Goal: Task Accomplishment & Management: Complete application form

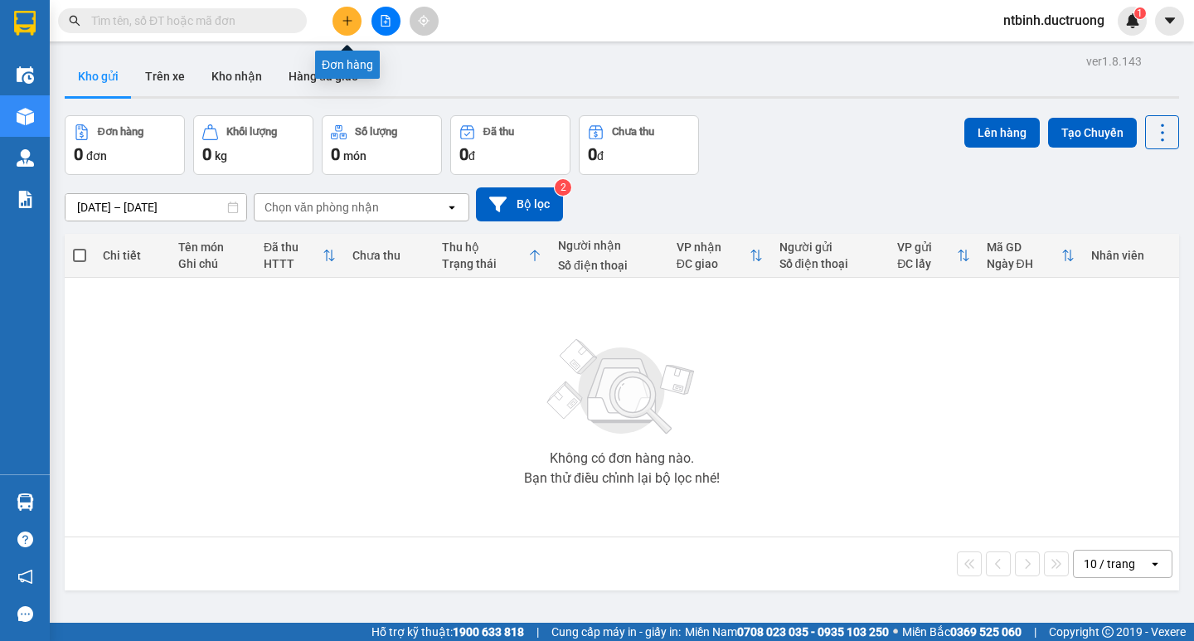
click at [347, 14] on button at bounding box center [346, 21] width 29 height 29
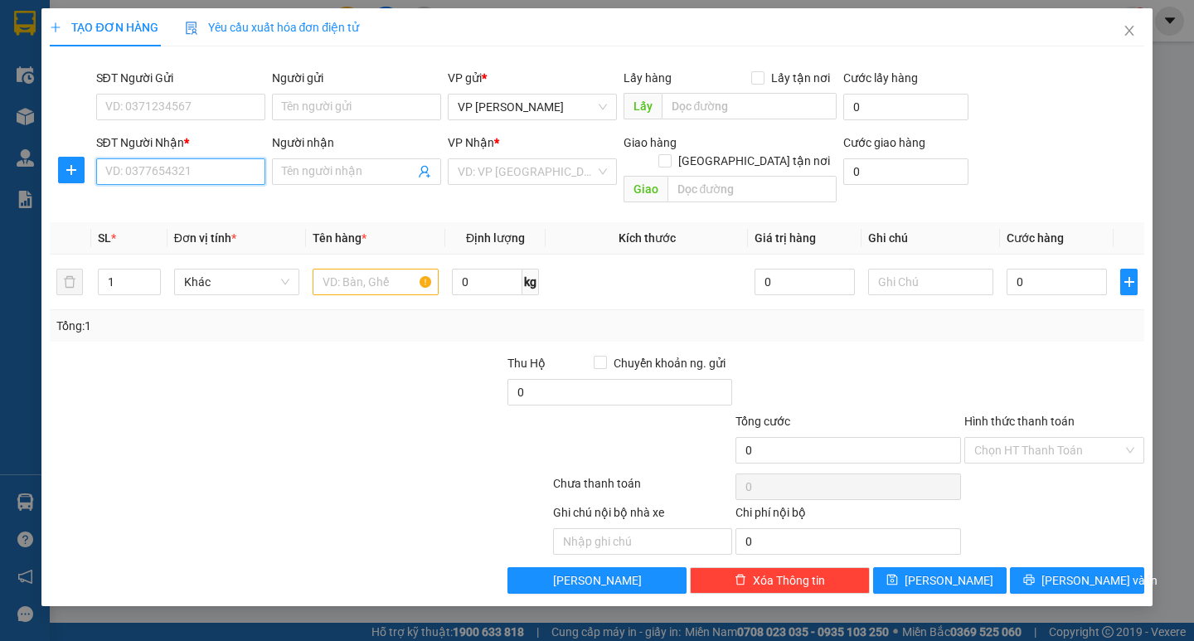
click at [181, 181] on input "SĐT Người Nhận *" at bounding box center [180, 171] width 169 height 27
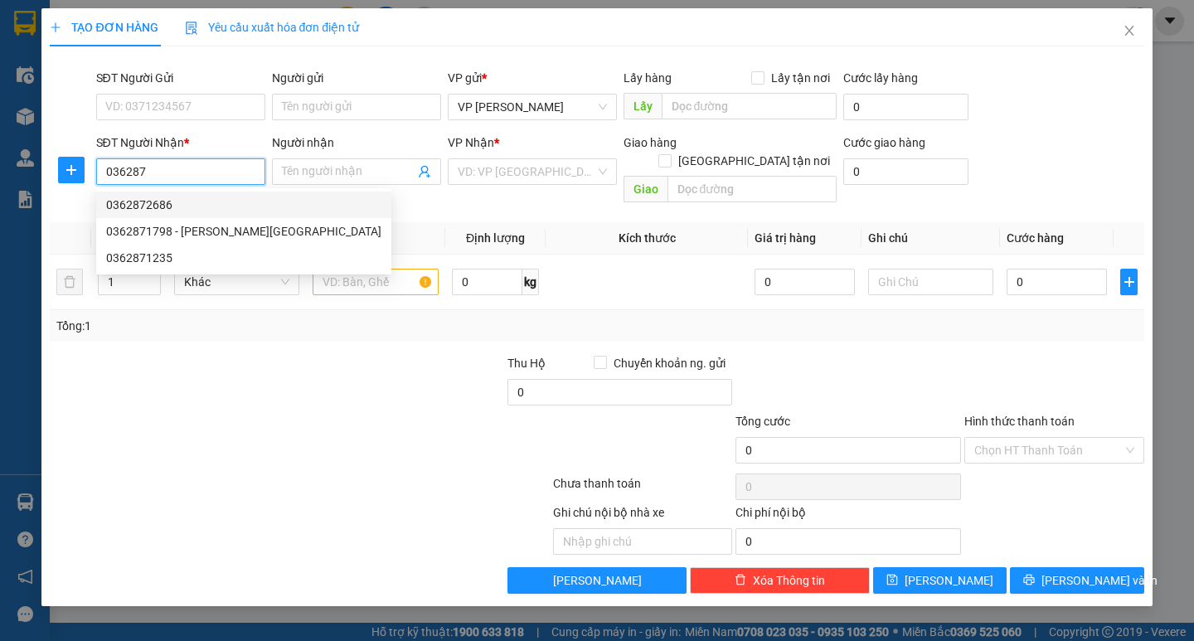
click at [193, 203] on div "0362872686" at bounding box center [243, 205] width 275 height 18
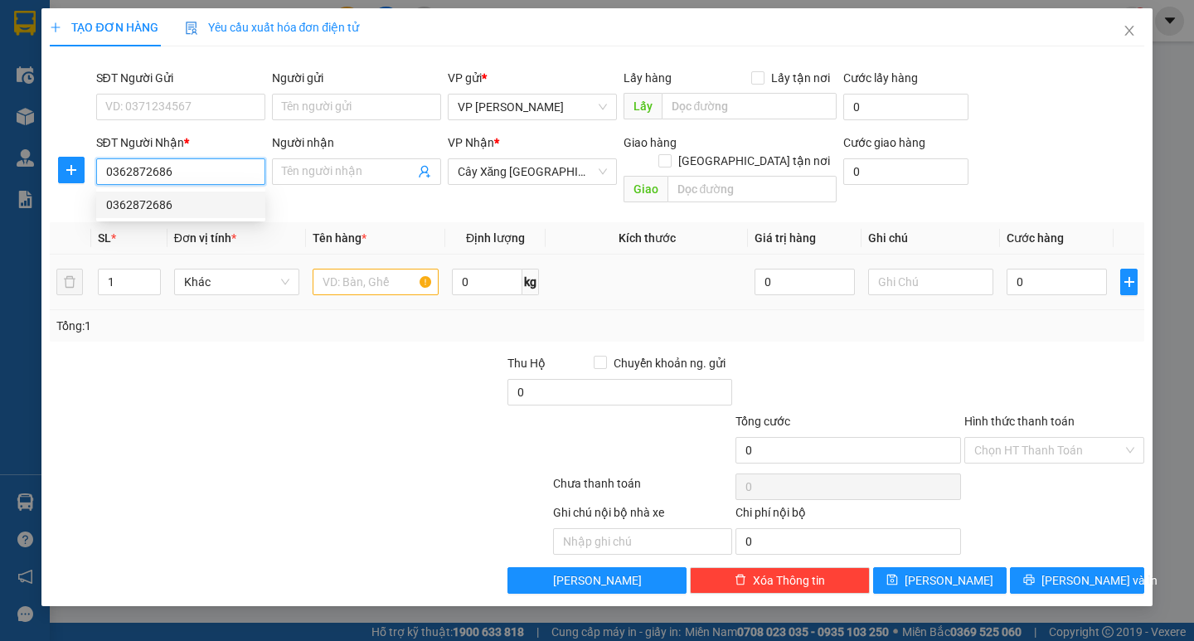
type input "0362872686"
click at [358, 269] on input "text" at bounding box center [375, 282] width 125 height 27
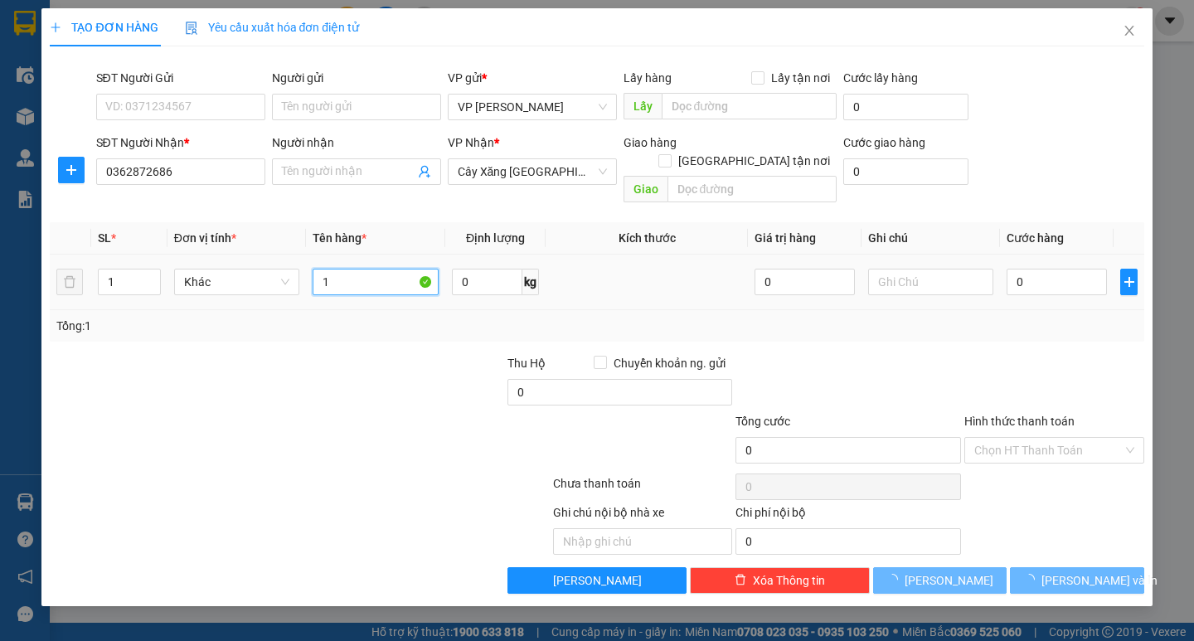
type input "1"
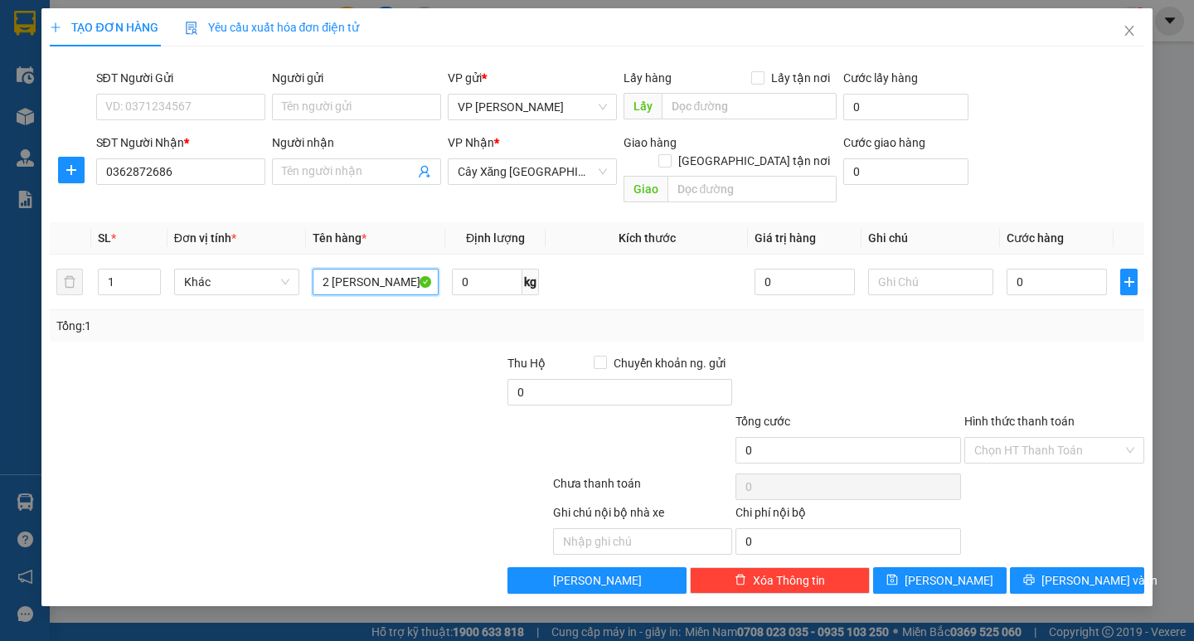
type input "2 lon sơn"
click at [366, 373] on div at bounding box center [391, 383] width 229 height 58
click at [368, 385] on div at bounding box center [391, 383] width 229 height 58
click at [1017, 269] on input "0" at bounding box center [1056, 282] width 100 height 27
click at [1007, 272] on input "0" at bounding box center [1056, 282] width 100 height 27
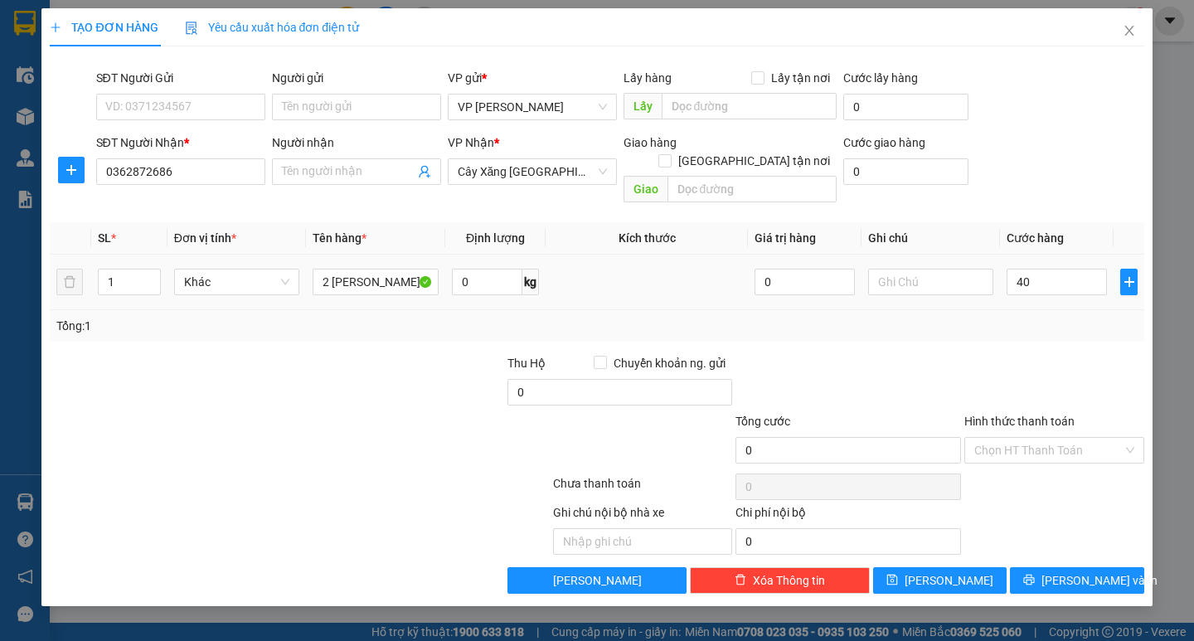
type input "40.000"
click at [1056, 321] on div "Tổng: 1" at bounding box center [596, 326] width 1093 height 32
click at [1065, 571] on span "Lưu và In" at bounding box center [1099, 580] width 116 height 18
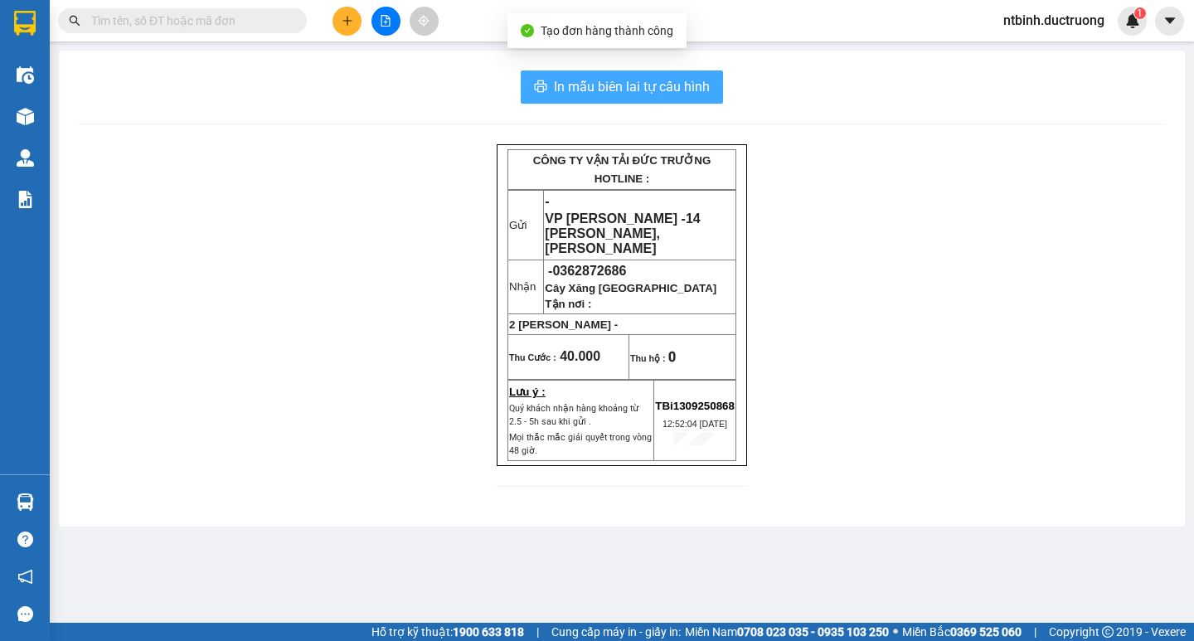
click at [595, 89] on span "In mẫu biên lai tự cấu hình" at bounding box center [632, 86] width 156 height 21
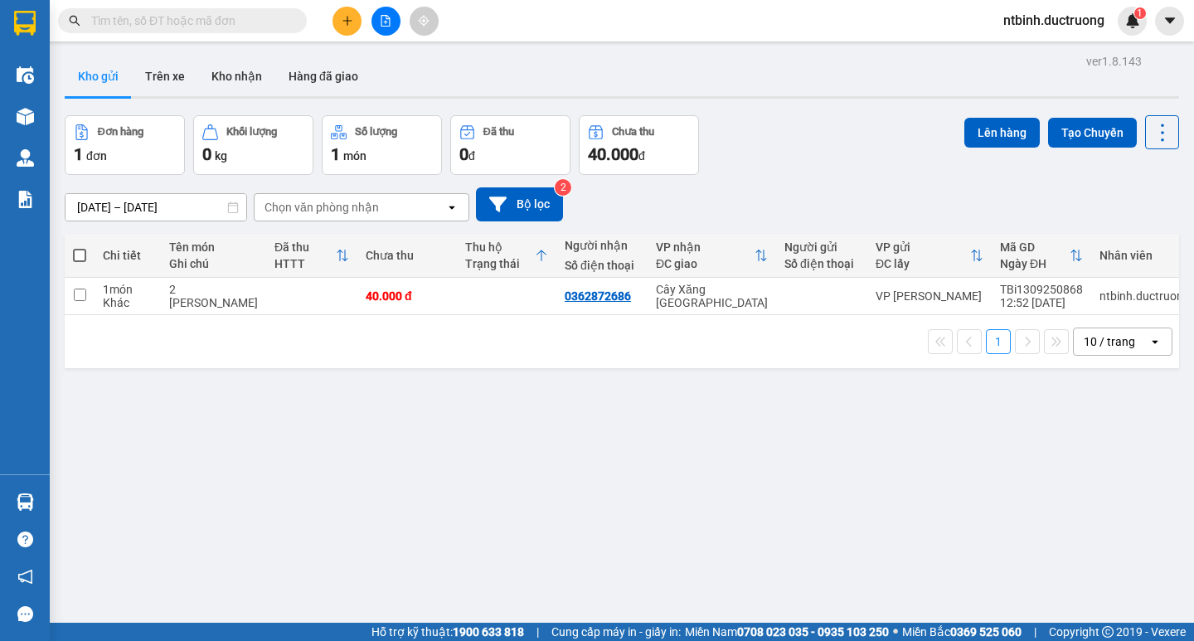
click at [357, 32] on div at bounding box center [385, 21] width 124 height 29
click at [352, 20] on icon "plus" at bounding box center [348, 21] width 12 height 12
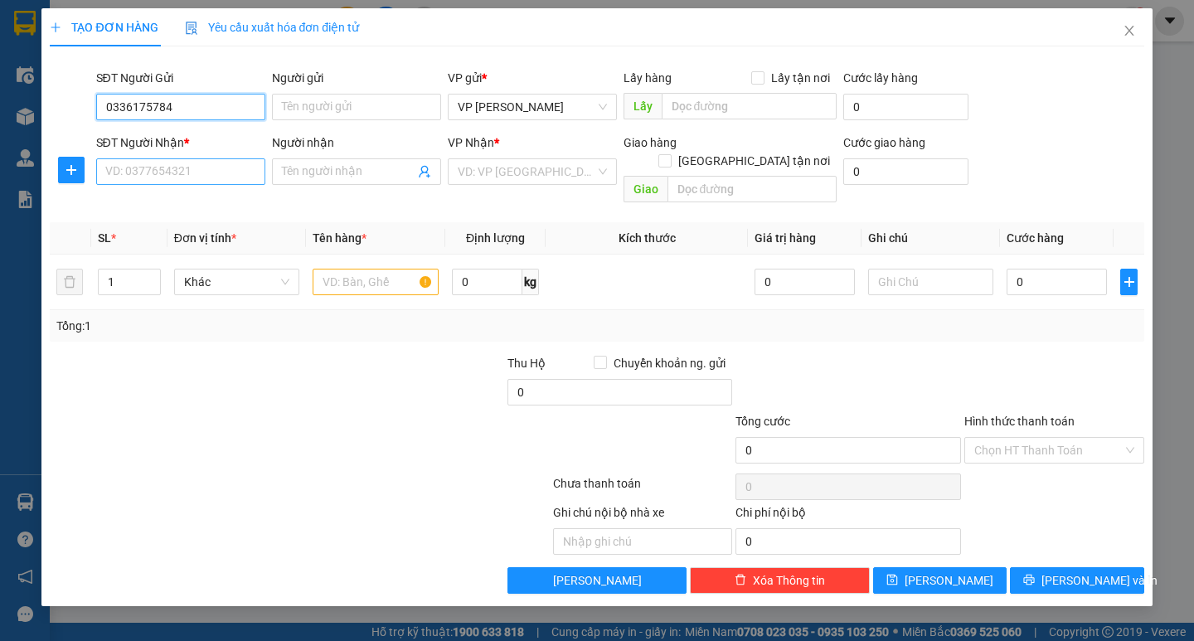
type input "0336175784"
click at [193, 175] on input "SĐT Người Nhận *" at bounding box center [180, 171] width 169 height 27
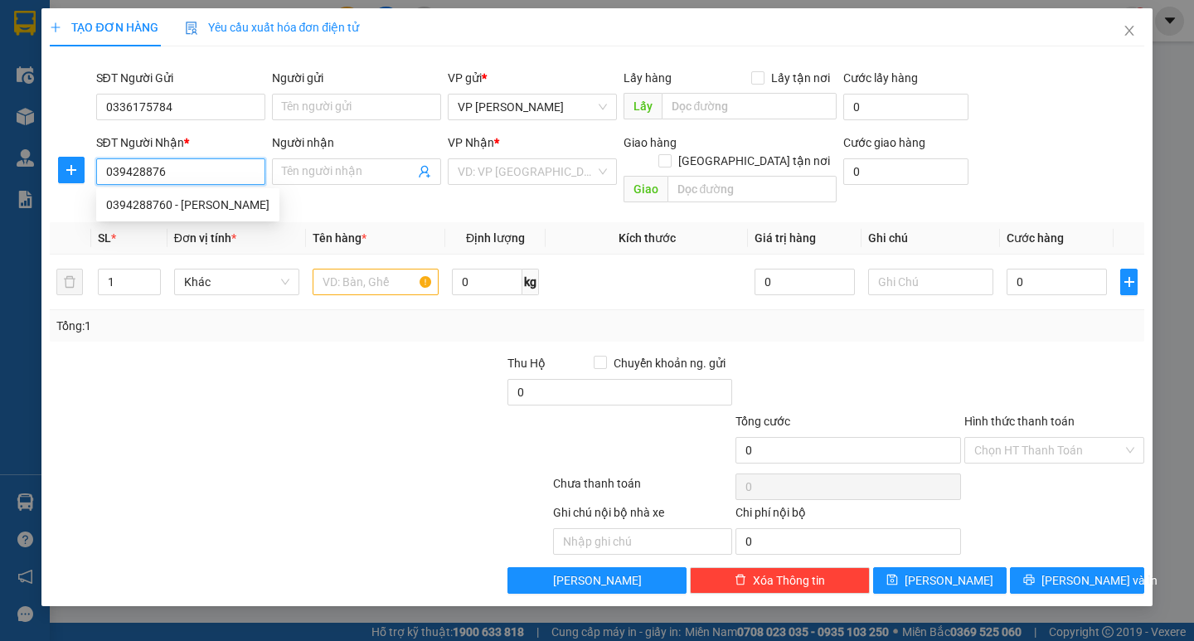
type input "0394288760"
click at [201, 205] on div "0394288760 - thuy xuân" at bounding box center [187, 205] width 163 height 18
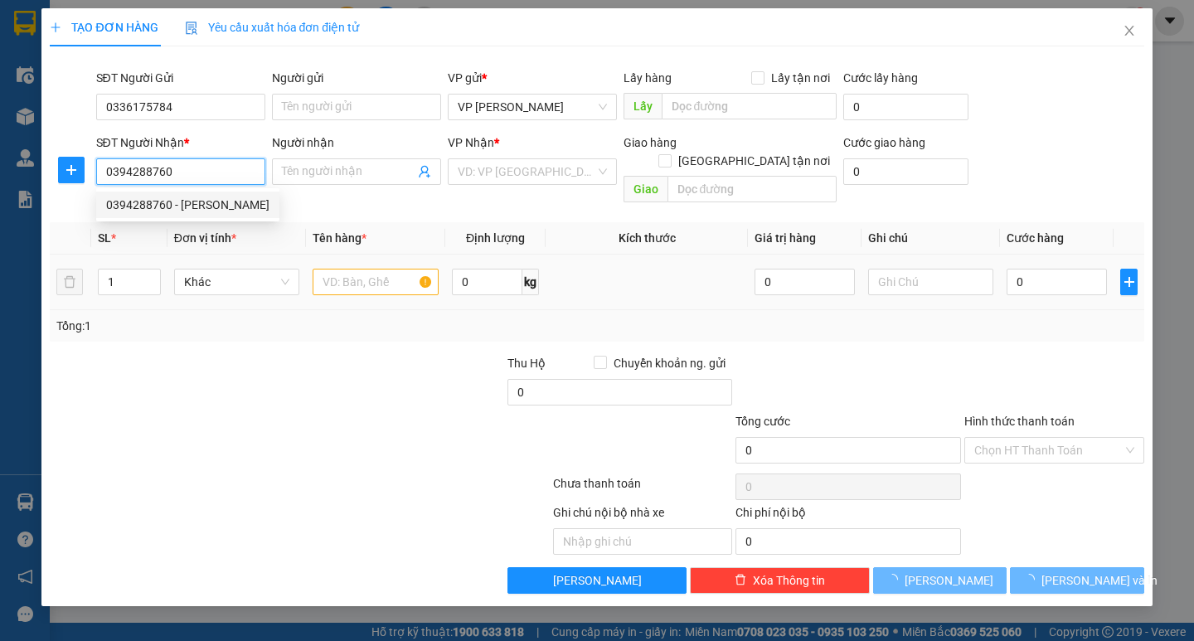
type input "thuy xuân"
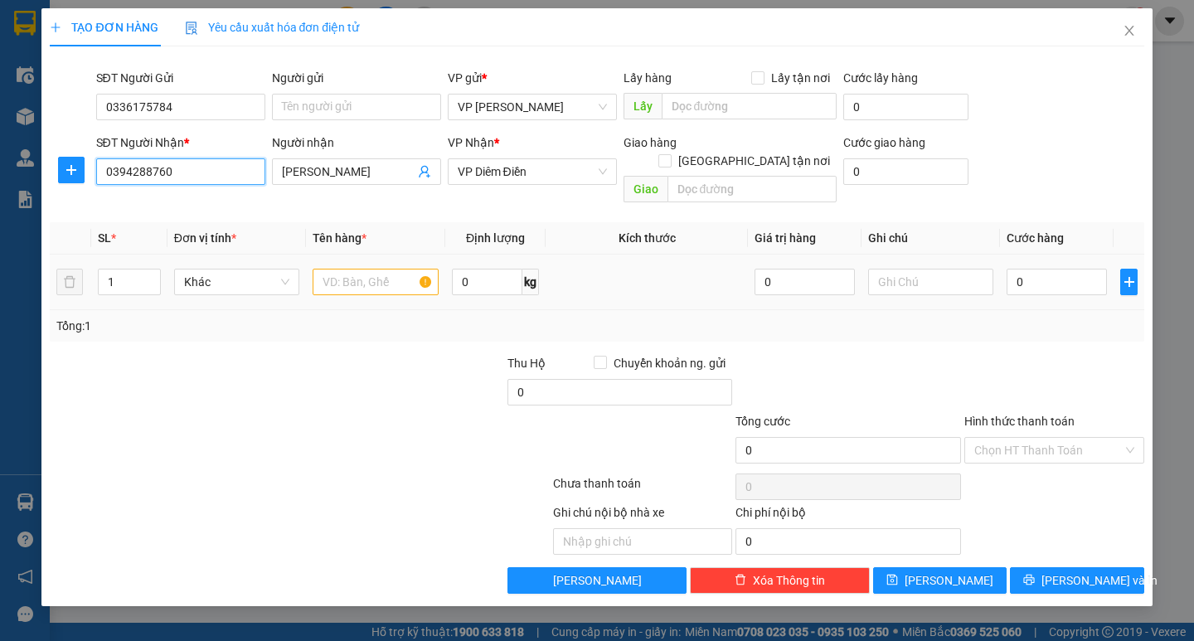
type input "0394288760"
click at [356, 269] on input "text" at bounding box center [375, 282] width 125 height 27
type input "1 túi"
click at [1021, 273] on input "0" at bounding box center [1056, 282] width 100 height 27
click at [1009, 269] on input "0" at bounding box center [1056, 282] width 100 height 27
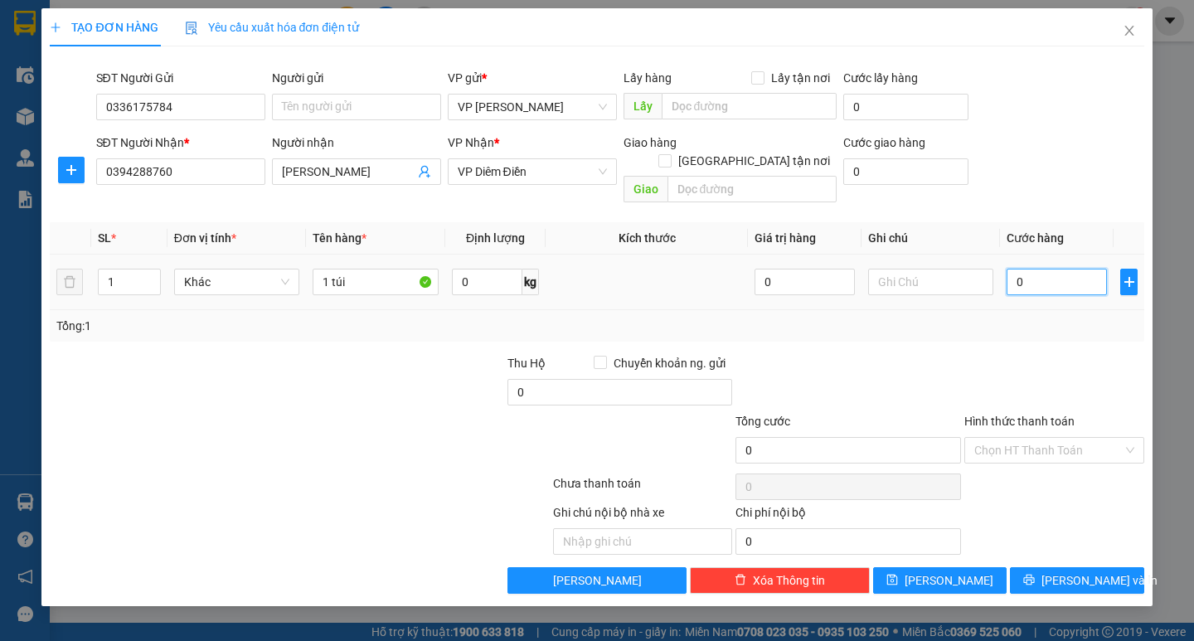
type input "40"
click at [1036, 317] on div "Tổng: 1" at bounding box center [596, 326] width 1080 height 18
type input "40.000"
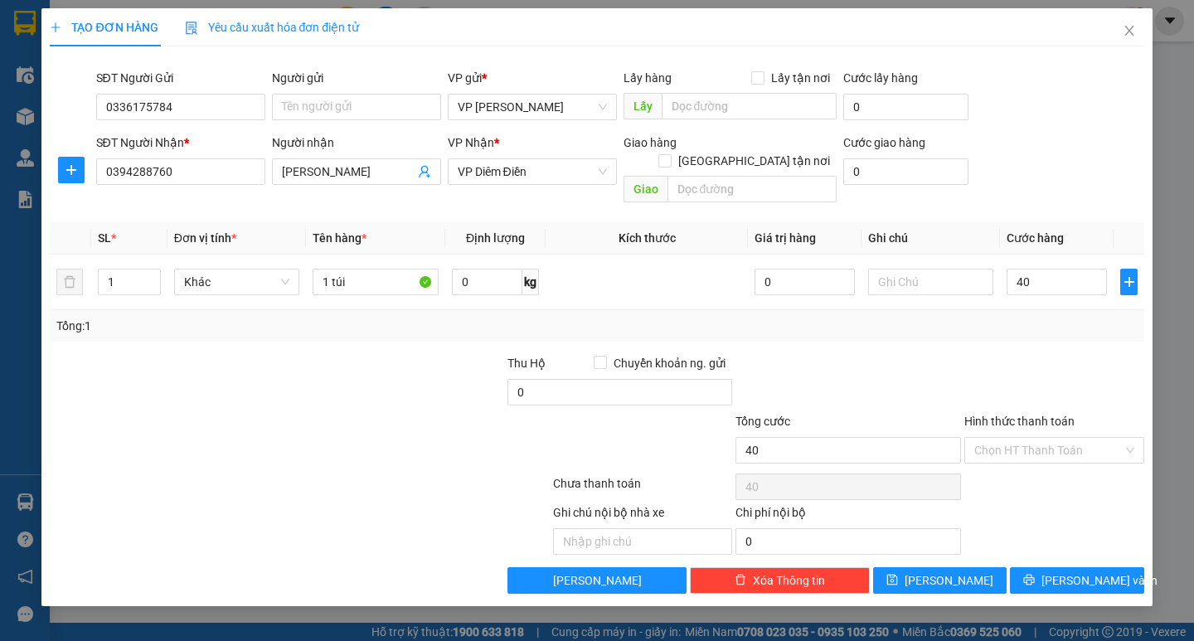
type input "40.000"
click at [1044, 438] on input "Hình thức thanh toán" at bounding box center [1048, 450] width 148 height 25
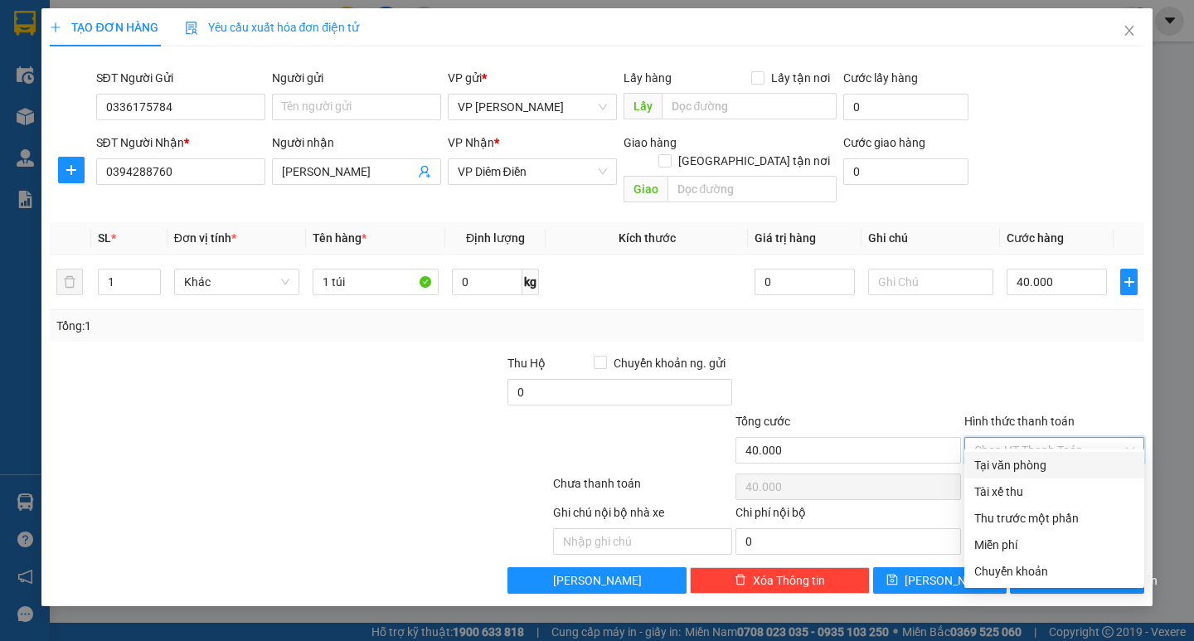
click at [1044, 438] on input "Hình thức thanh toán" at bounding box center [1048, 450] width 148 height 25
click at [1071, 464] on div "Tại văn phòng" at bounding box center [1054, 465] width 160 height 18
type input "0"
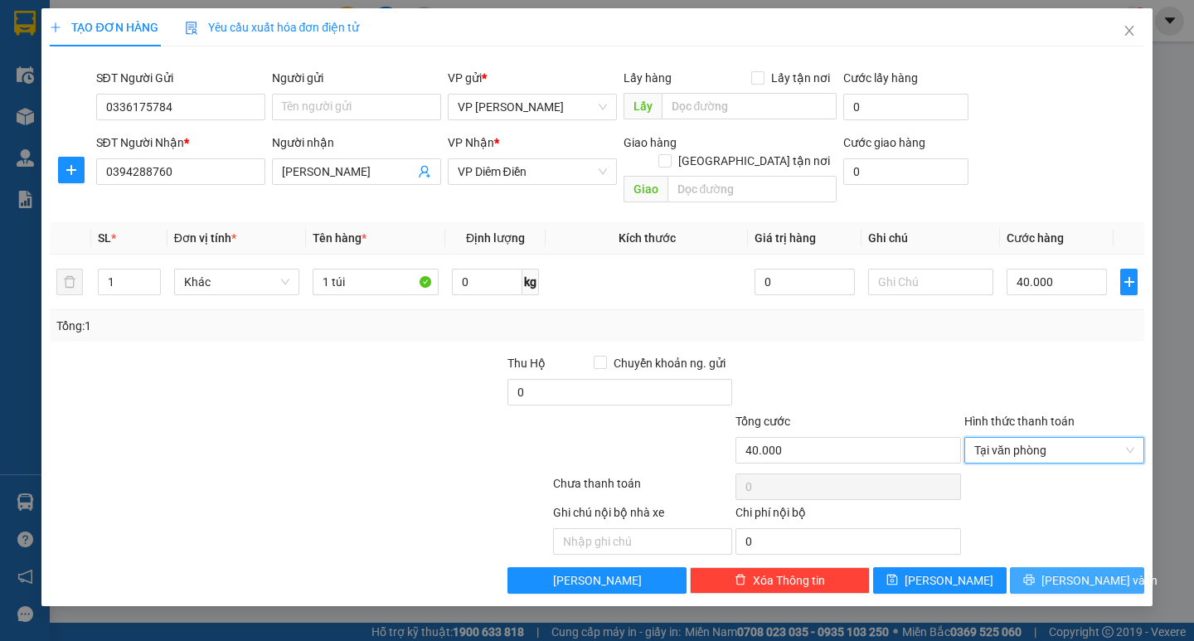
click at [1064, 571] on span "Lưu và In" at bounding box center [1099, 580] width 116 height 18
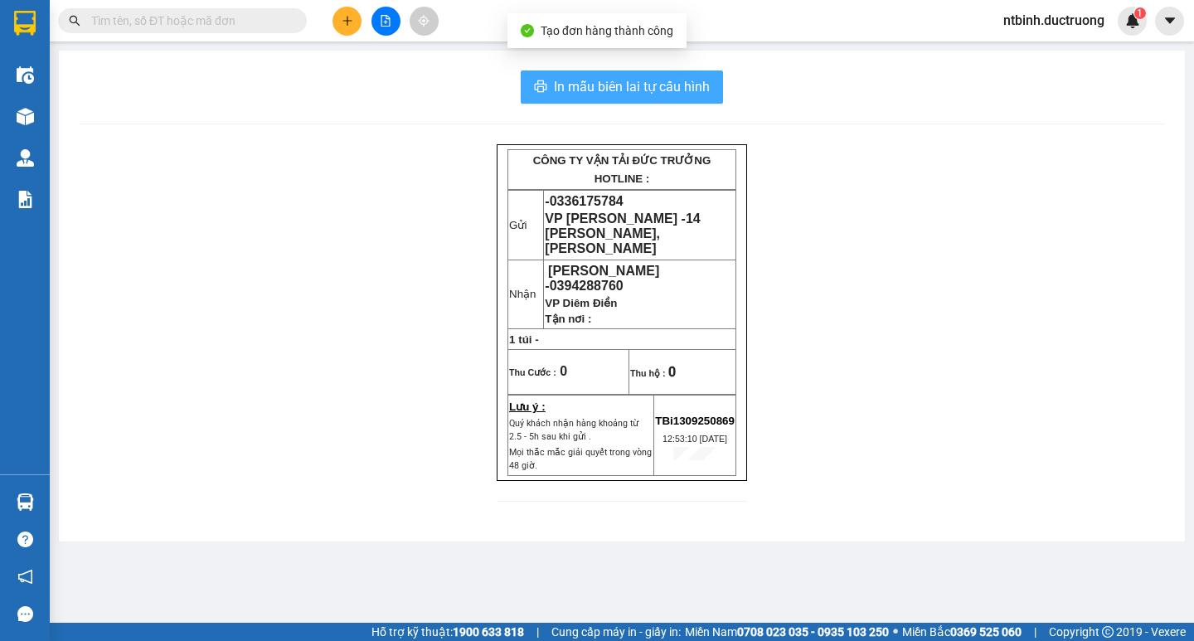
click at [613, 79] on span "In mẫu biên lai tự cấu hình" at bounding box center [632, 86] width 156 height 21
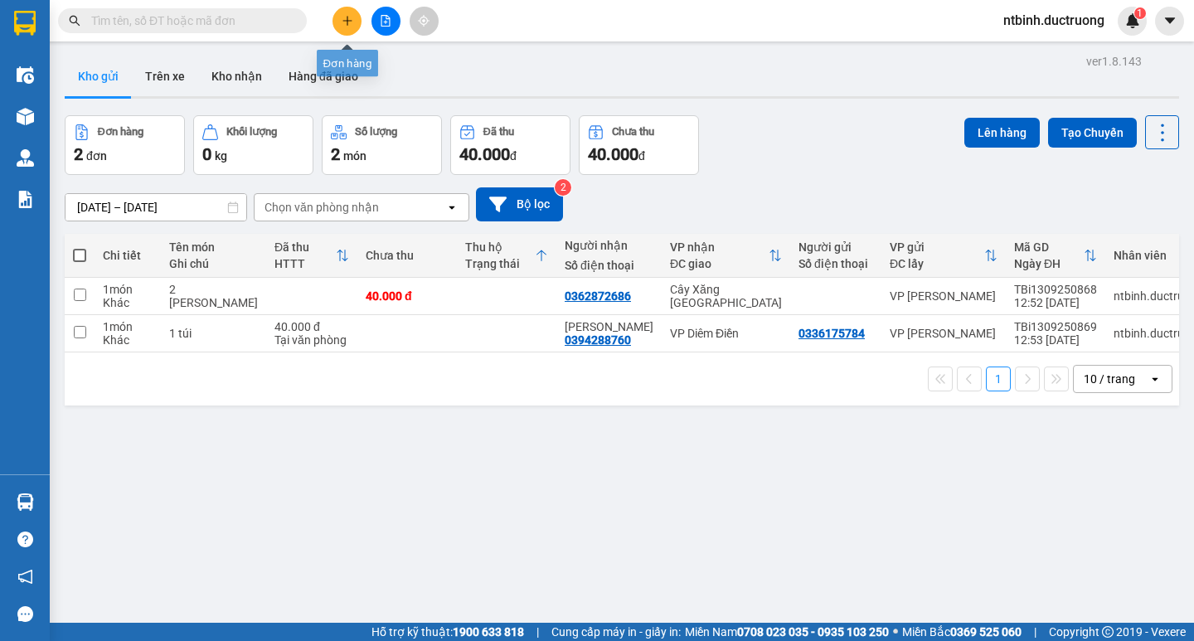
click at [356, 25] on button at bounding box center [346, 21] width 29 height 29
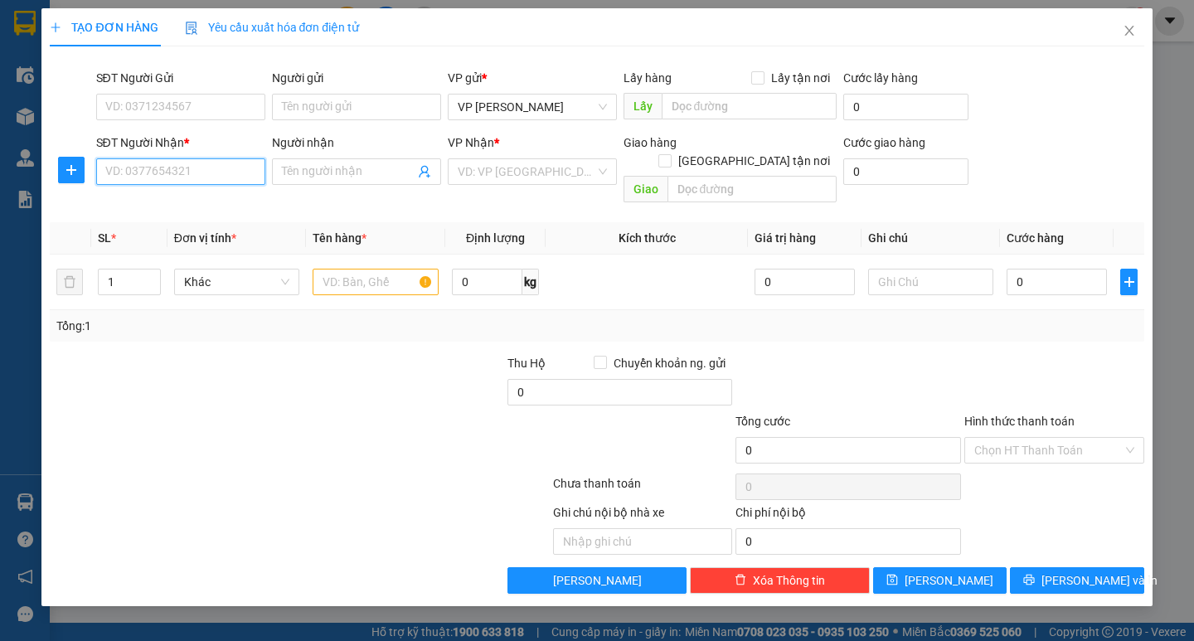
click at [153, 173] on input "SĐT Người Nhận *" at bounding box center [180, 171] width 169 height 27
click at [143, 208] on div "0374309039" at bounding box center [180, 205] width 149 height 18
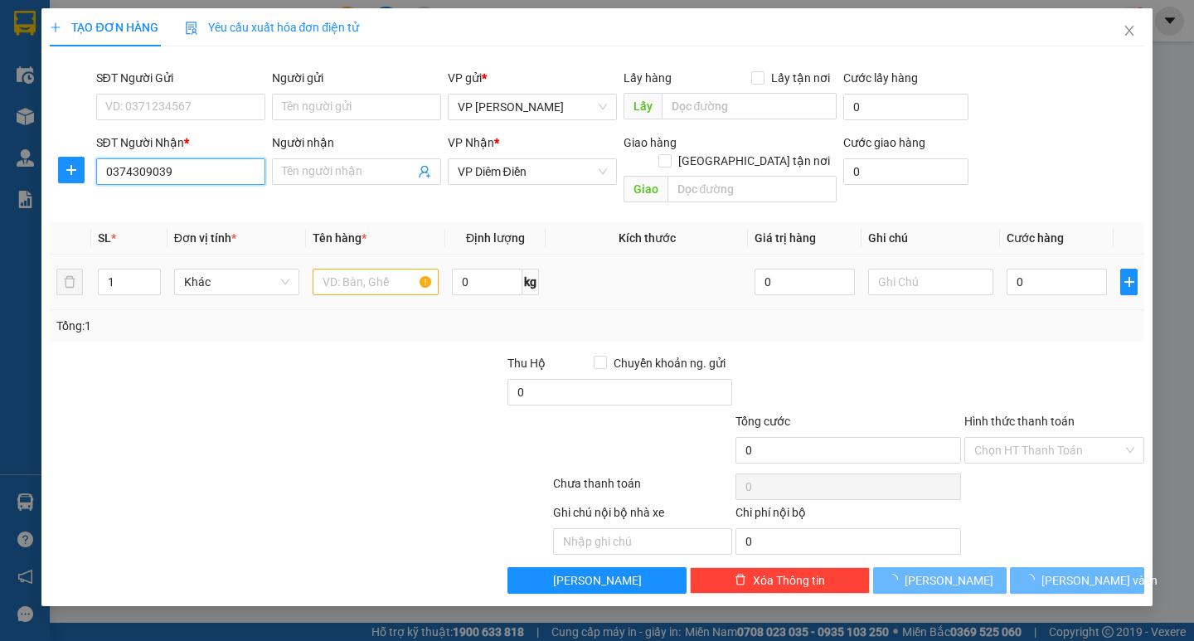
type input "0374309039"
click at [372, 269] on input "text" at bounding box center [375, 282] width 125 height 27
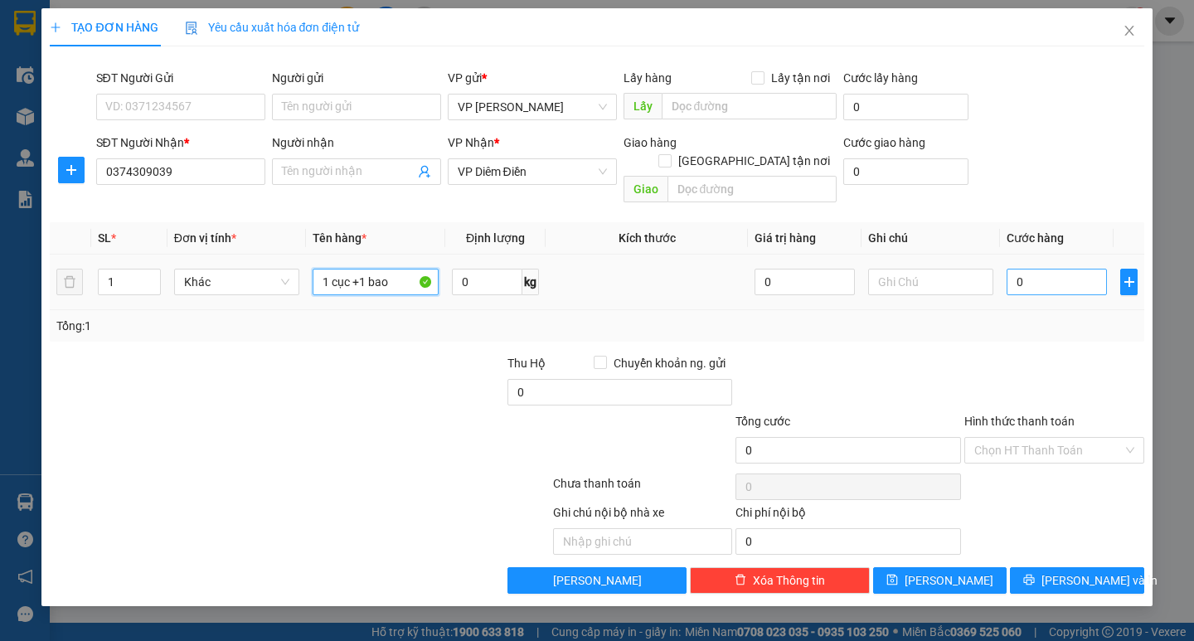
type input "1 cục +1 bao"
click at [1020, 269] on input "0" at bounding box center [1056, 282] width 100 height 27
click at [1014, 269] on input "0" at bounding box center [1056, 282] width 100 height 27
type input "60"
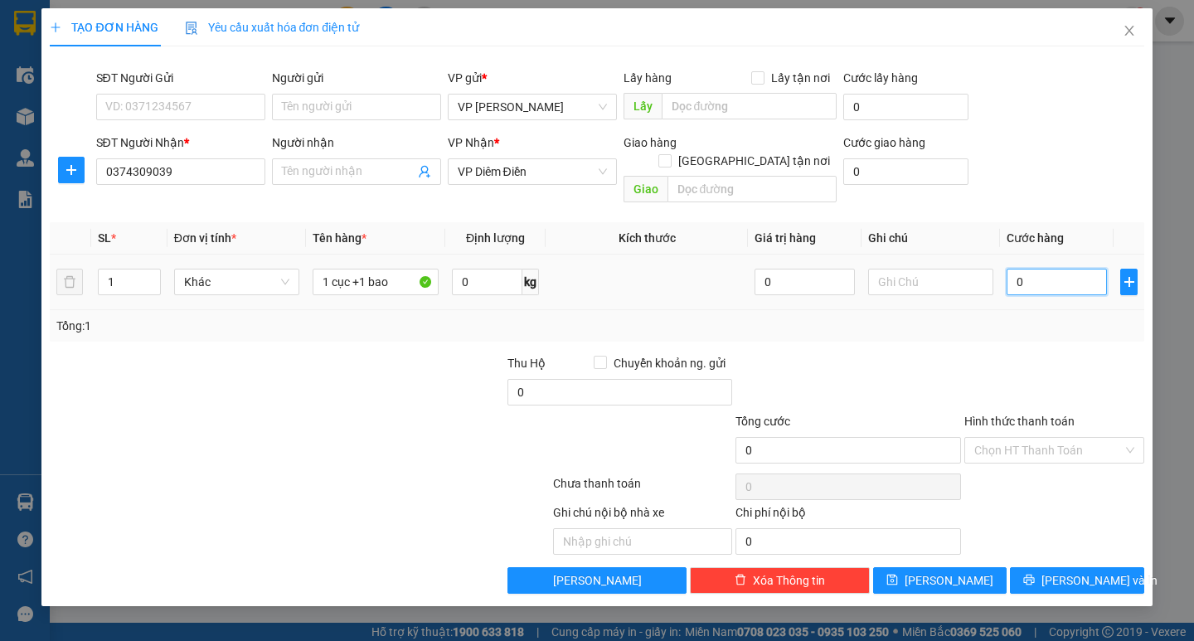
type input "60"
click at [1029, 318] on div "Tổng: 1" at bounding box center [596, 326] width 1093 height 32
type input "60.000"
click at [1054, 438] on input "Hình thức thanh toán" at bounding box center [1048, 450] width 148 height 25
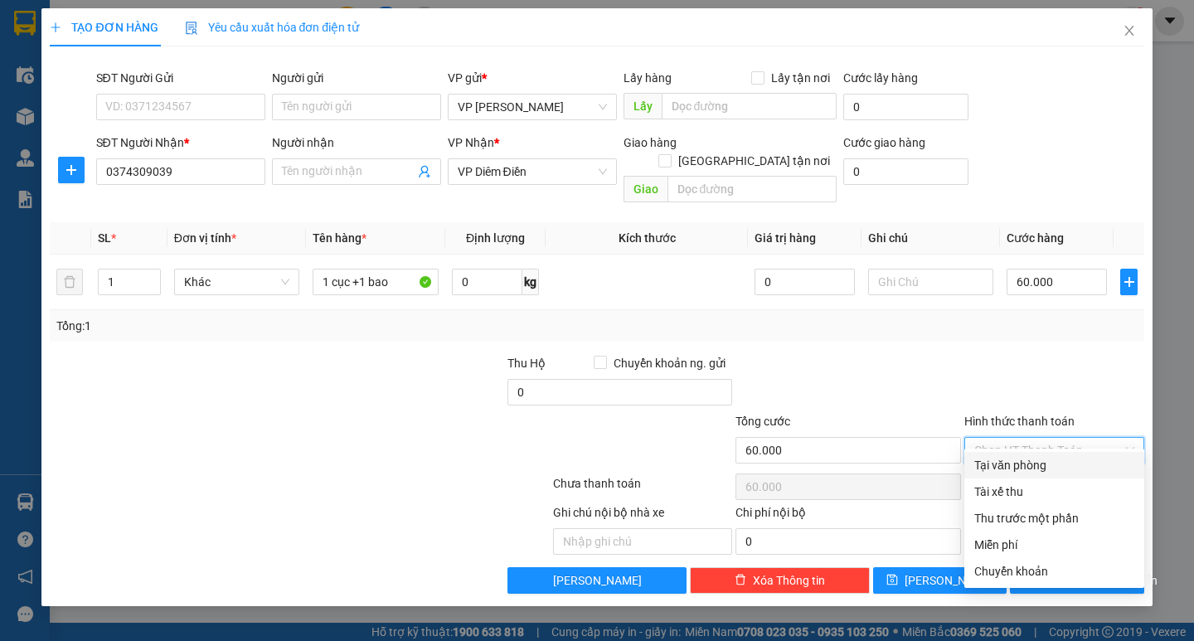
click at [1055, 443] on input "Hình thức thanh toán" at bounding box center [1048, 450] width 148 height 25
click at [1048, 457] on div "Tại văn phòng" at bounding box center [1054, 465] width 160 height 18
type input "0"
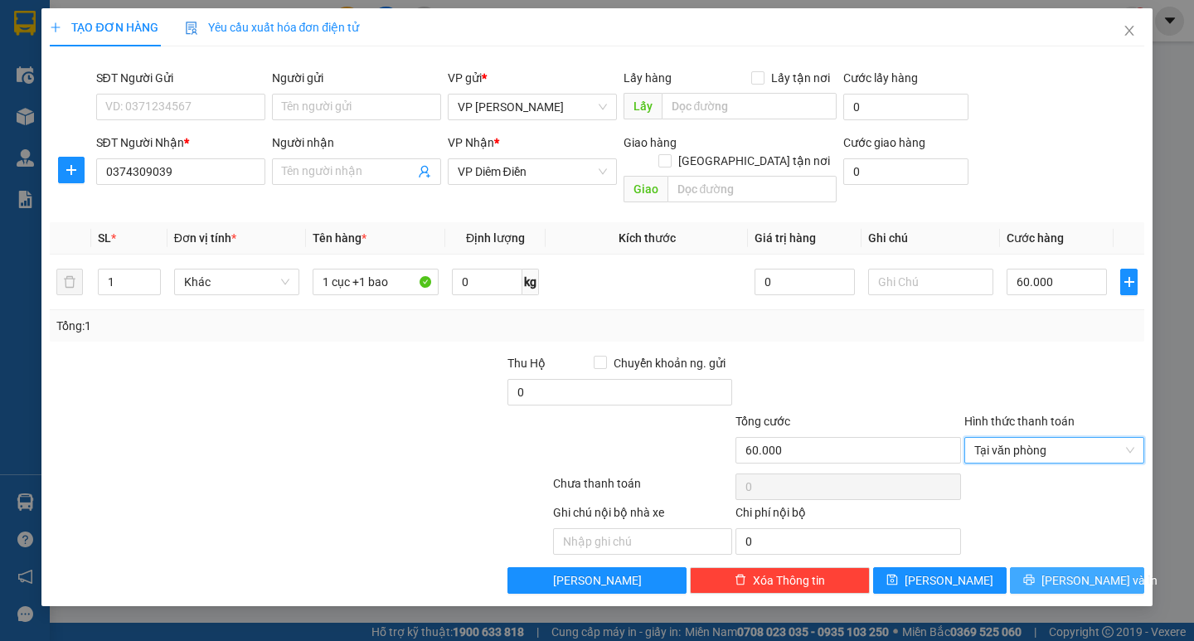
click at [1074, 571] on span "Lưu và In" at bounding box center [1099, 580] width 116 height 18
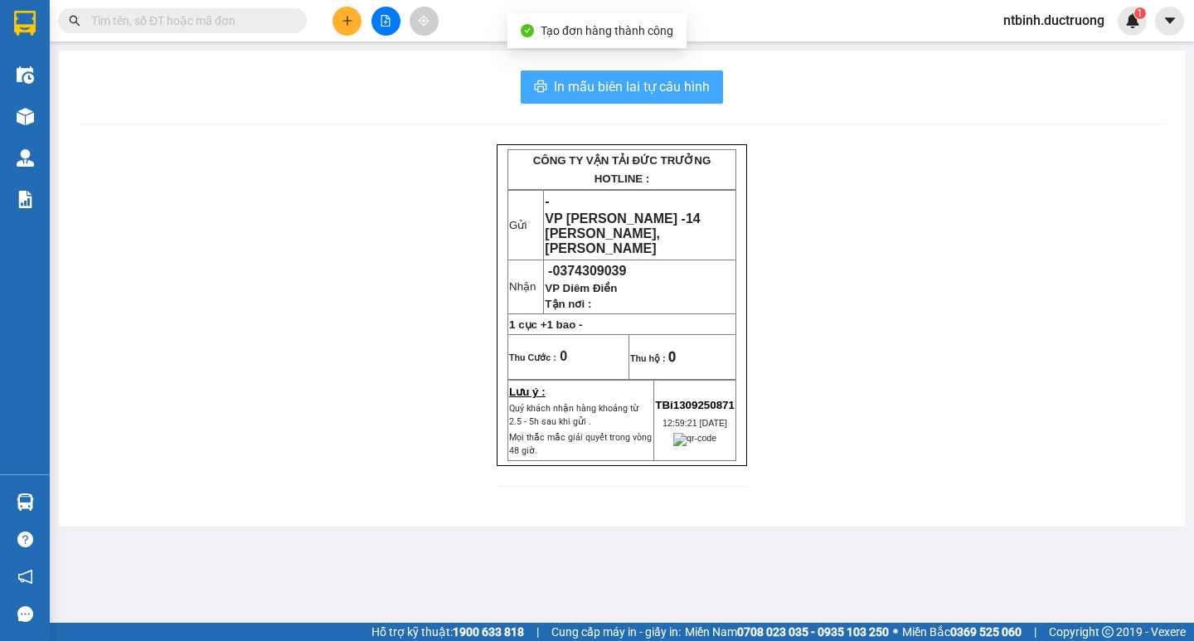
click at [629, 92] on span "In mẫu biên lai tự cấu hình" at bounding box center [632, 86] width 156 height 21
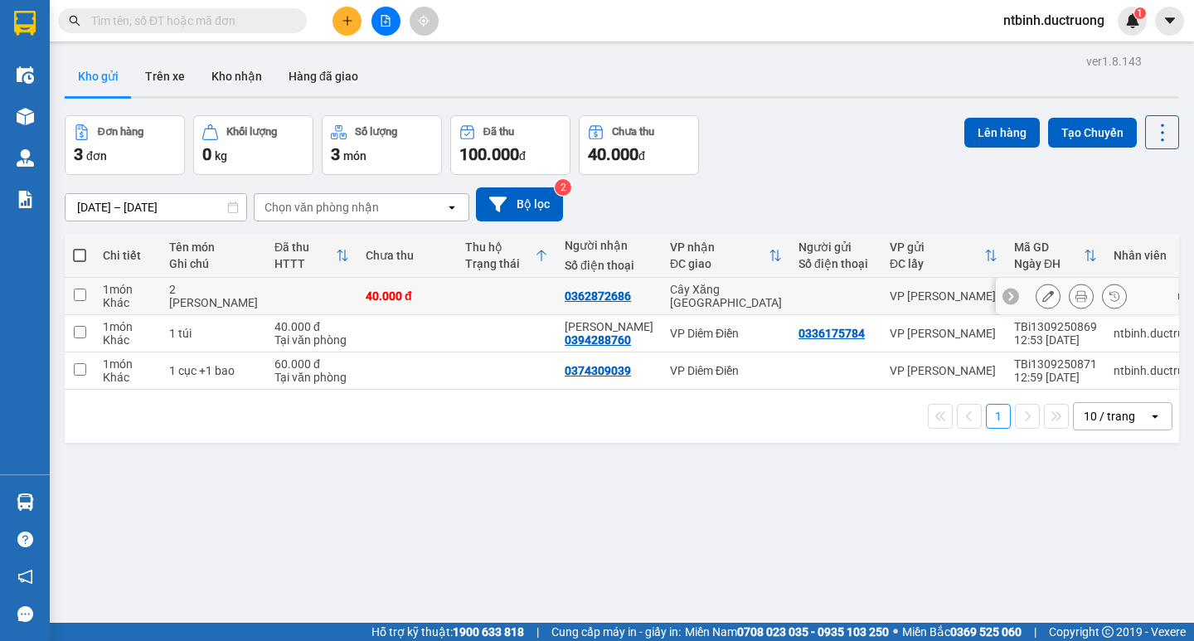
click at [424, 308] on td "40.000 đ" at bounding box center [406, 296] width 99 height 37
checkbox input "true"
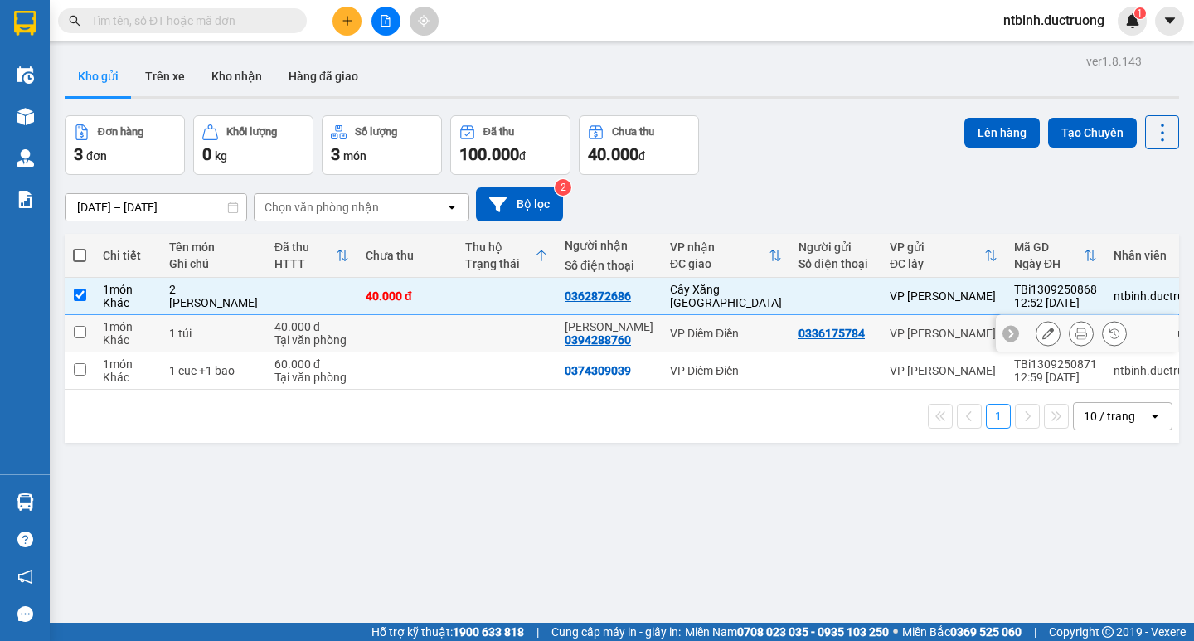
click at [424, 335] on td at bounding box center [406, 333] width 99 height 37
checkbox input "true"
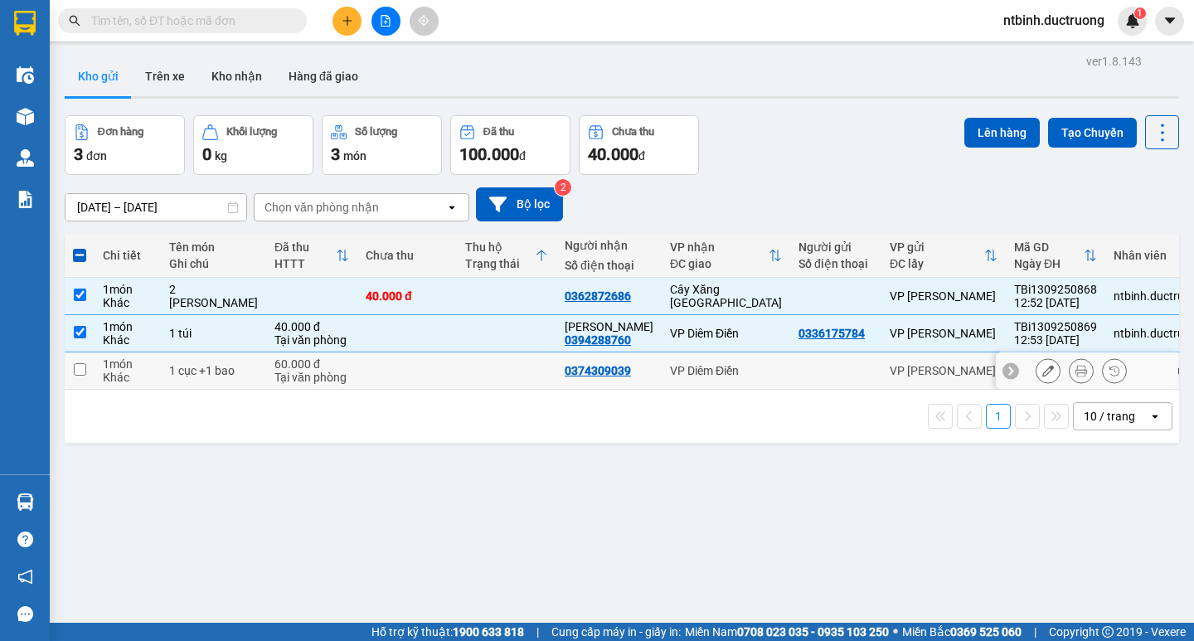
click at [457, 364] on td at bounding box center [506, 370] width 99 height 37
checkbox input "true"
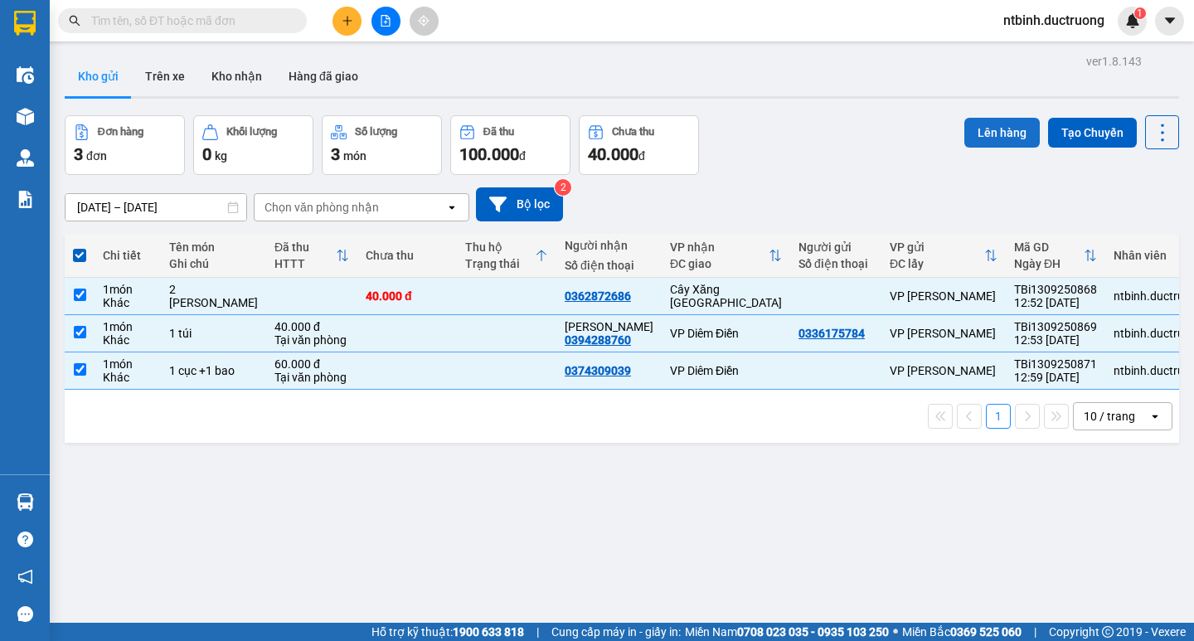
click at [970, 133] on button "Lên hàng" at bounding box center [1001, 133] width 75 height 30
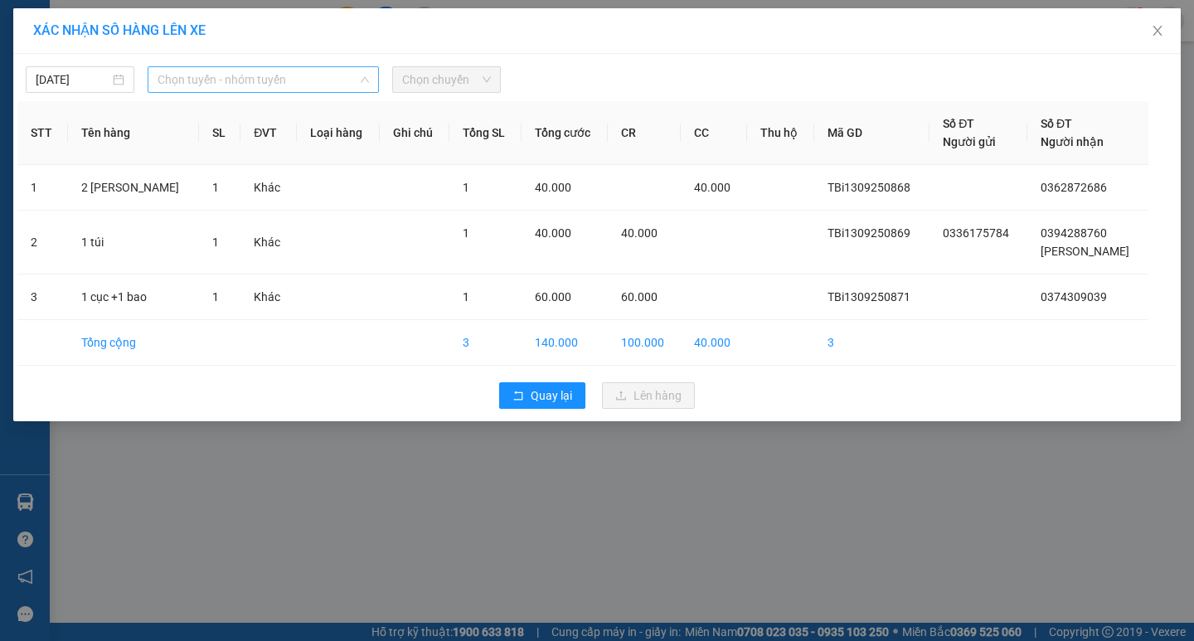
click at [221, 82] on span "Chọn tuyến - nhóm tuyến" at bounding box center [263, 79] width 211 height 25
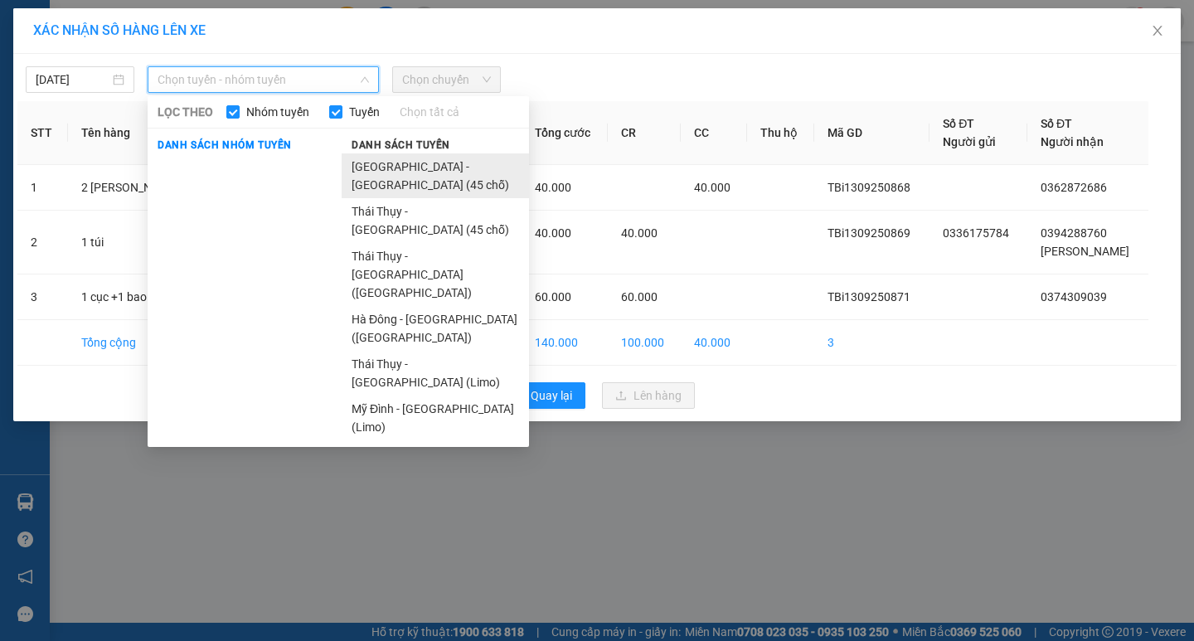
click at [387, 157] on li "Hà Nội - Thái Thụy (45 chỗ)" at bounding box center [435, 175] width 187 height 45
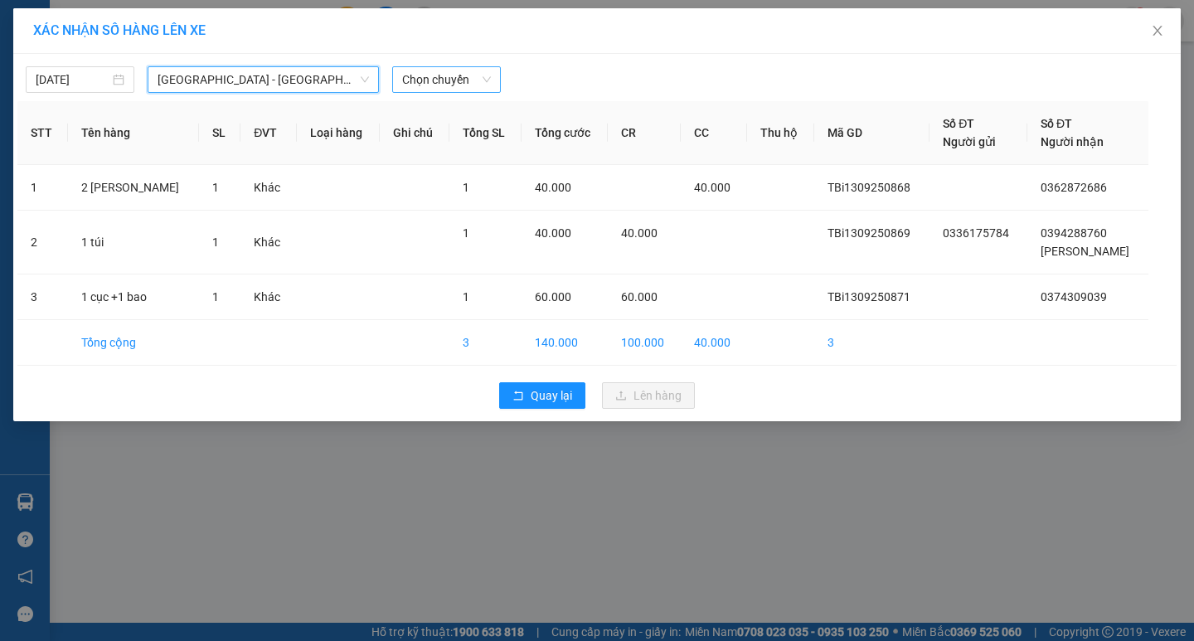
click at [419, 85] on span "Chọn chuyến" at bounding box center [446, 79] width 89 height 25
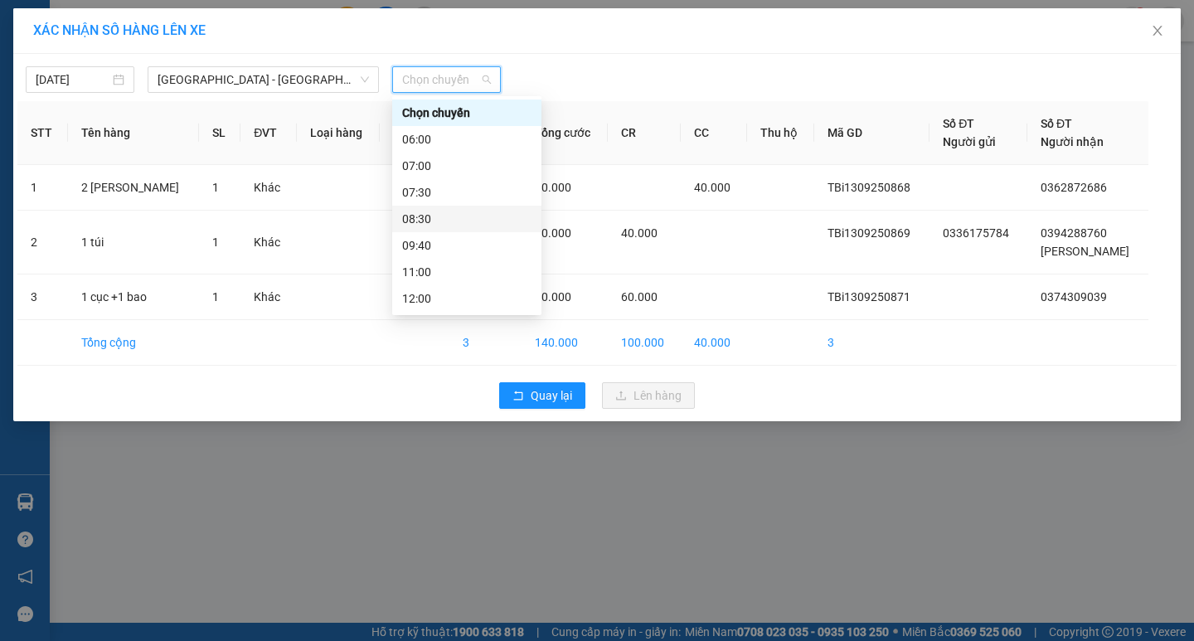
scroll to position [83, 0]
click at [431, 228] on div "12:00" at bounding box center [466, 215] width 149 height 27
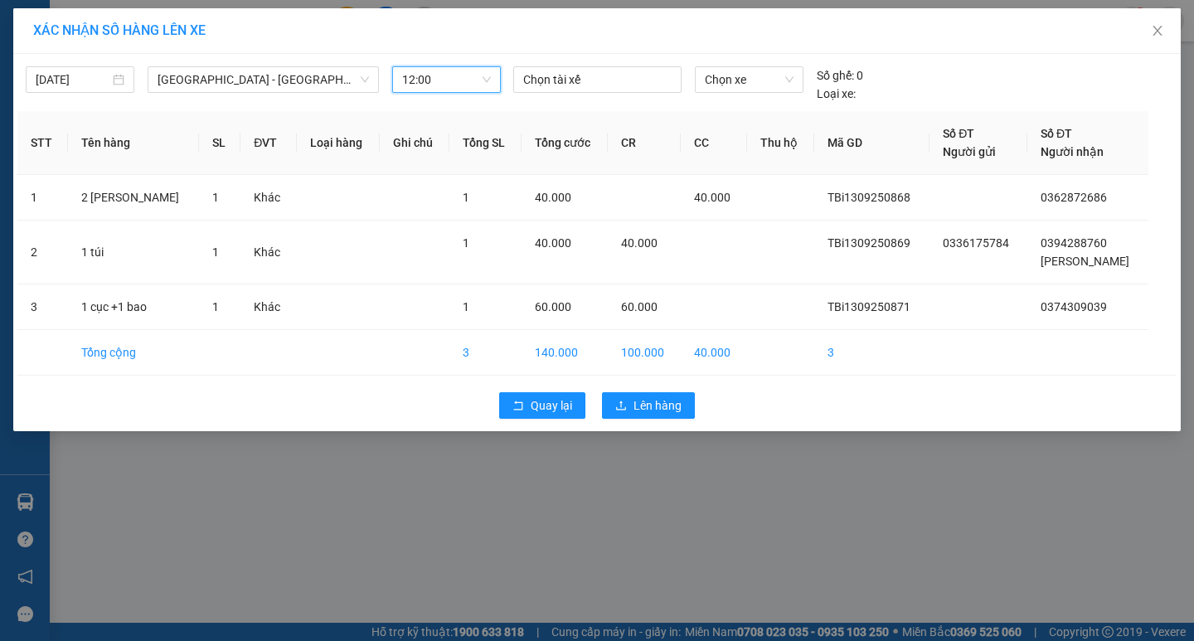
click at [438, 76] on span "12:00" at bounding box center [446, 79] width 89 height 25
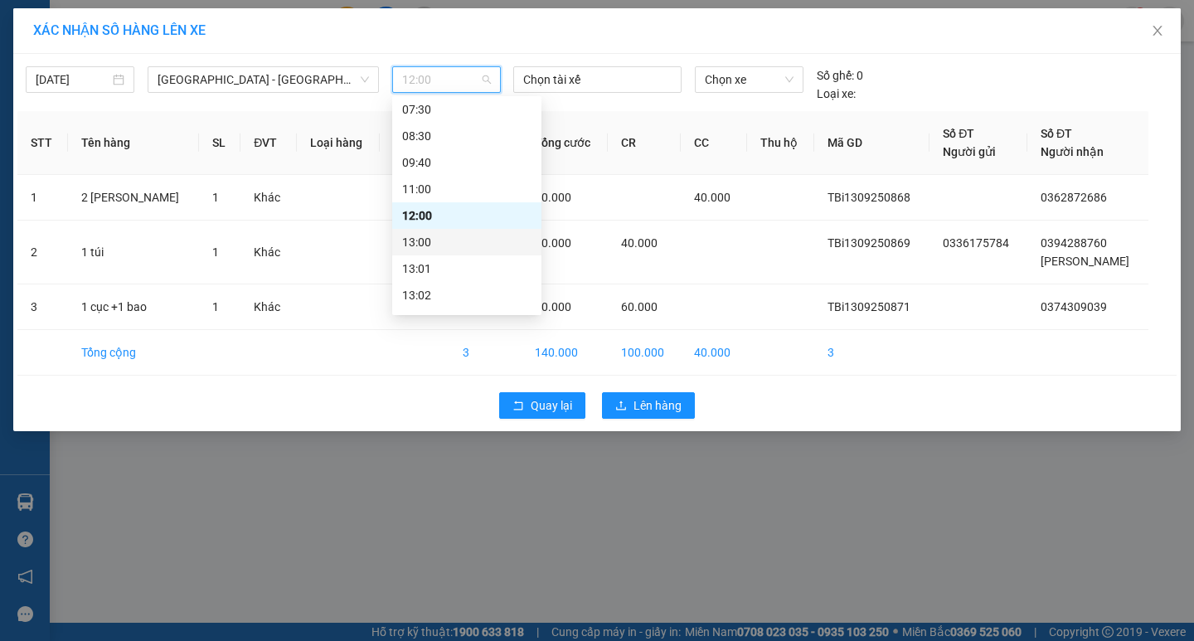
click at [424, 247] on div "13:00" at bounding box center [466, 242] width 129 height 18
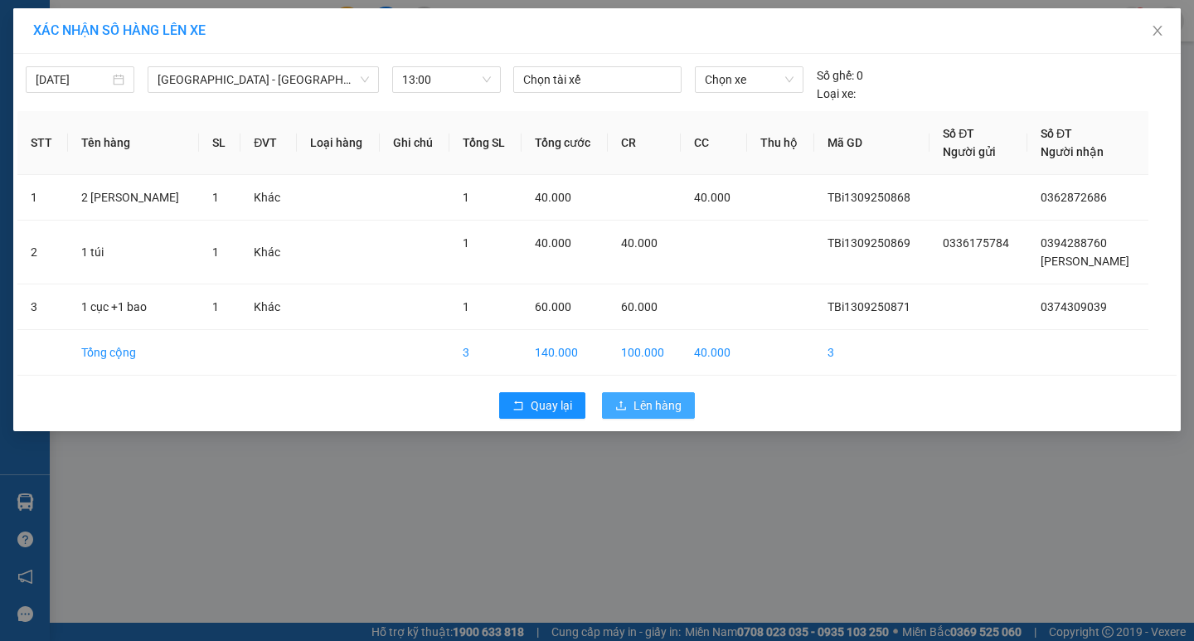
click at [671, 410] on span "Lên hàng" at bounding box center [657, 405] width 48 height 18
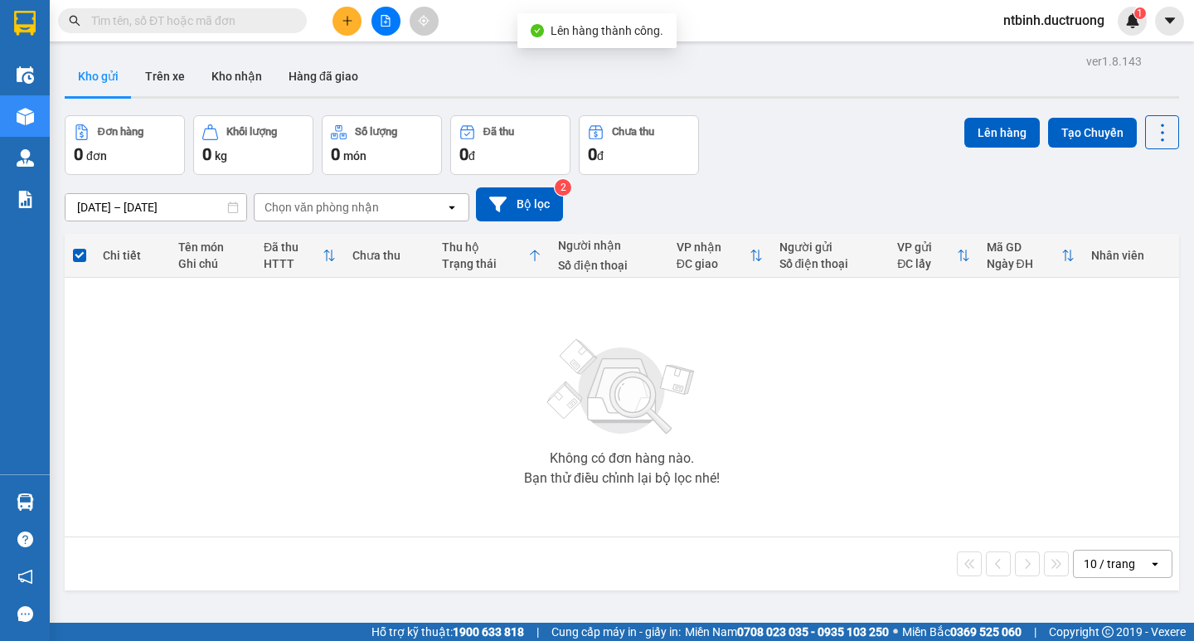
click at [391, 14] on button at bounding box center [385, 21] width 29 height 29
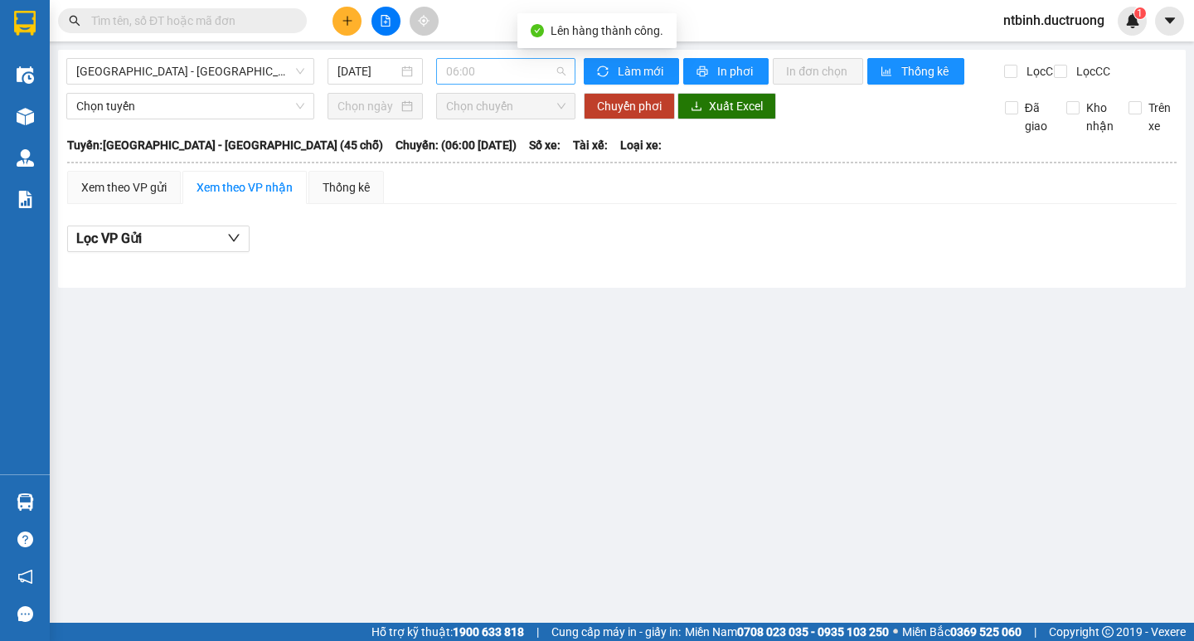
drag, startPoint x: 486, startPoint y: 61, endPoint x: 486, endPoint y: 75, distance: 14.1
click at [486, 61] on span "06:00" at bounding box center [505, 71] width 119 height 25
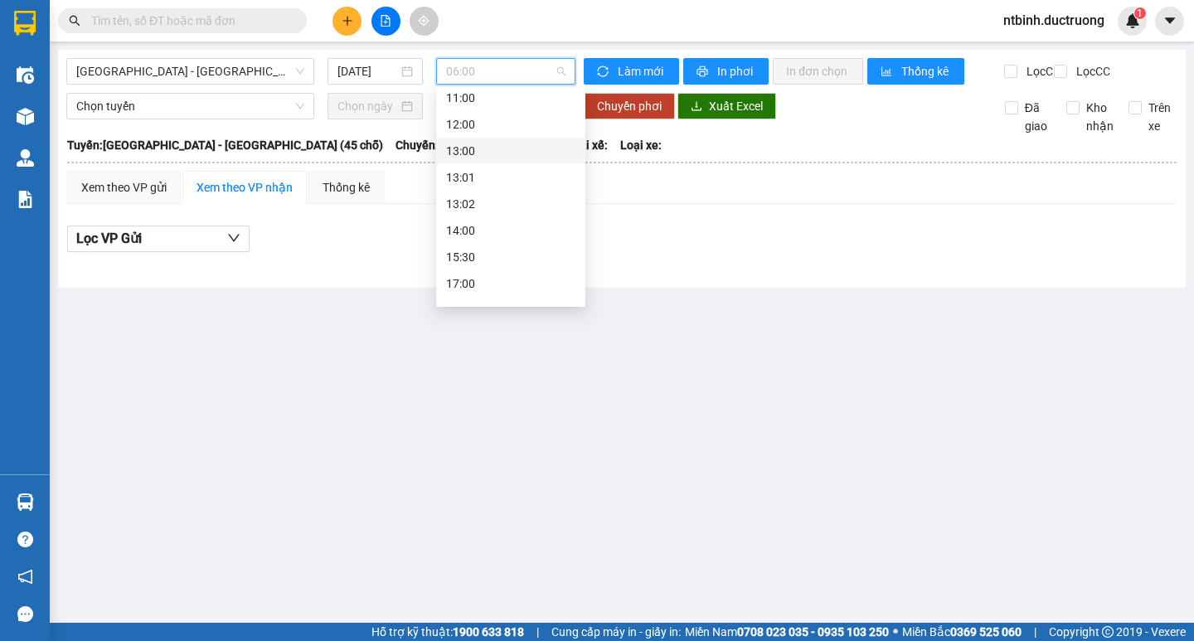
click at [497, 138] on div "13:00" at bounding box center [510, 151] width 149 height 27
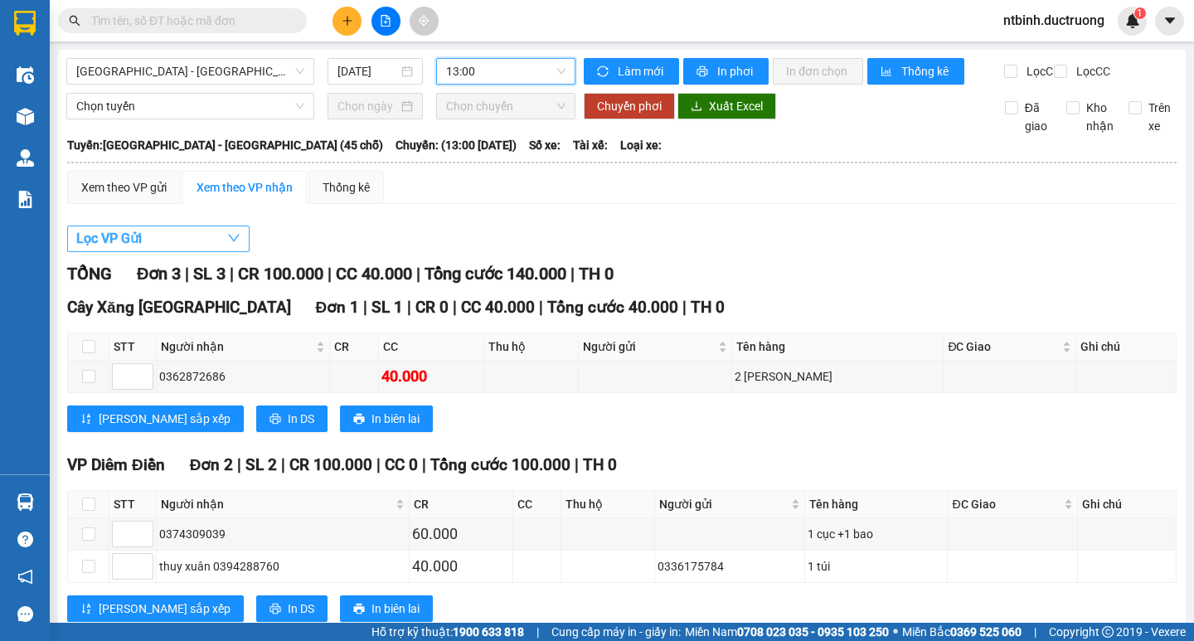
click at [173, 250] on button "Lọc VP Gửi" at bounding box center [158, 238] width 182 height 27
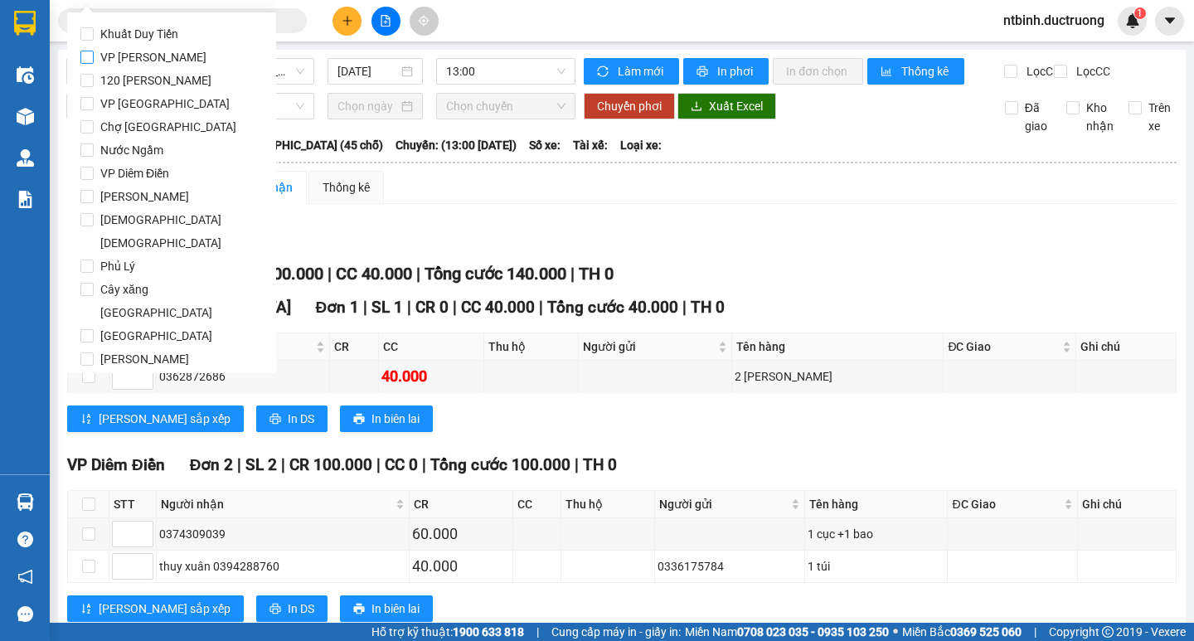
click at [129, 60] on span "VP [PERSON_NAME]" at bounding box center [153, 57] width 119 height 23
click at [94, 60] on input "VP [PERSON_NAME]" at bounding box center [86, 57] width 13 height 13
checkbox input "true"
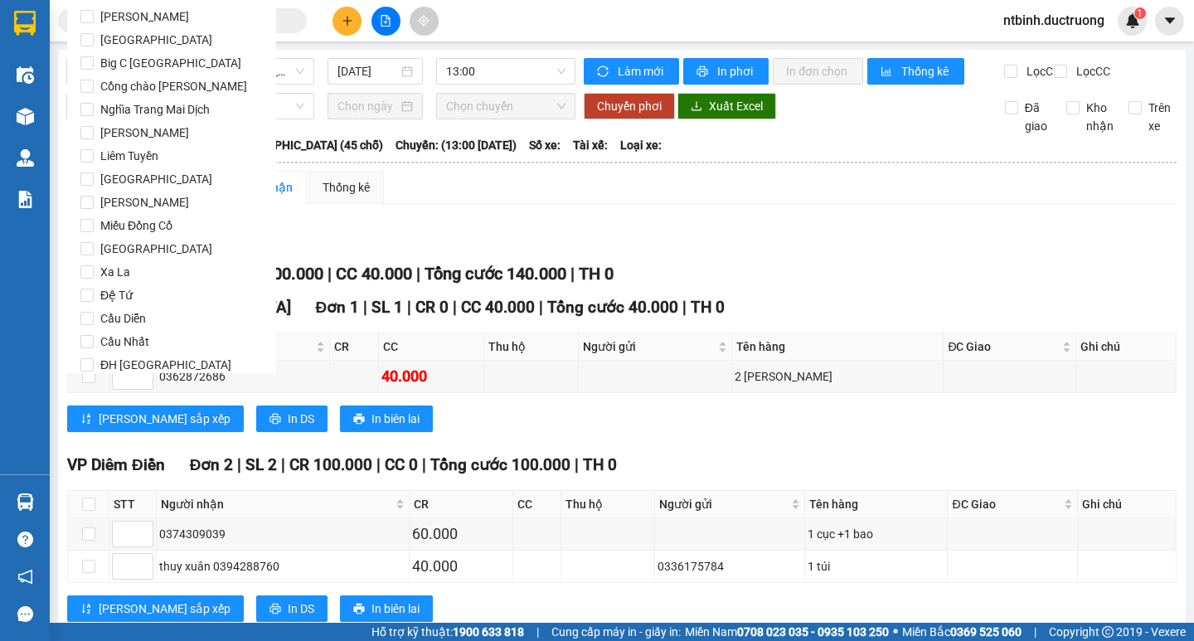
scroll to position [1380, 0]
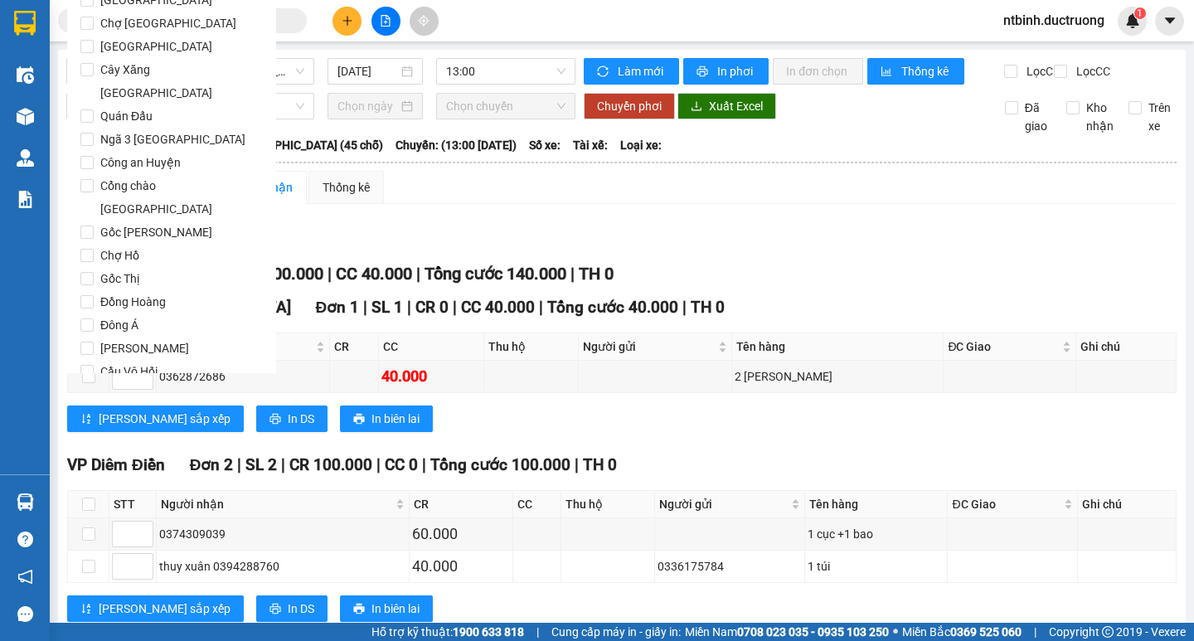
click at [109, 457] on span "Lọc" at bounding box center [103, 466] width 19 height 18
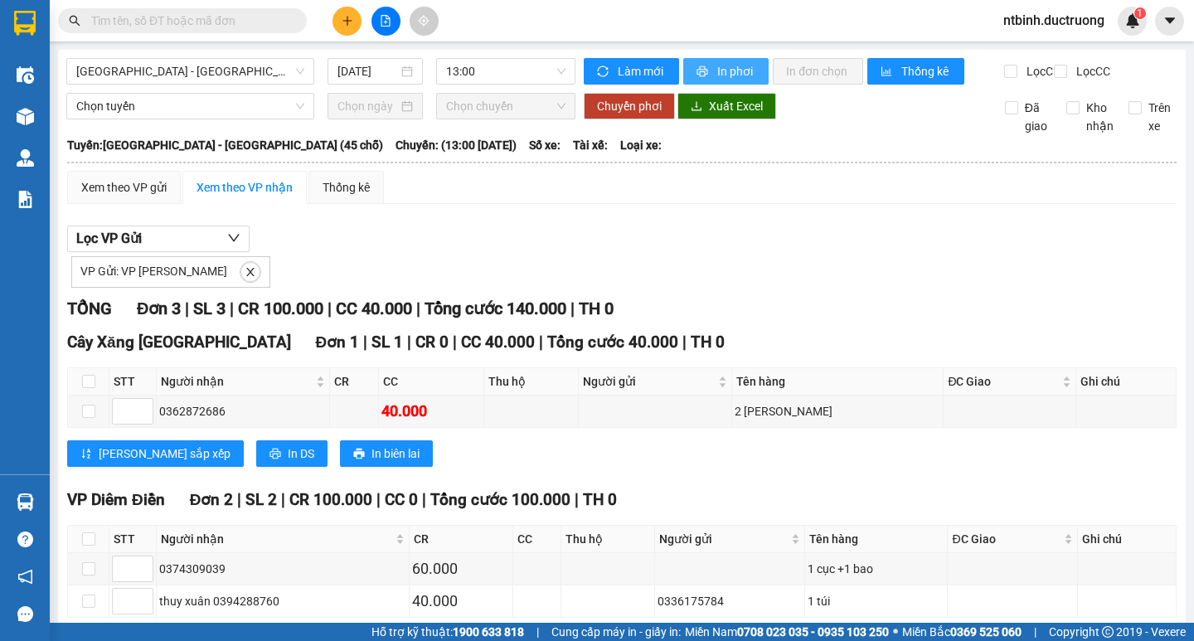
click at [734, 77] on span "In phơi" at bounding box center [736, 71] width 38 height 18
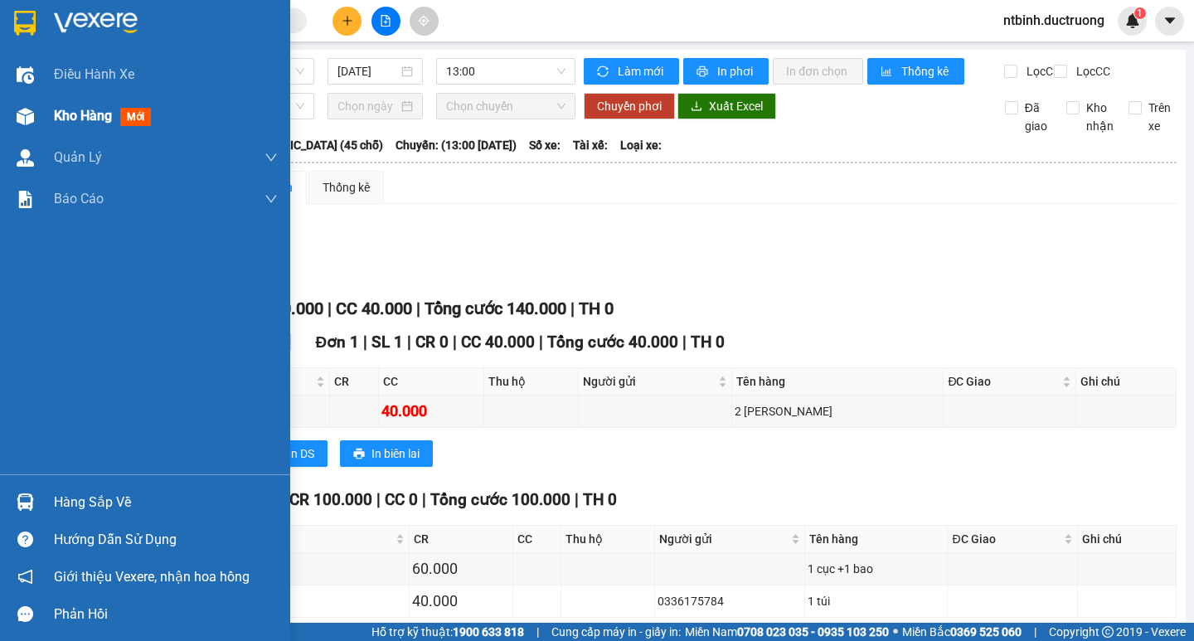
click at [32, 106] on div at bounding box center [25, 116] width 29 height 29
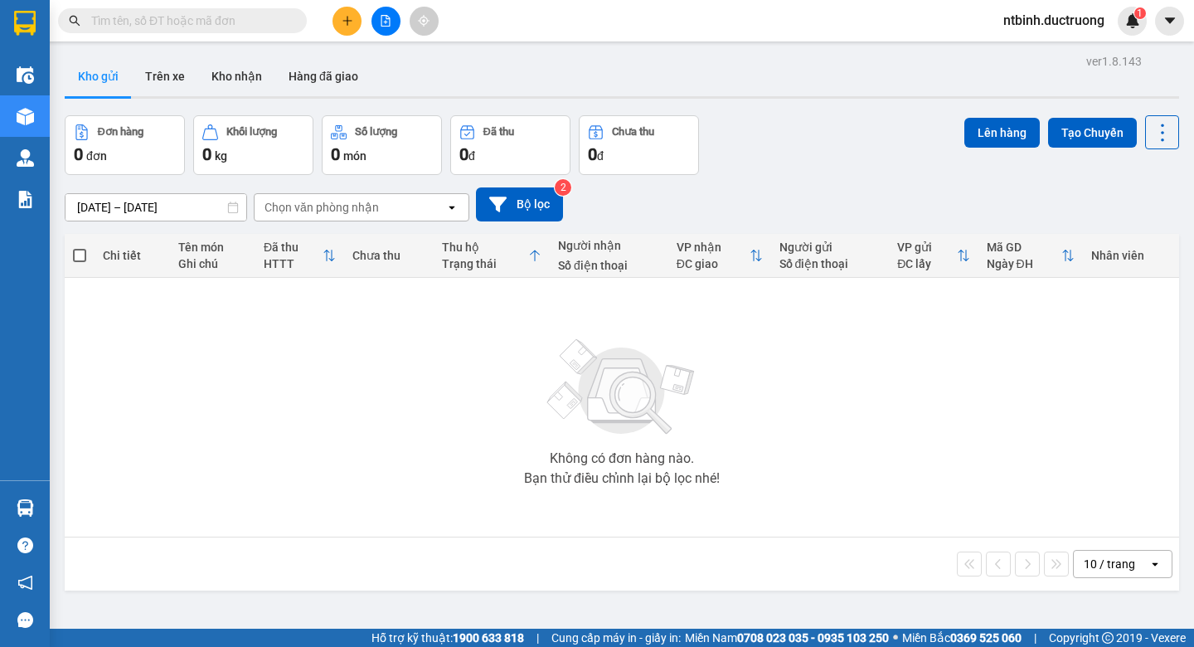
click at [356, 12] on button at bounding box center [346, 21] width 29 height 29
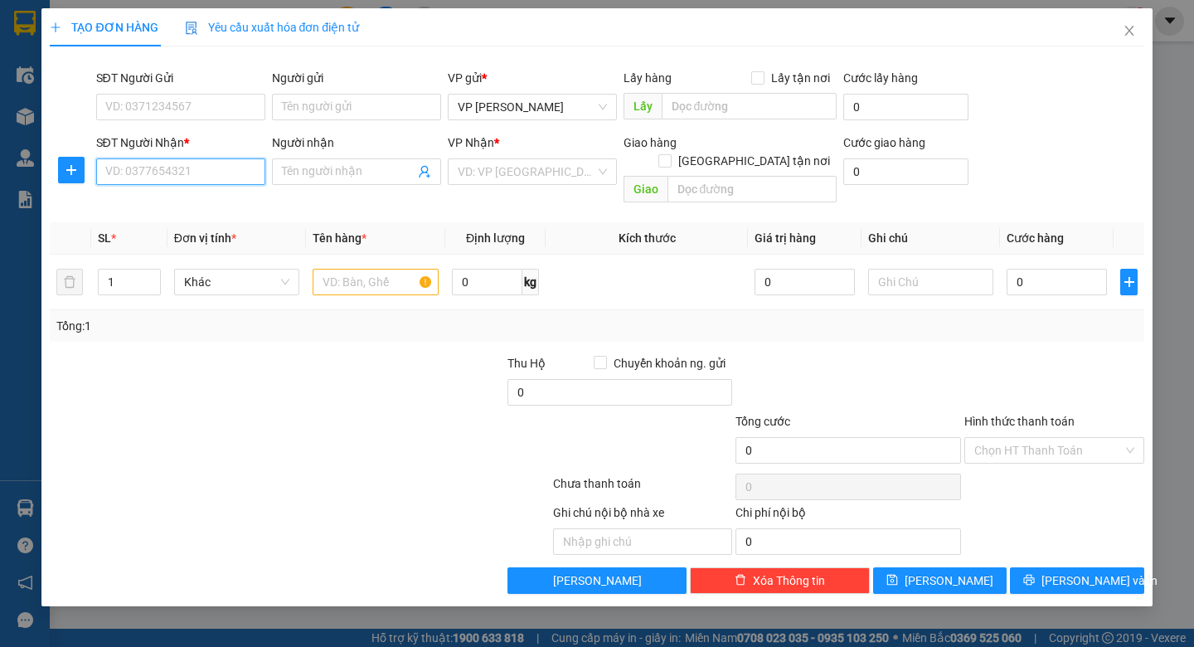
click at [127, 170] on input "SĐT Người Nhận *" at bounding box center [180, 171] width 169 height 27
type input "0"
type input "0942298319"
click at [580, 165] on input "search" at bounding box center [527, 171] width 138 height 25
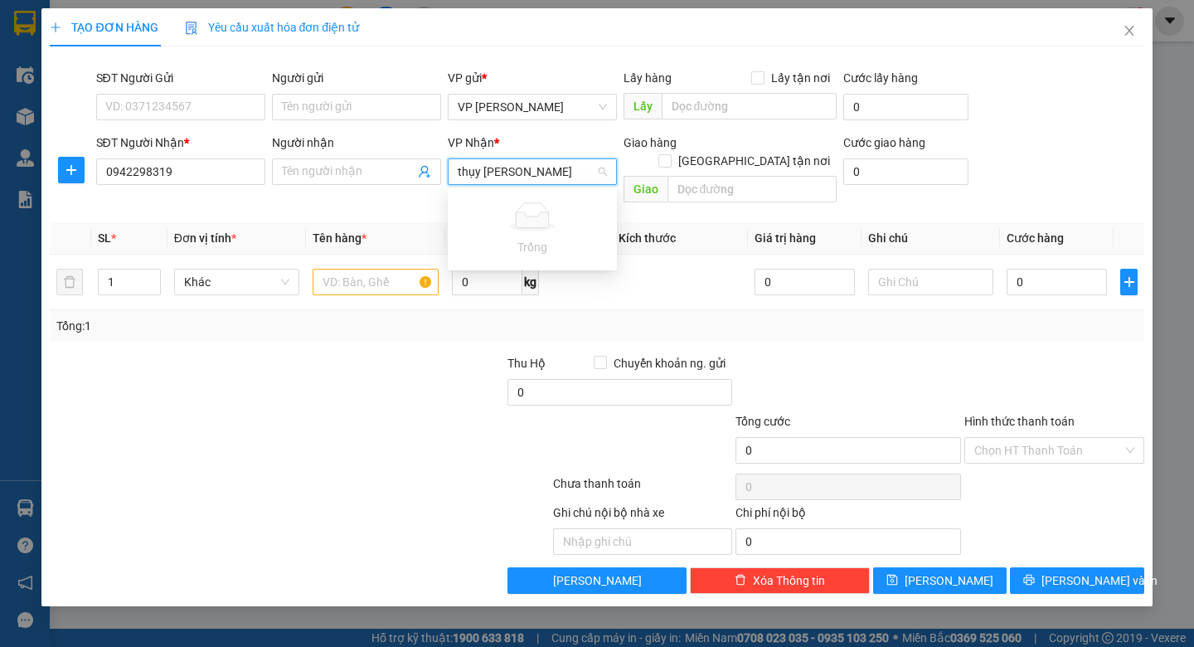
type input "thụy [PERSON_NAME]"
click at [448, 412] on div at bounding box center [459, 441] width 183 height 58
click at [501, 175] on input "search" at bounding box center [527, 171] width 138 height 25
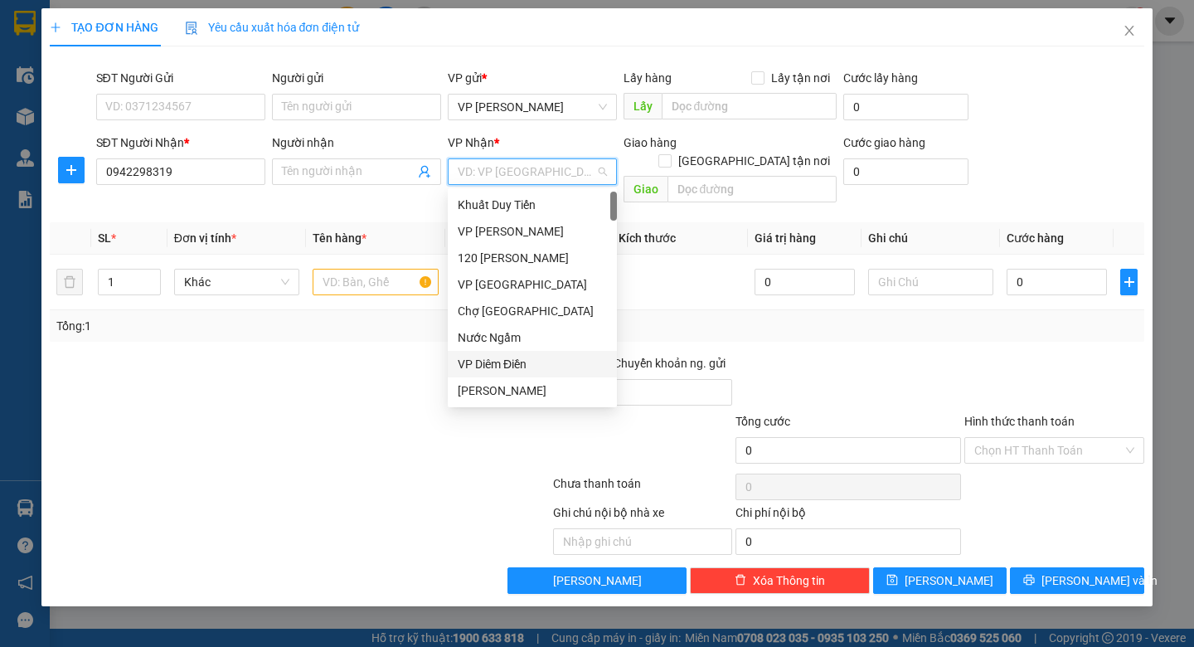
click at [505, 366] on div "VP Diêm Điền" at bounding box center [532, 364] width 149 height 18
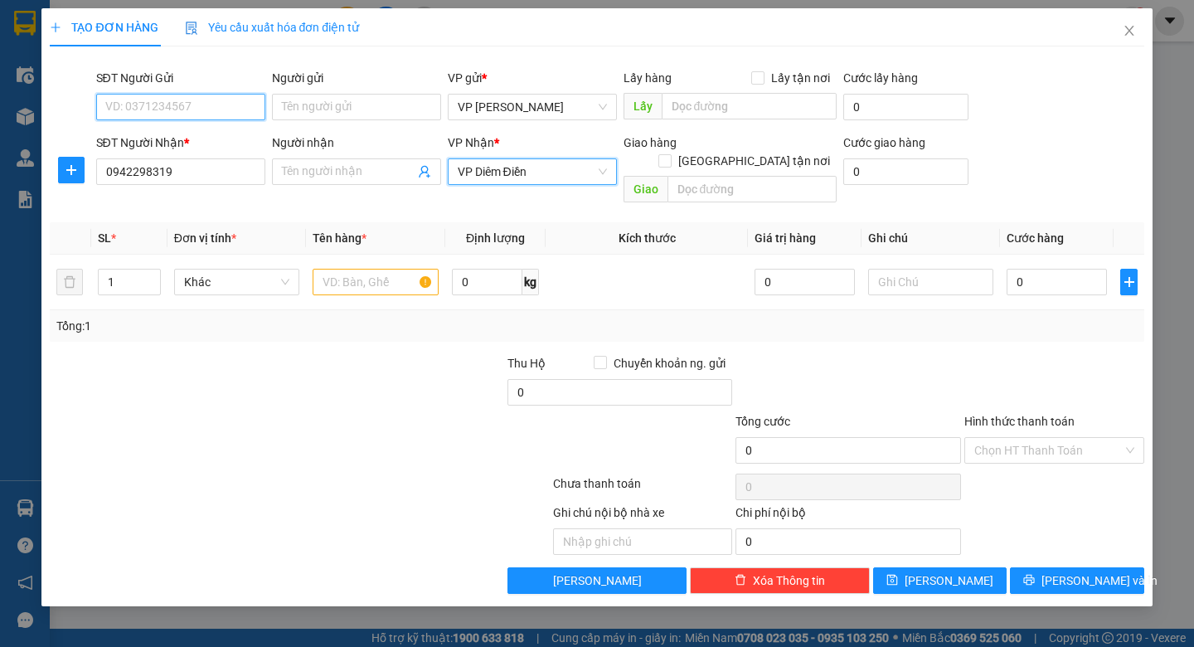
click at [164, 102] on input "SĐT Người Gửi" at bounding box center [180, 107] width 169 height 27
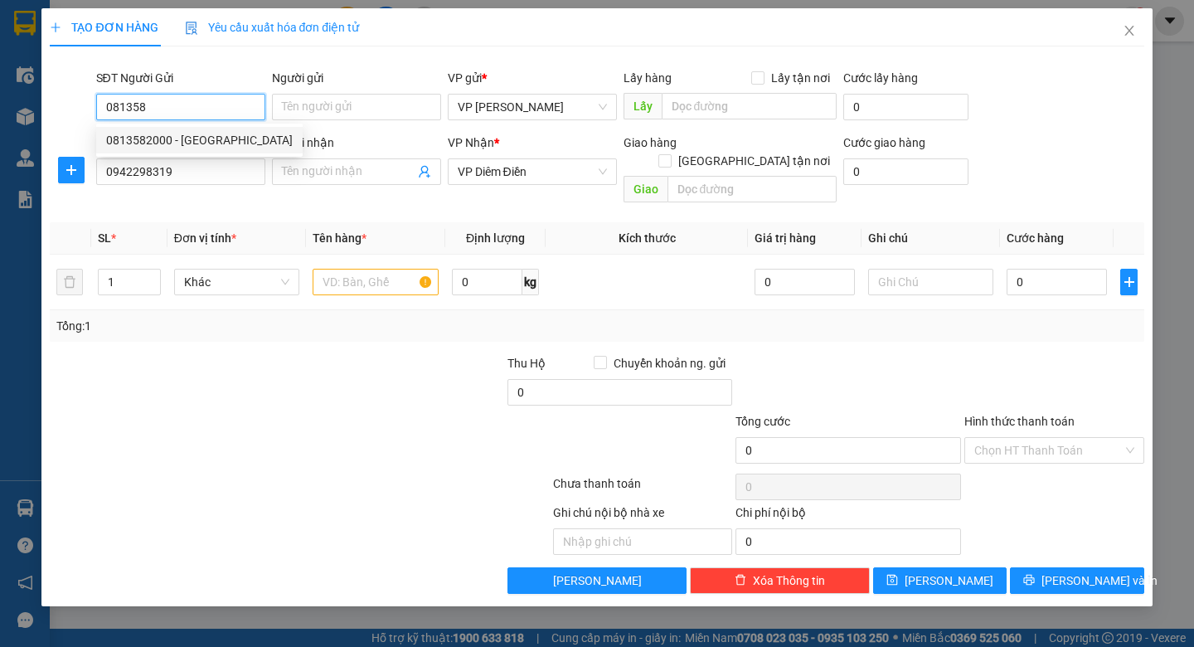
click at [164, 136] on div "0813582000 - thụy xuân" at bounding box center [199, 140] width 187 height 18
type input "0813582000"
type input "thụy [PERSON_NAME]"
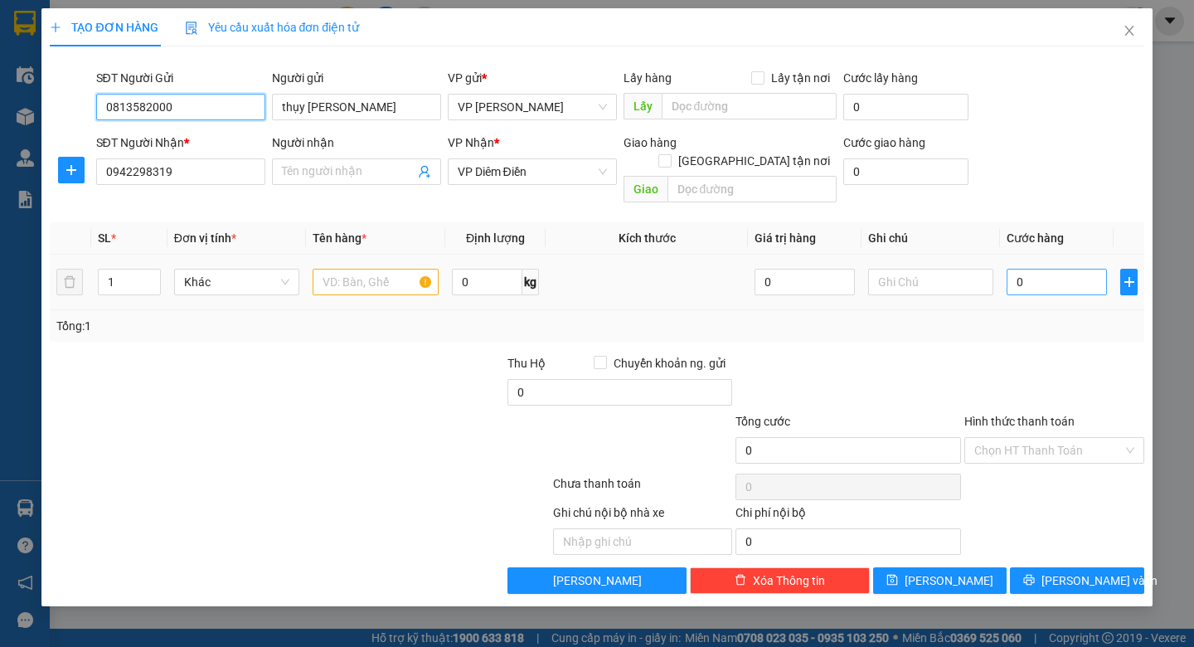
type input "0813582000"
click at [1025, 269] on input "0" at bounding box center [1056, 282] width 100 height 27
type input "3"
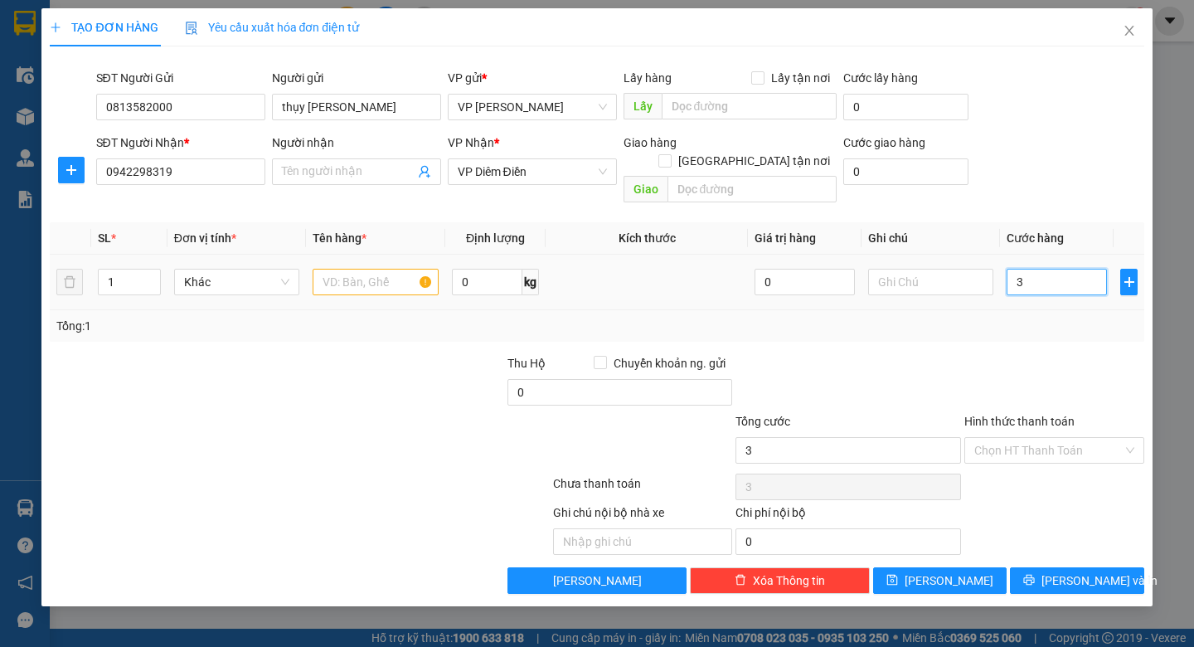
type input "30"
click at [1025, 269] on input "30" at bounding box center [1056, 282] width 100 height 27
type input "30.000"
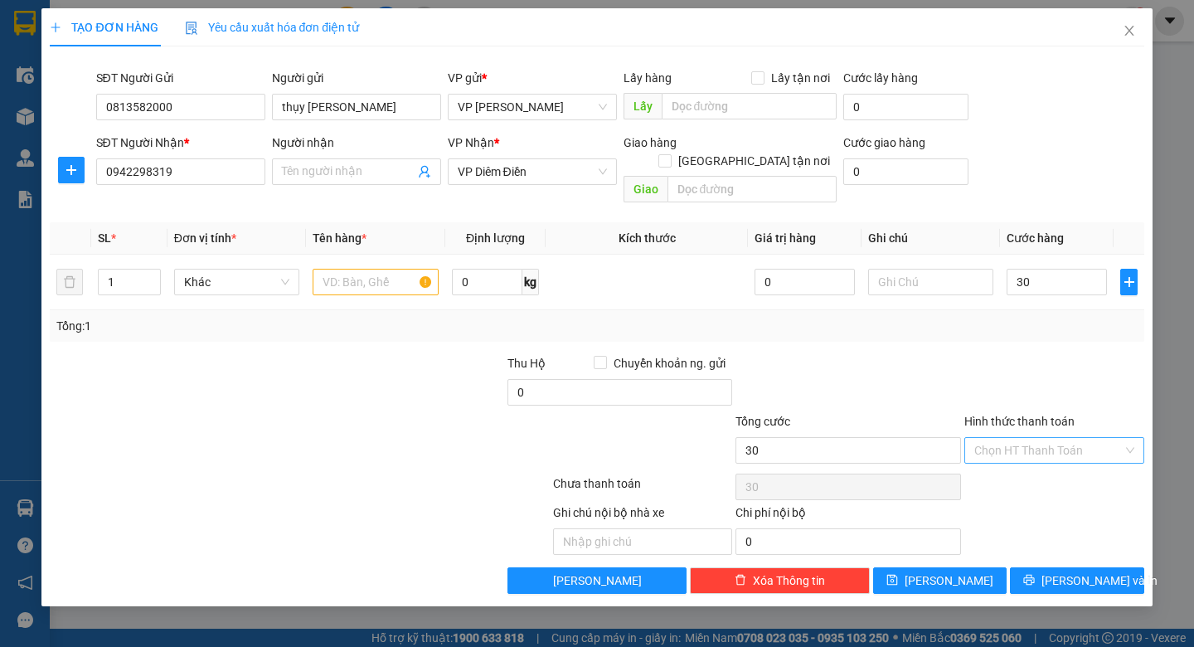
type input "30.000"
click at [1072, 438] on input "Hình thức thanh toán" at bounding box center [1048, 450] width 148 height 25
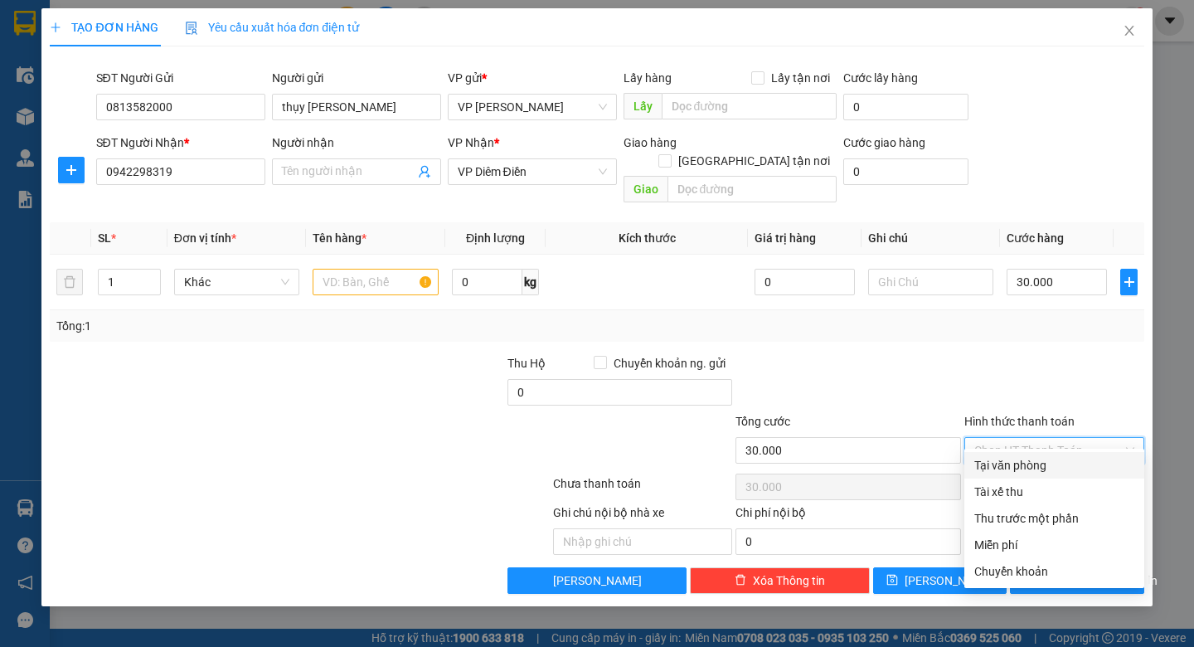
click at [1010, 463] on div "Tại văn phòng" at bounding box center [1054, 465] width 160 height 18
type input "0"
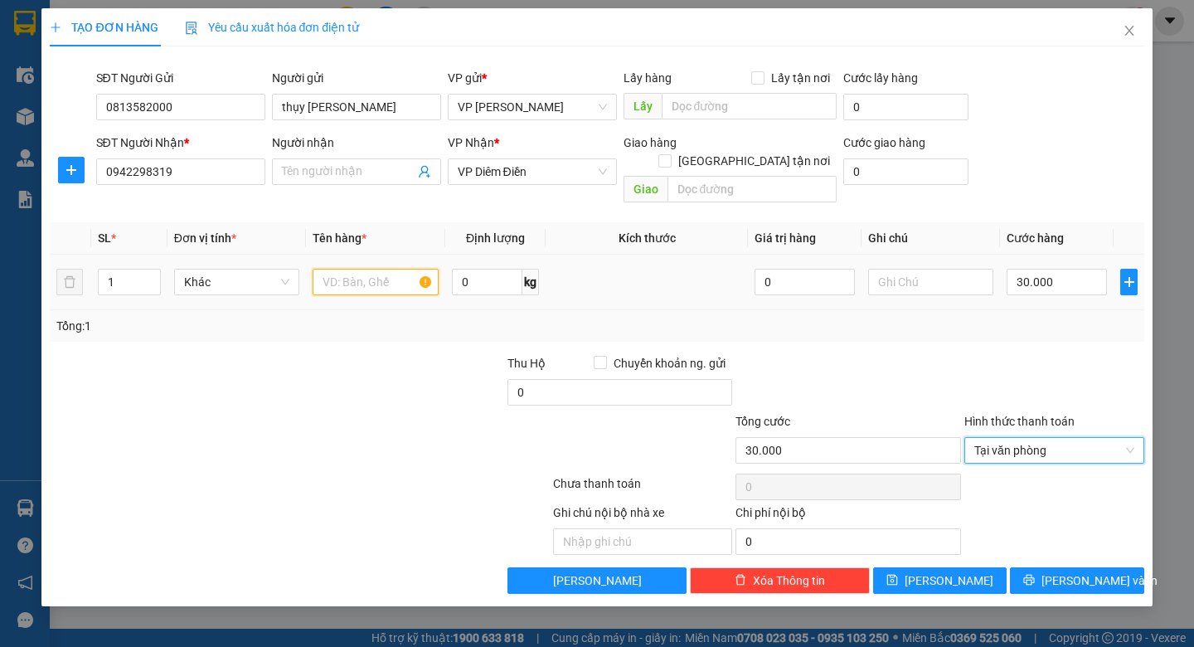
click at [371, 269] on input "text" at bounding box center [375, 282] width 125 height 27
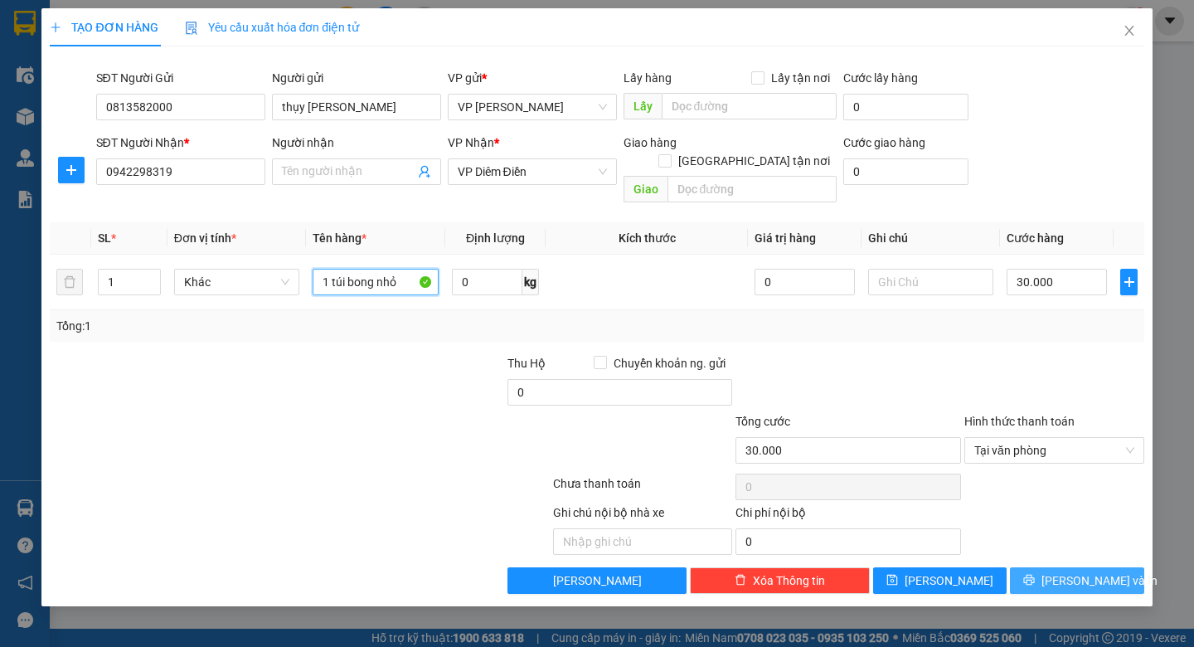
type input "1 túi bong nhỏ"
click at [1059, 567] on button "Lưu và In" at bounding box center [1076, 580] width 133 height 27
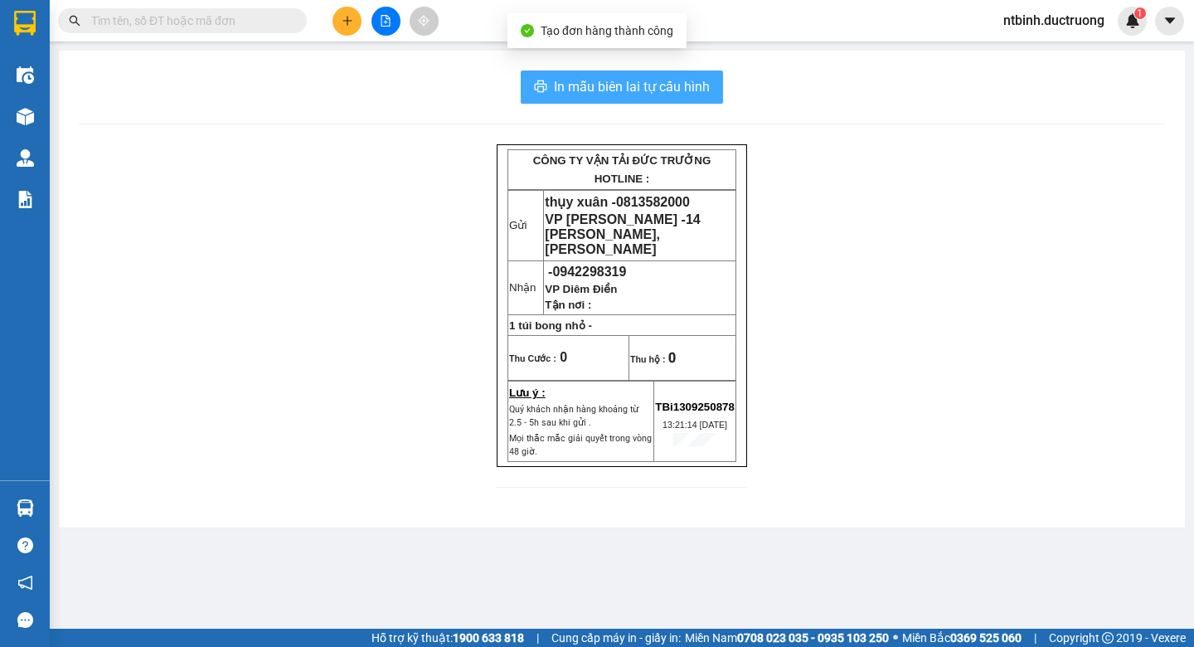
click at [601, 81] on span "In mẫu biên lai tự cấu hình" at bounding box center [632, 86] width 156 height 21
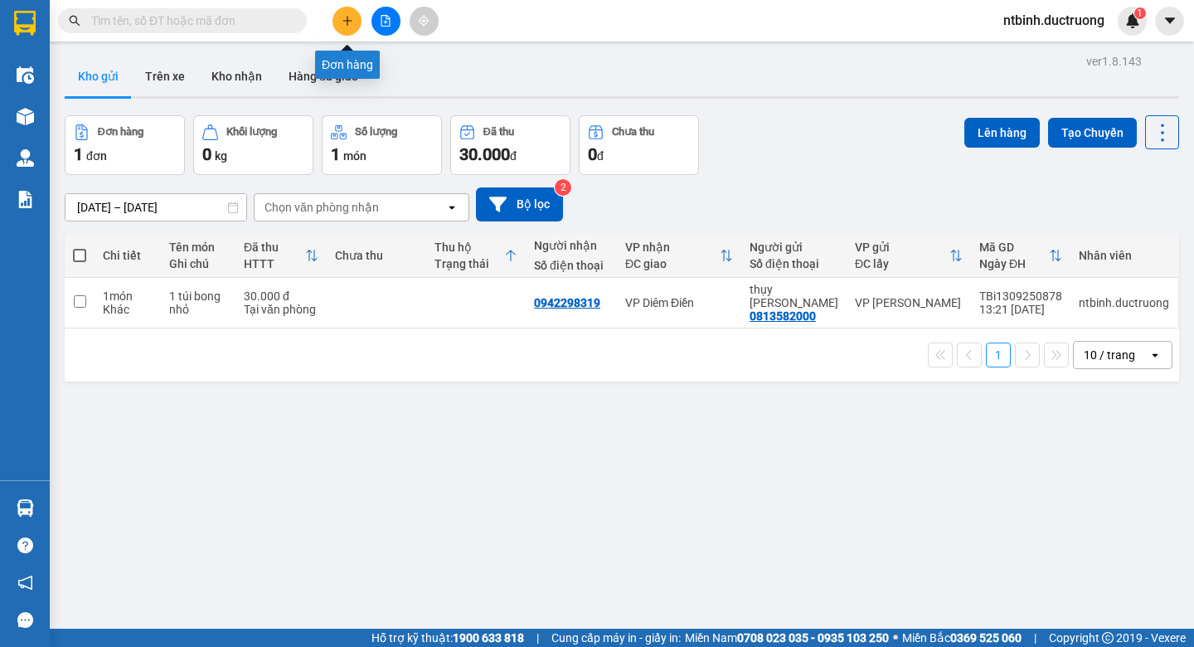
click at [335, 27] on button at bounding box center [346, 21] width 29 height 29
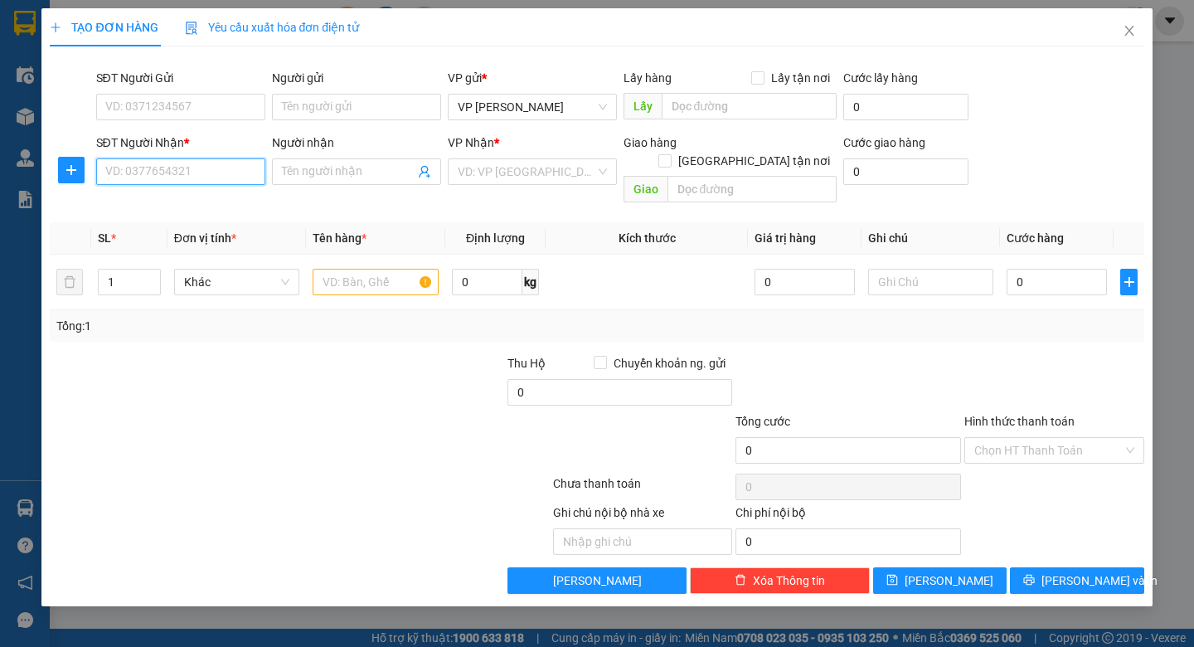
click at [162, 170] on input "SĐT Người Nhận *" at bounding box center [180, 171] width 169 height 27
type input "0354348093"
click at [561, 179] on input "search" at bounding box center [527, 171] width 138 height 25
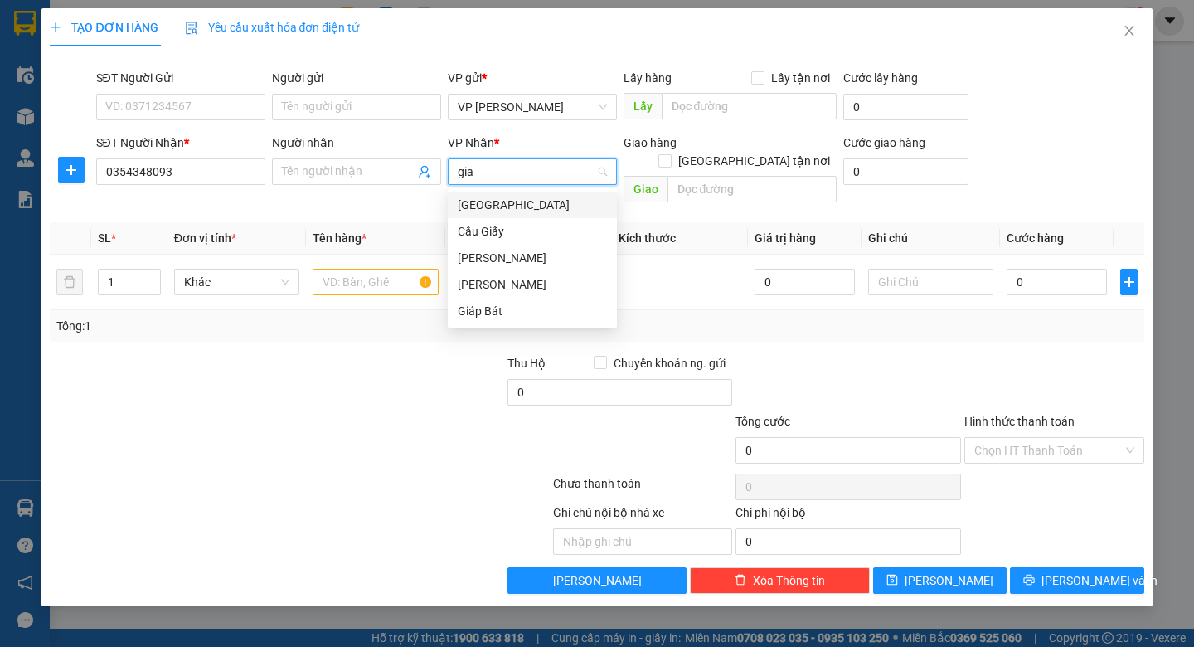
type input "gia"
click at [472, 206] on div "[PERSON_NAME]" at bounding box center [532, 205] width 149 height 18
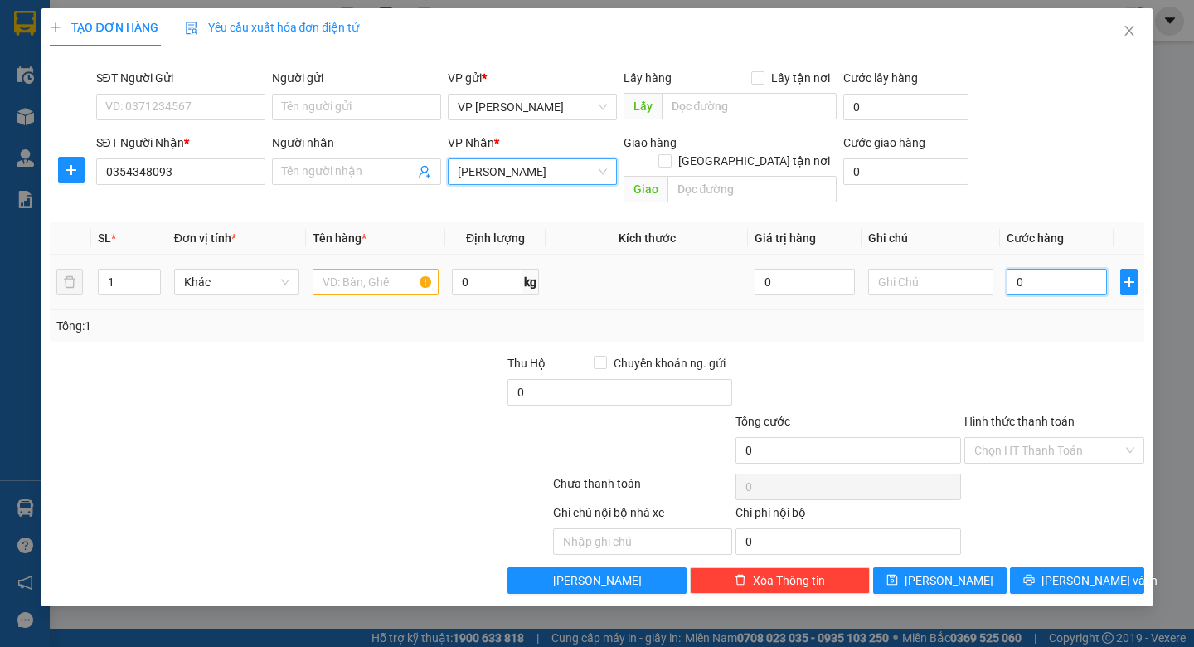
click at [1038, 270] on input "0" at bounding box center [1056, 282] width 100 height 27
type input "8"
type input "80"
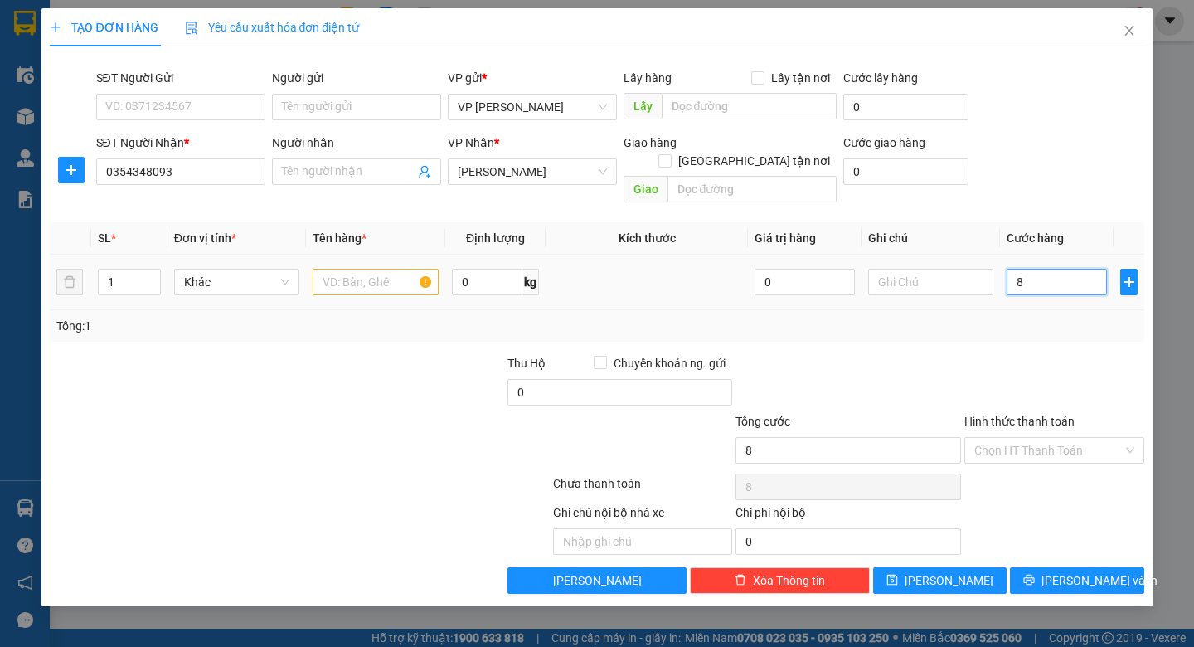
type input "80"
click at [1038, 270] on input "80" at bounding box center [1056, 282] width 100 height 27
type input "80.000"
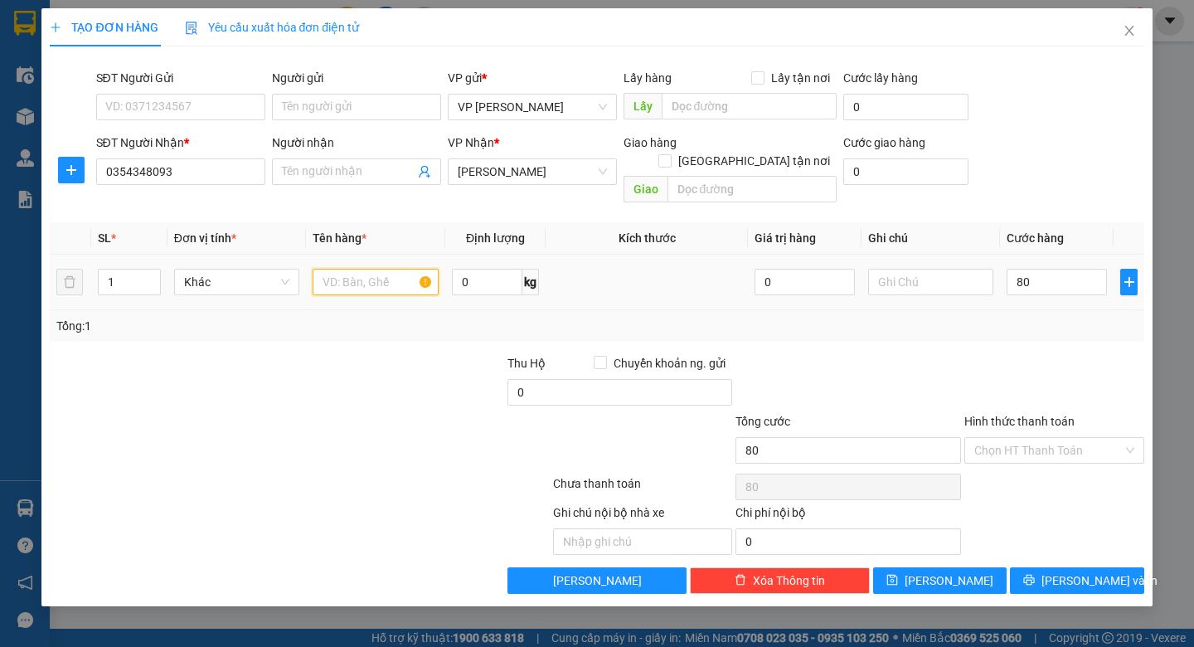
type input "80.000"
click at [381, 269] on input "text" at bounding box center [375, 282] width 125 height 27
type input "2 thùng 1 lon"
click at [1059, 567] on button "Lưu và In" at bounding box center [1076, 580] width 133 height 27
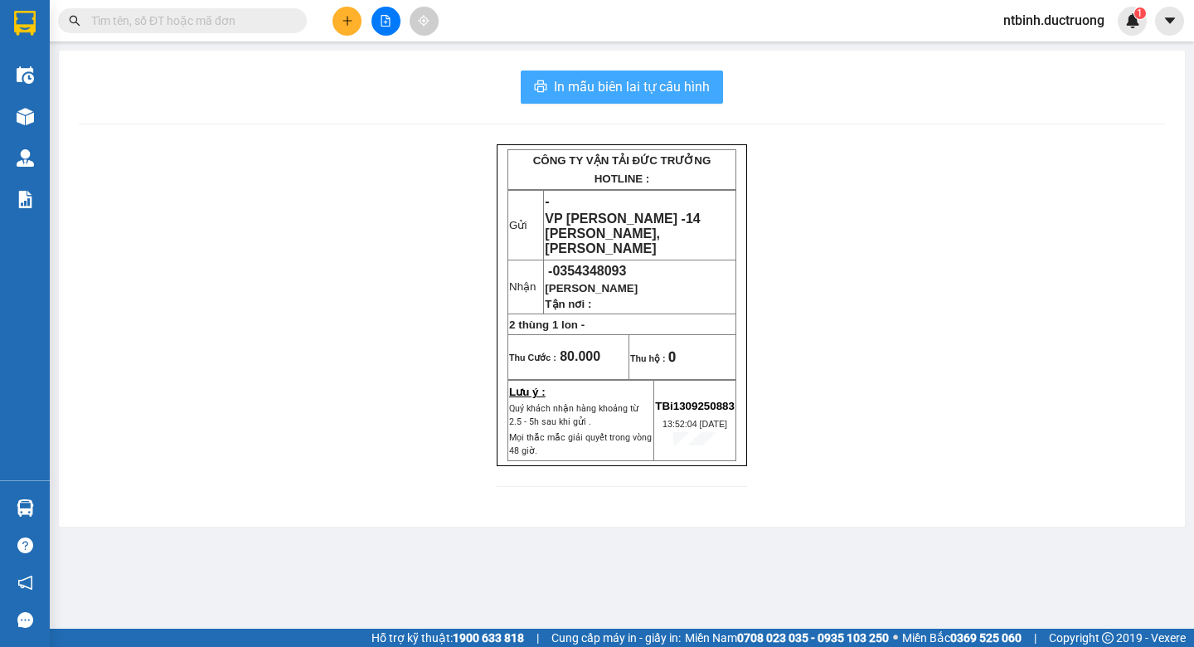
click at [613, 91] on span "In mẫu biên lai tự cấu hình" at bounding box center [632, 86] width 156 height 21
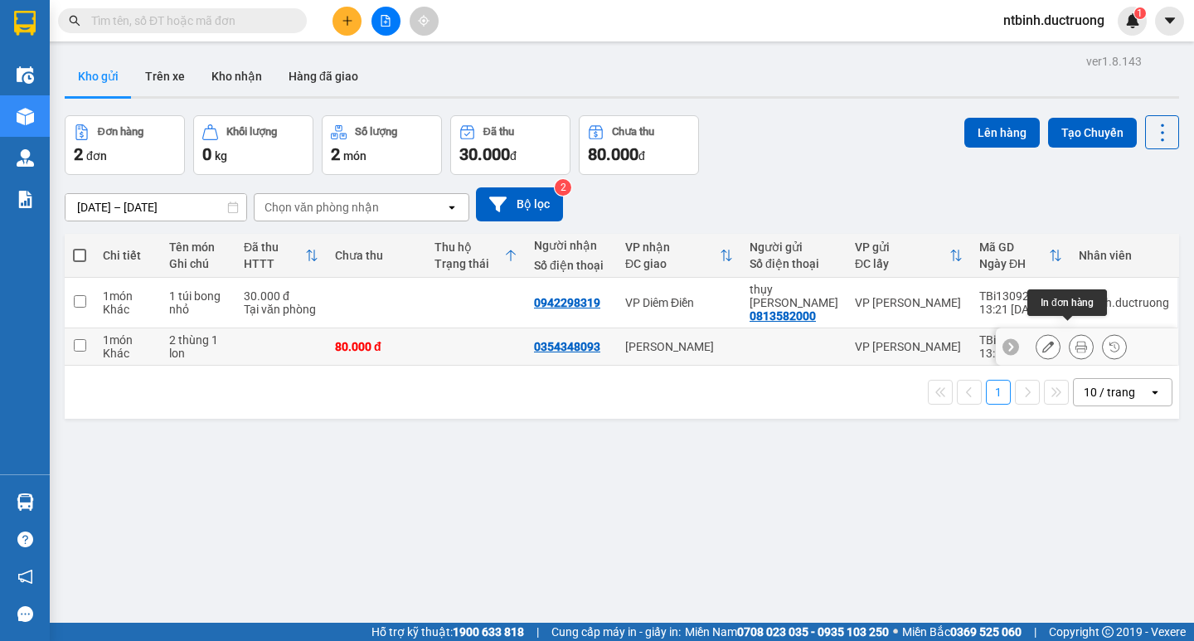
click at [1075, 341] on icon at bounding box center [1081, 347] width 12 height 12
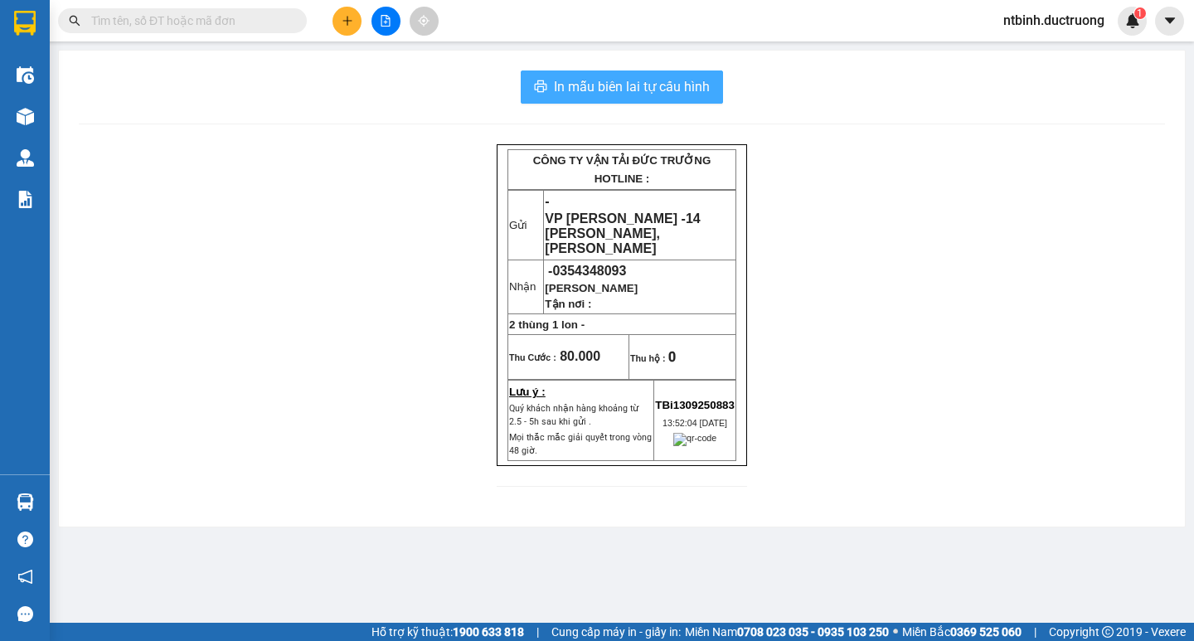
click at [643, 93] on span "In mẫu biên lai tự cấu hình" at bounding box center [632, 86] width 156 height 21
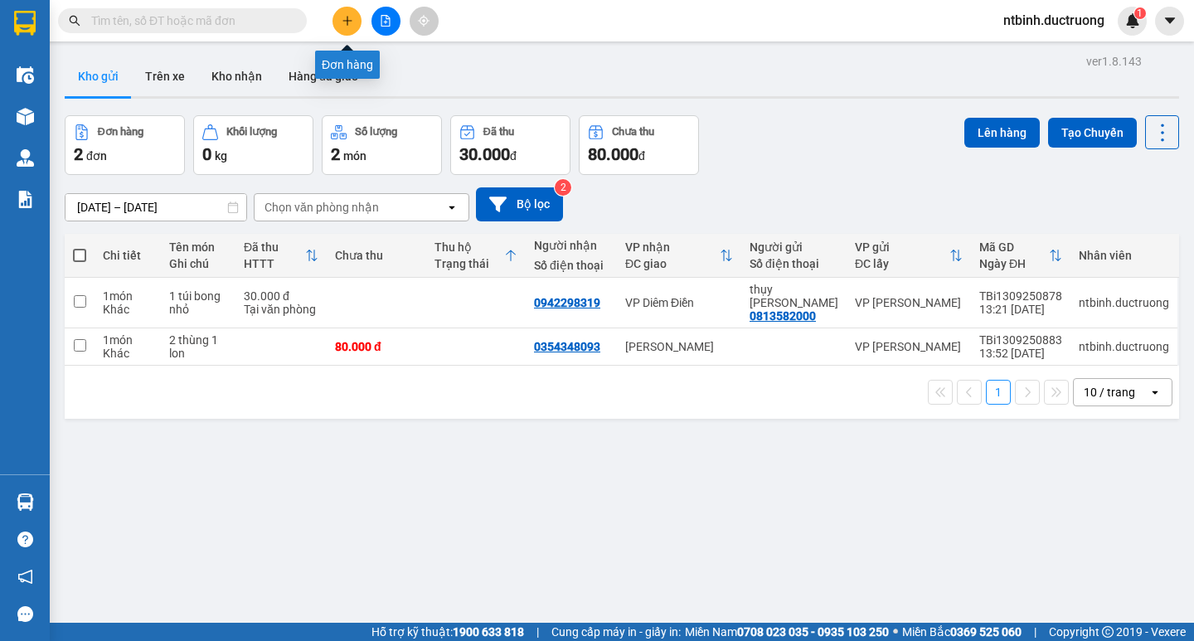
click at [354, 27] on button at bounding box center [346, 21] width 29 height 29
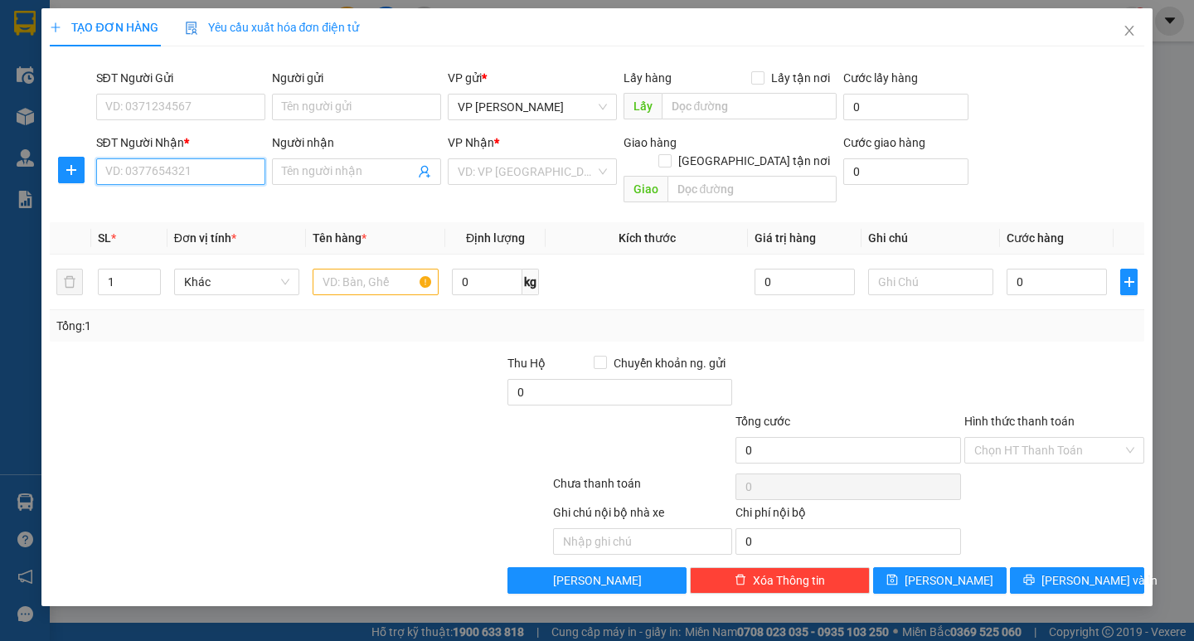
click at [140, 180] on input "SĐT Người Nhận *" at bounding box center [180, 171] width 169 height 27
type input "0913248560"
click at [511, 169] on input "search" at bounding box center [527, 171] width 138 height 25
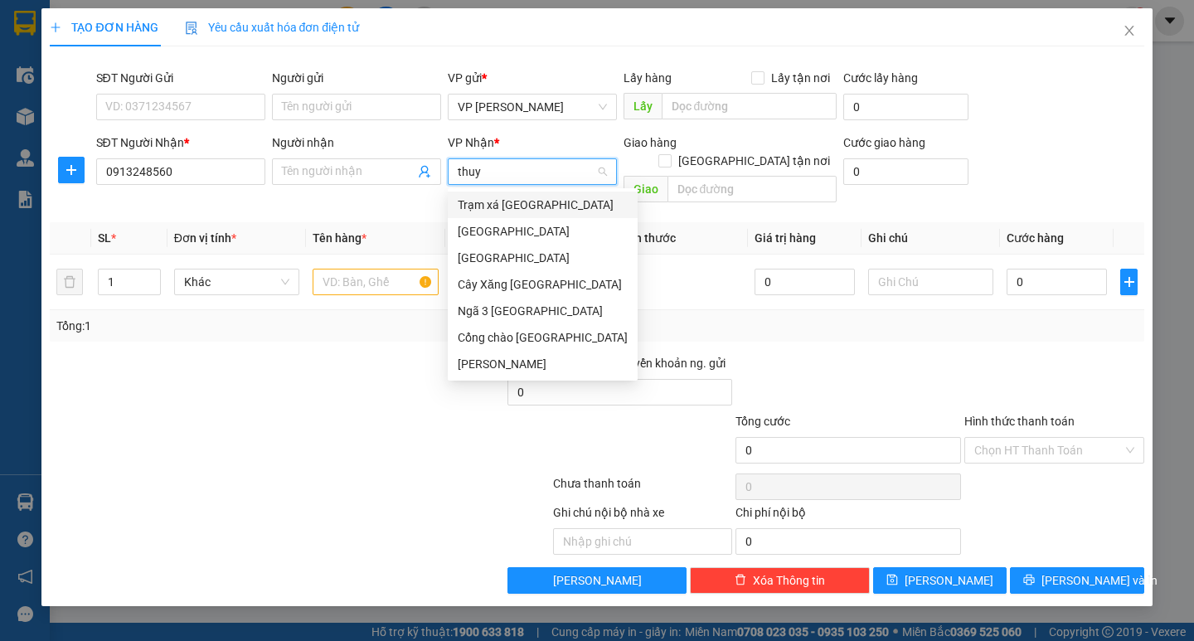
type input "thụy"
click at [487, 223] on div "Thụy Bình" at bounding box center [543, 231] width 170 height 18
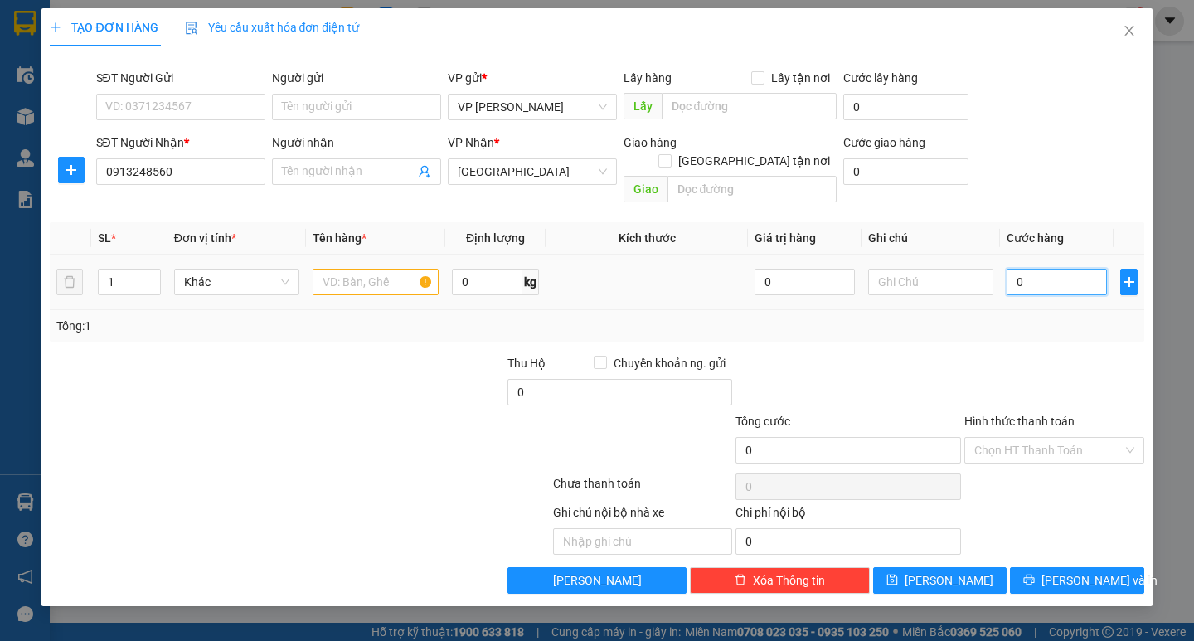
click at [1040, 269] on input "0" at bounding box center [1056, 282] width 100 height 27
drag, startPoint x: 1040, startPoint y: 264, endPoint x: 1000, endPoint y: 271, distance: 41.3
click at [977, 271] on tr "1 Khác 0 kg 0 0" at bounding box center [596, 282] width 1093 height 56
click at [1000, 271] on td "0" at bounding box center [1057, 282] width 114 height 56
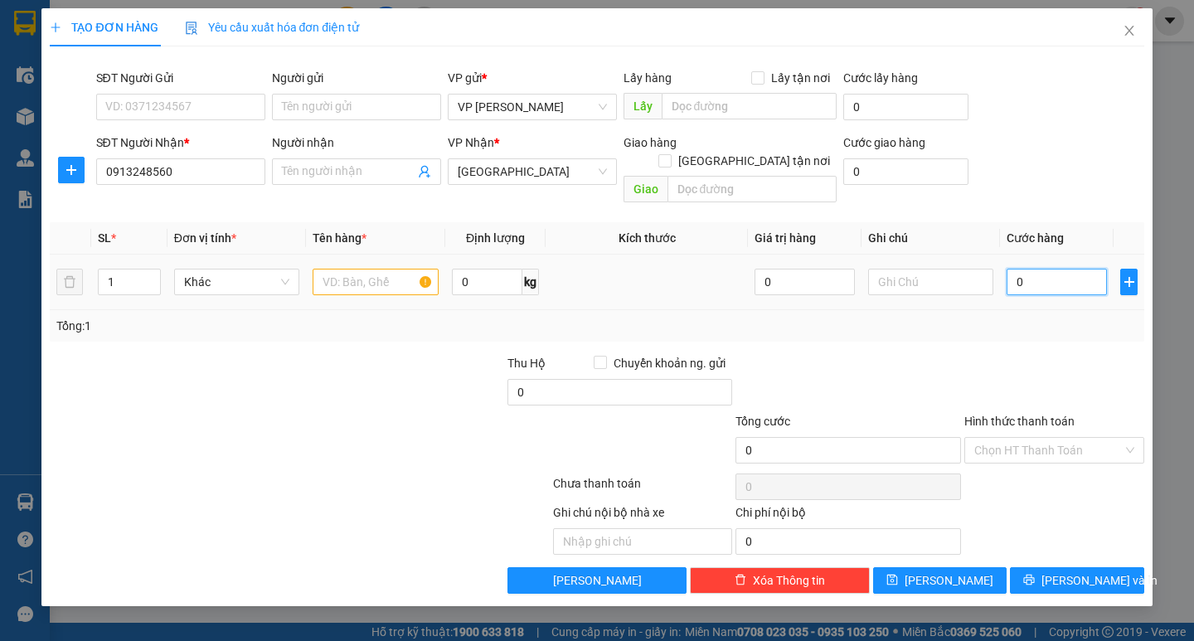
type input "2"
type input "20"
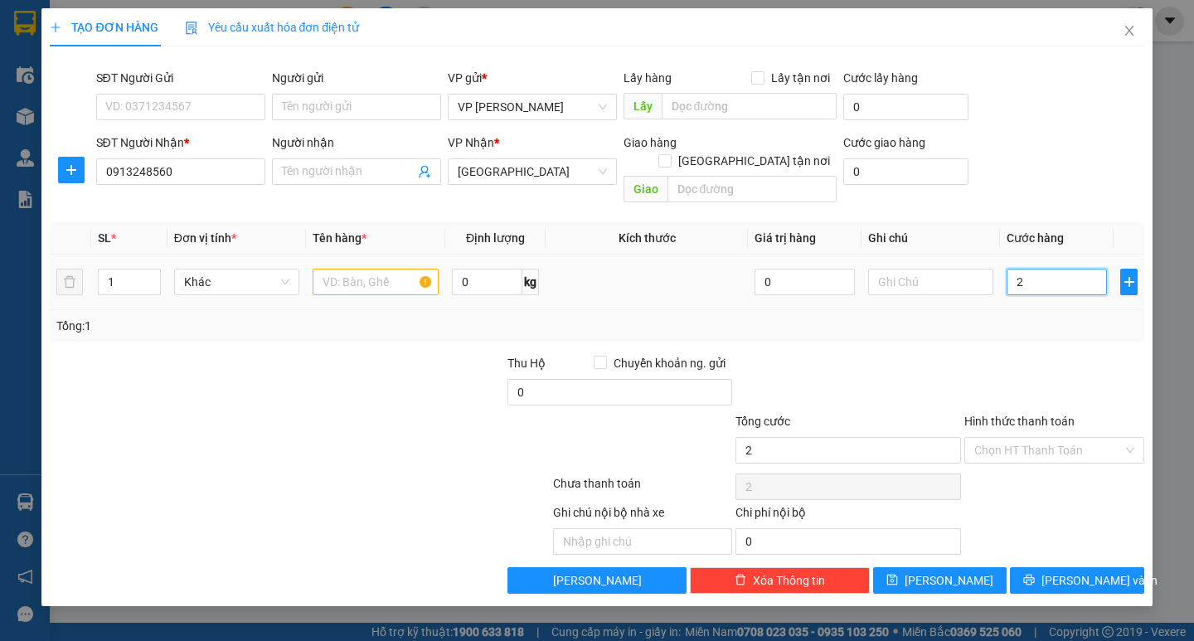
type input "20"
type input "200"
click at [1025, 269] on input "200" at bounding box center [1056, 282] width 100 height 27
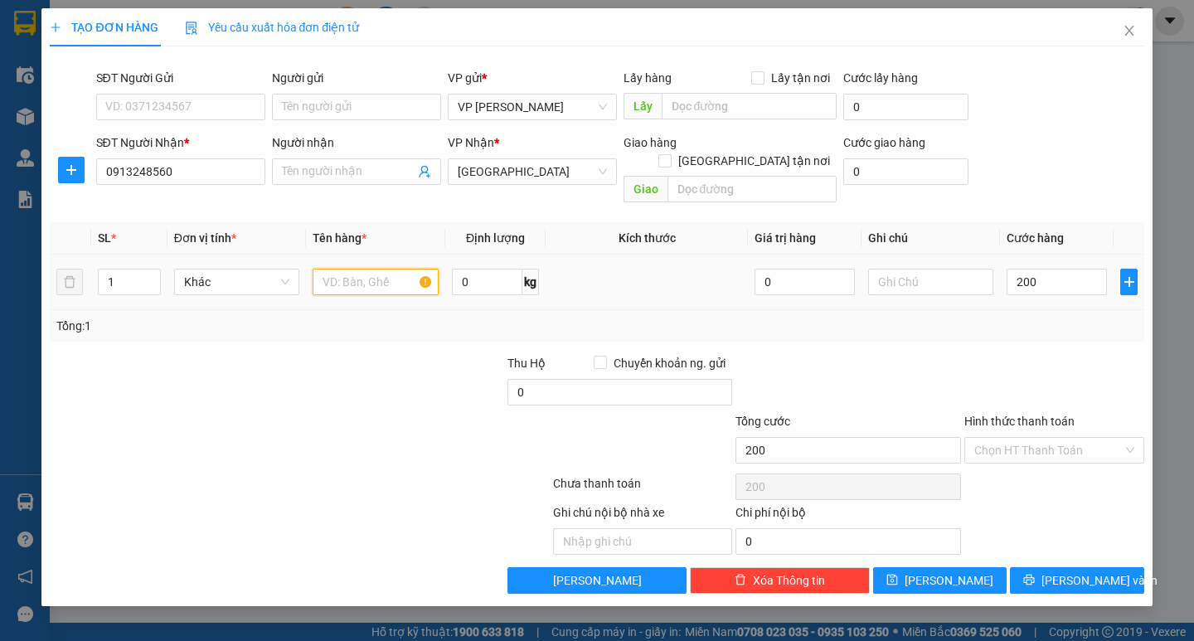
type input "200.000"
click at [336, 269] on input "text" at bounding box center [375, 282] width 125 height 27
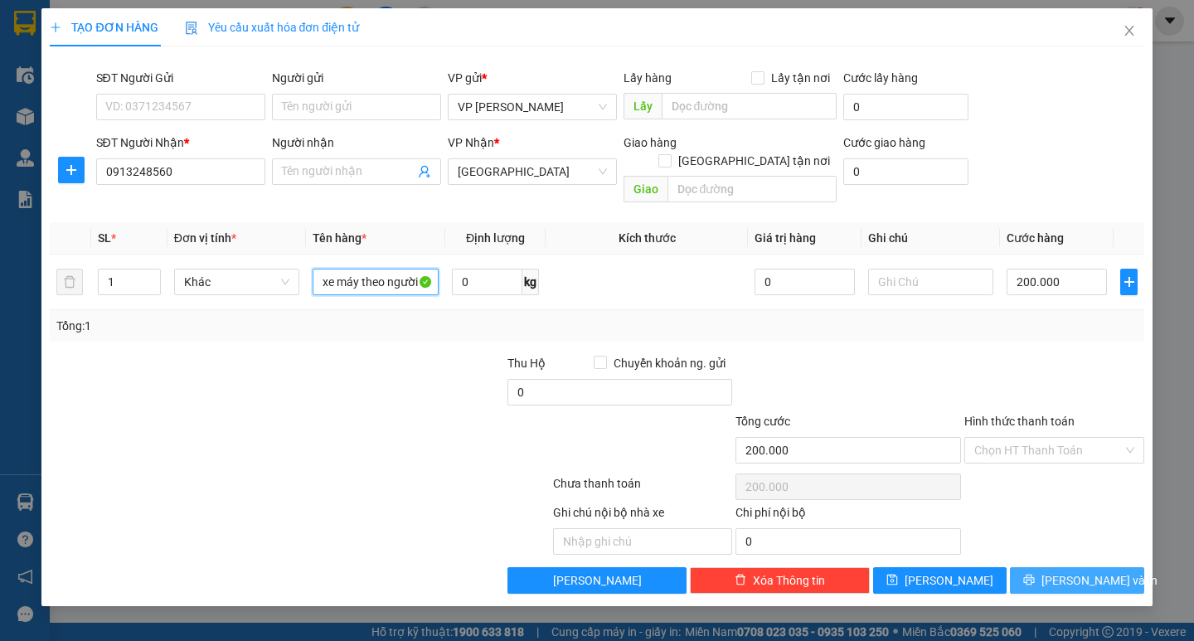
type input "xe máy theo người"
click at [1035, 574] on icon "printer" at bounding box center [1029, 580] width 12 height 12
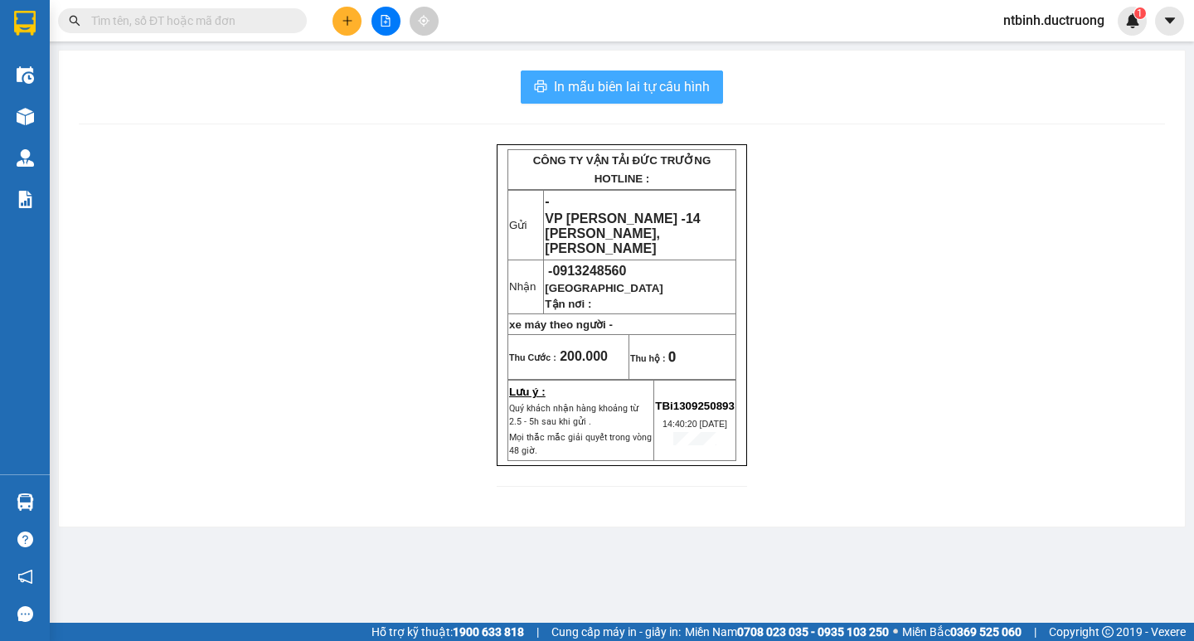
click at [628, 79] on span "In mẫu biên lai tự cấu hình" at bounding box center [632, 86] width 156 height 21
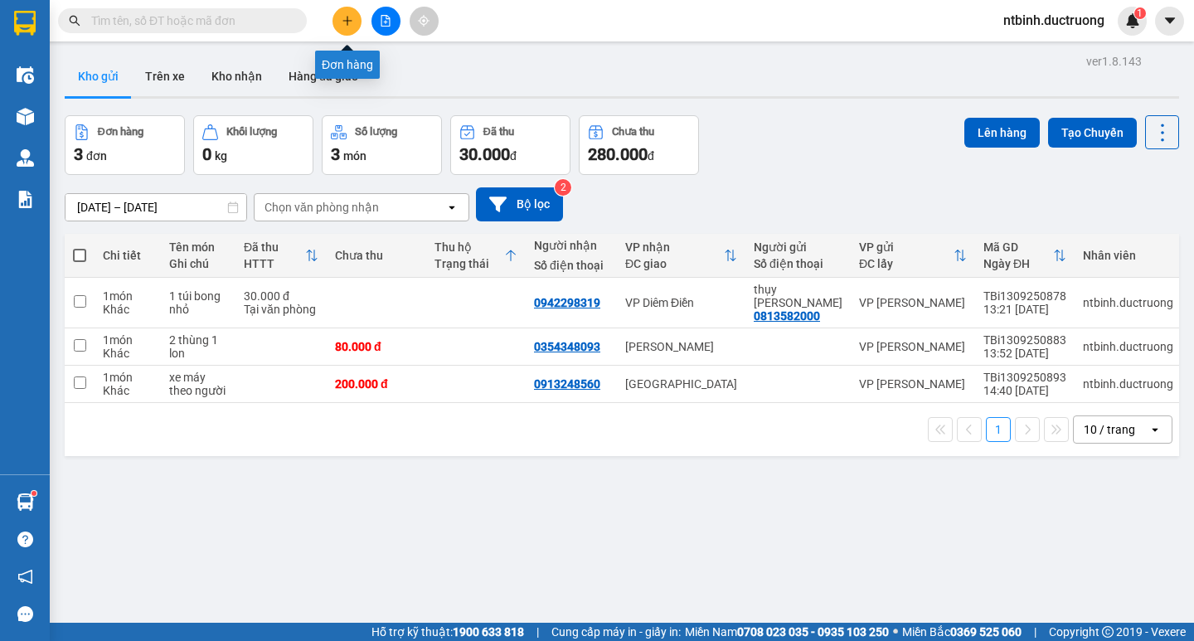
click at [335, 27] on button at bounding box center [346, 21] width 29 height 29
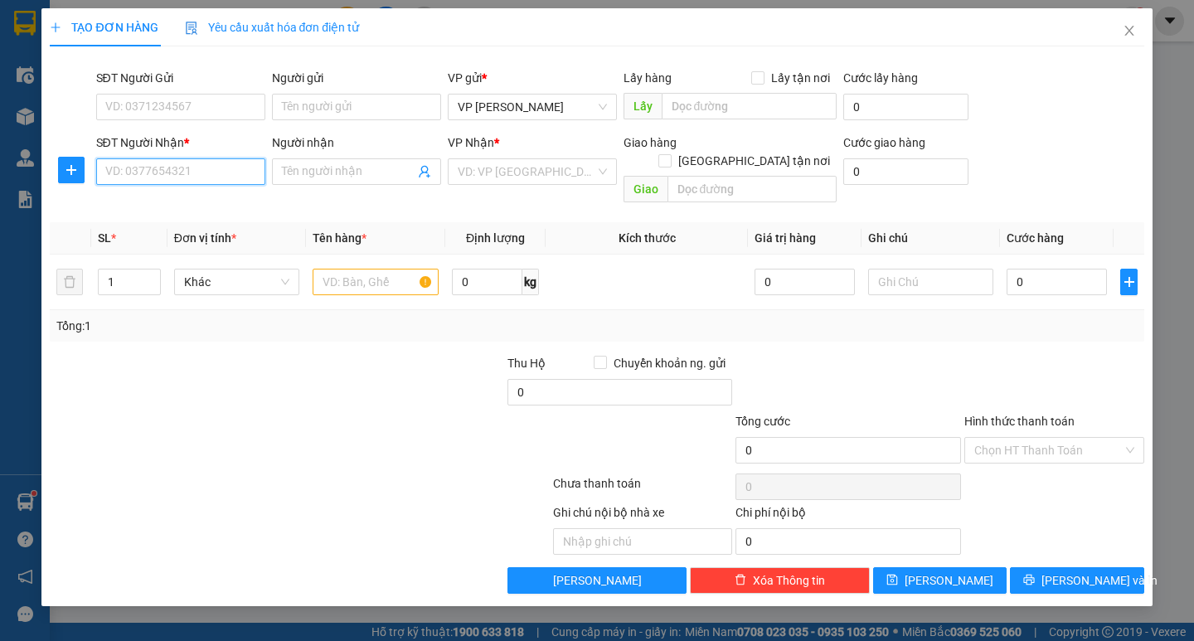
click at [187, 166] on input "SĐT Người Nhận *" at bounding box center [180, 171] width 169 height 27
click at [222, 196] on div "0986260369" at bounding box center [180, 205] width 149 height 18
type input "0986260369"
click at [365, 269] on input "text" at bounding box center [375, 282] width 125 height 27
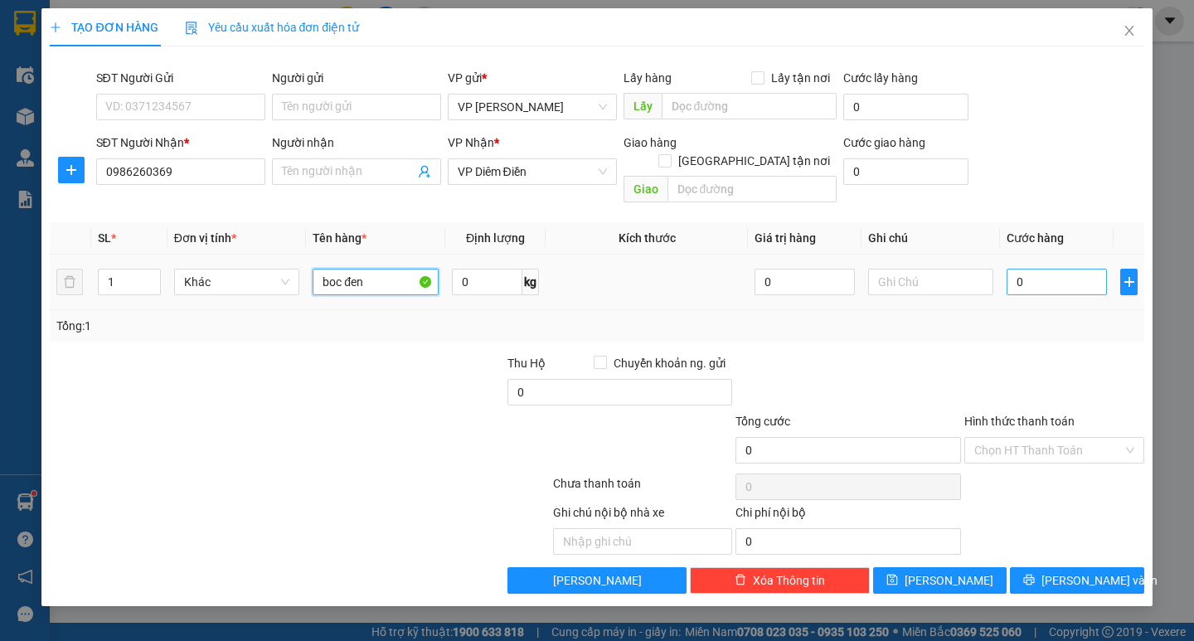
type input "boc đen"
click at [1031, 269] on input "0" at bounding box center [1056, 282] width 100 height 27
click at [920, 269] on input "50" at bounding box center [930, 282] width 125 height 27
type input "5"
click at [1037, 269] on input "0" at bounding box center [1056, 282] width 100 height 27
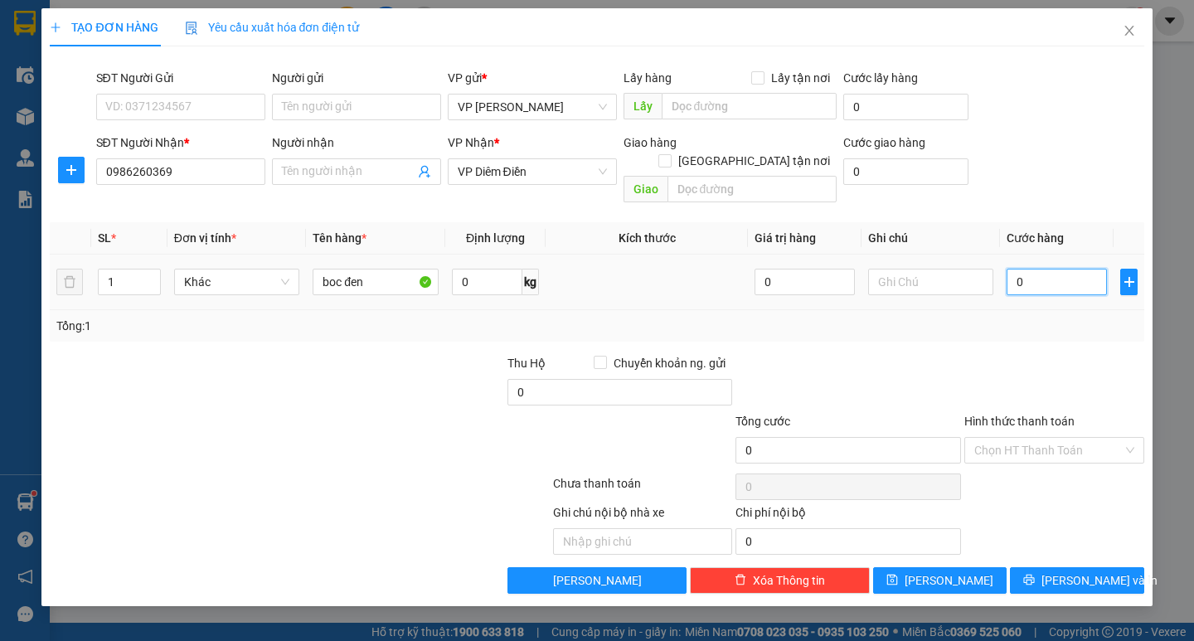
type input "5"
type input "50"
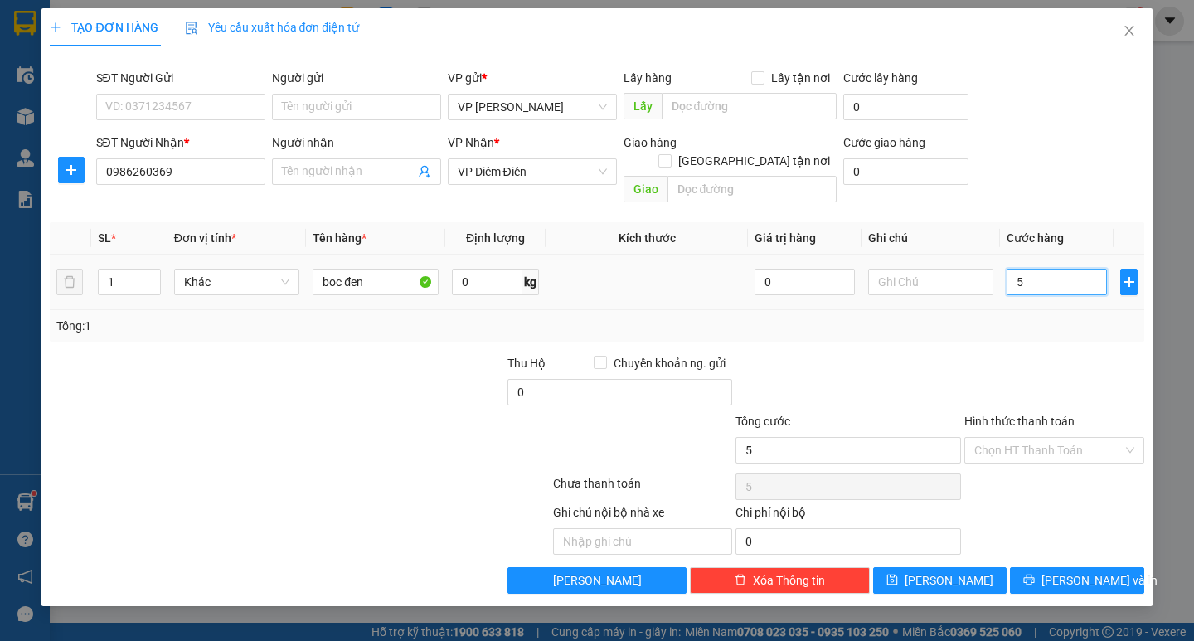
type input "50"
click at [1037, 269] on input "50" at bounding box center [1056, 282] width 100 height 27
type input "50.000"
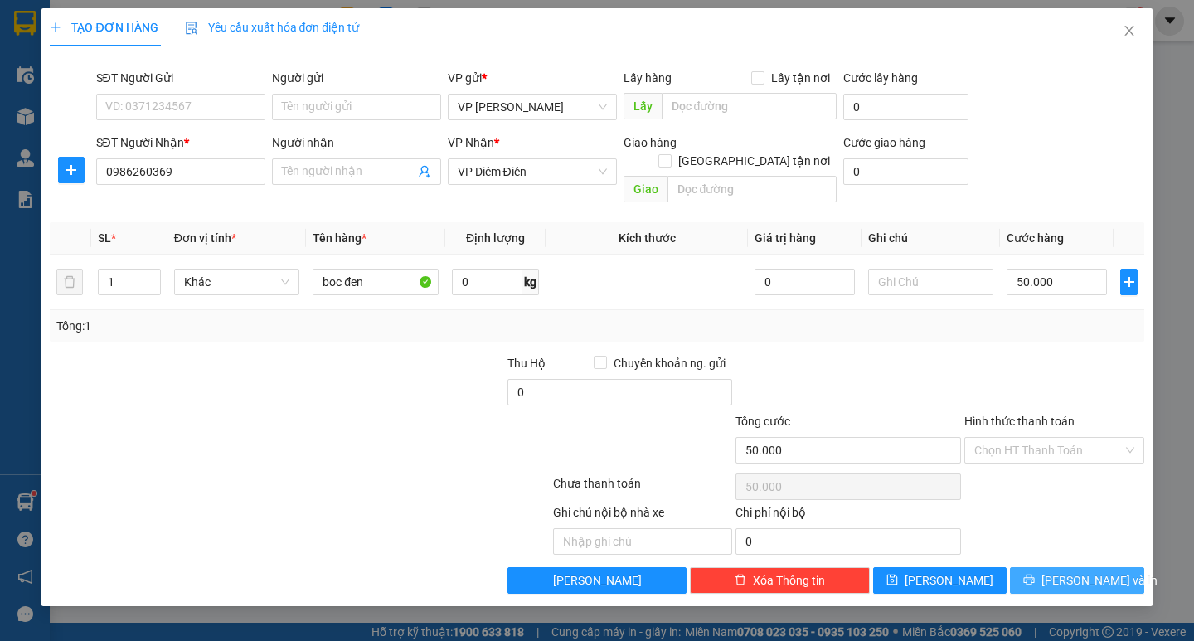
click at [1035, 574] on icon "printer" at bounding box center [1029, 580] width 12 height 12
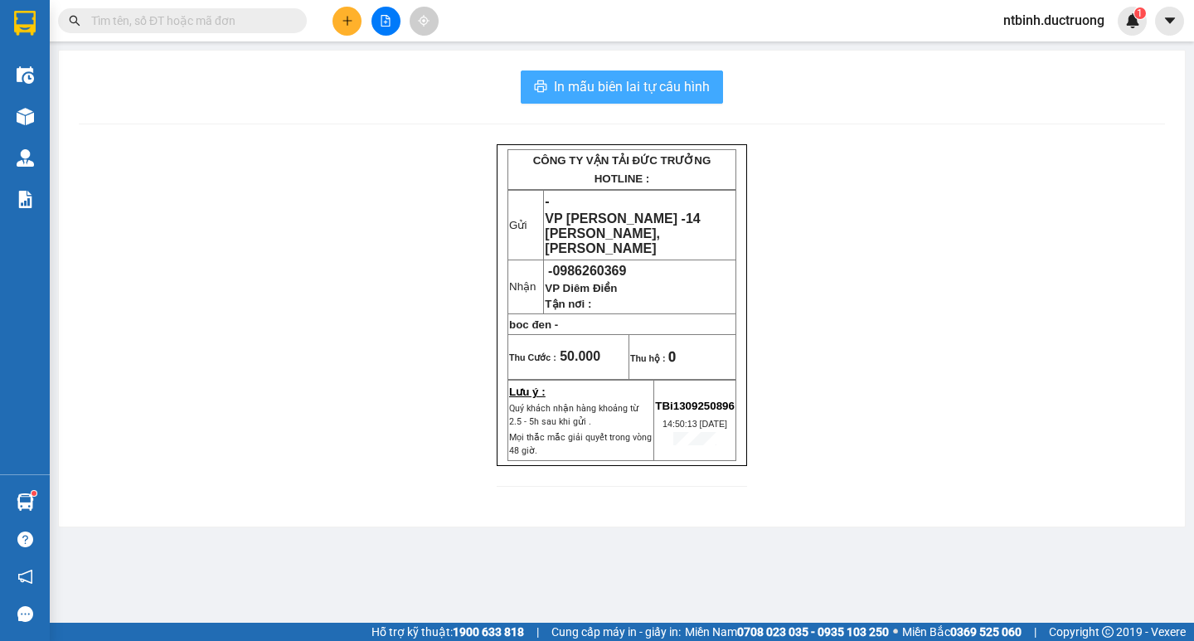
click at [666, 77] on span "In mẫu biên lai tự cấu hình" at bounding box center [632, 86] width 156 height 21
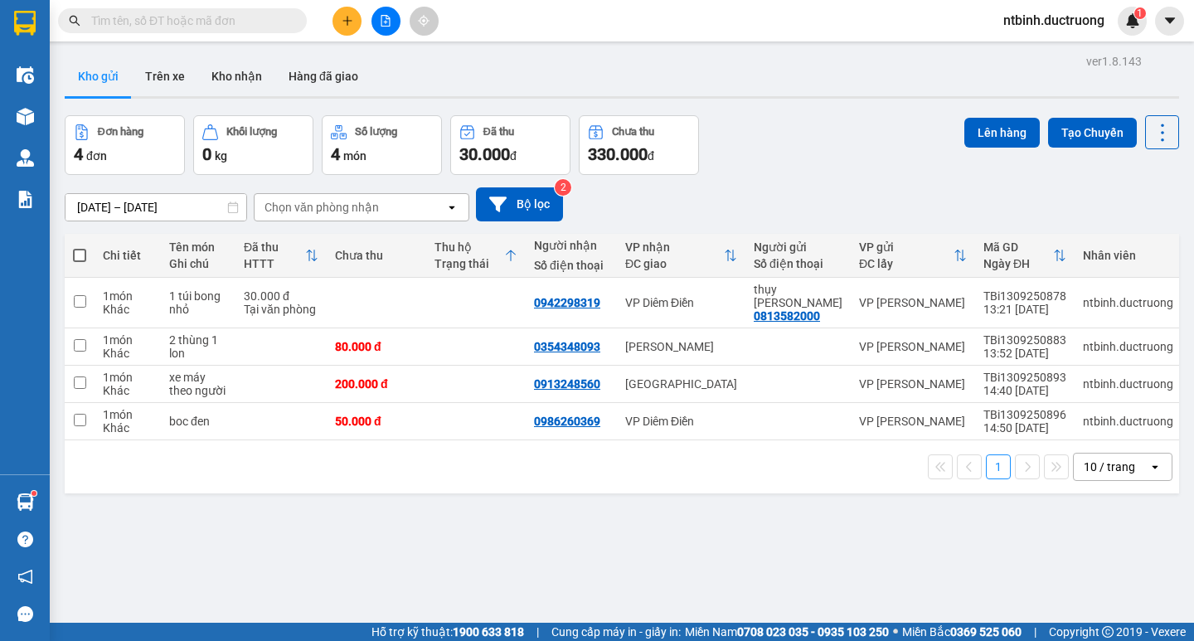
click at [339, 22] on button at bounding box center [346, 21] width 29 height 29
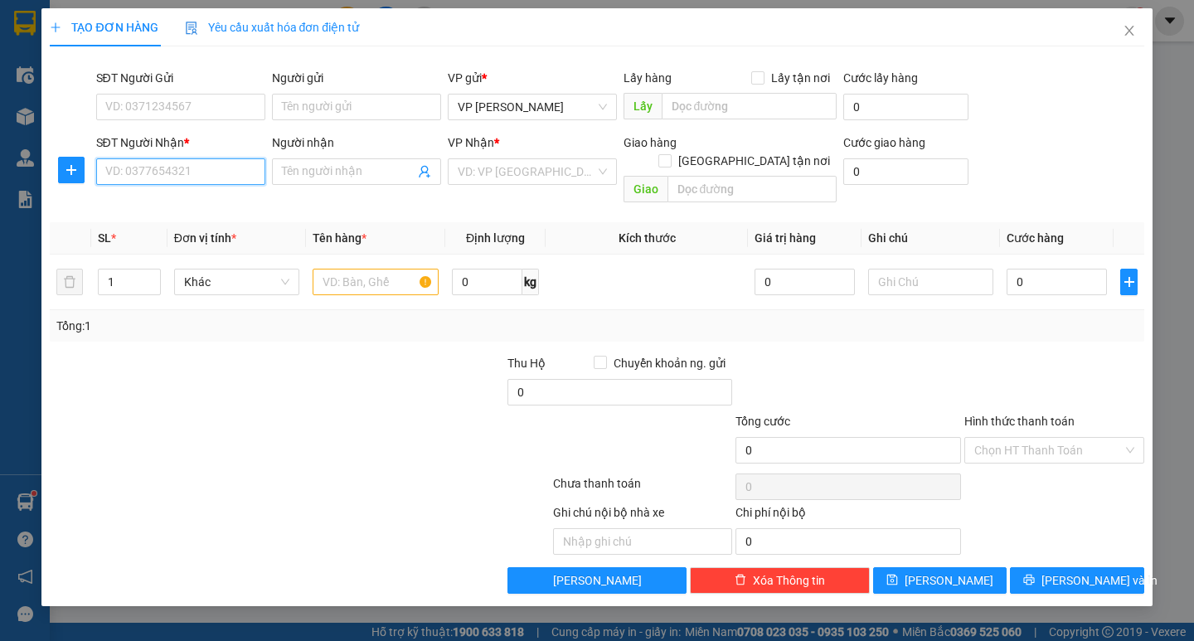
click at [166, 162] on input "SĐT Người Nhận *" at bounding box center [180, 171] width 169 height 27
click at [196, 197] on div "0352957071" at bounding box center [180, 205] width 149 height 18
type input "0352957071"
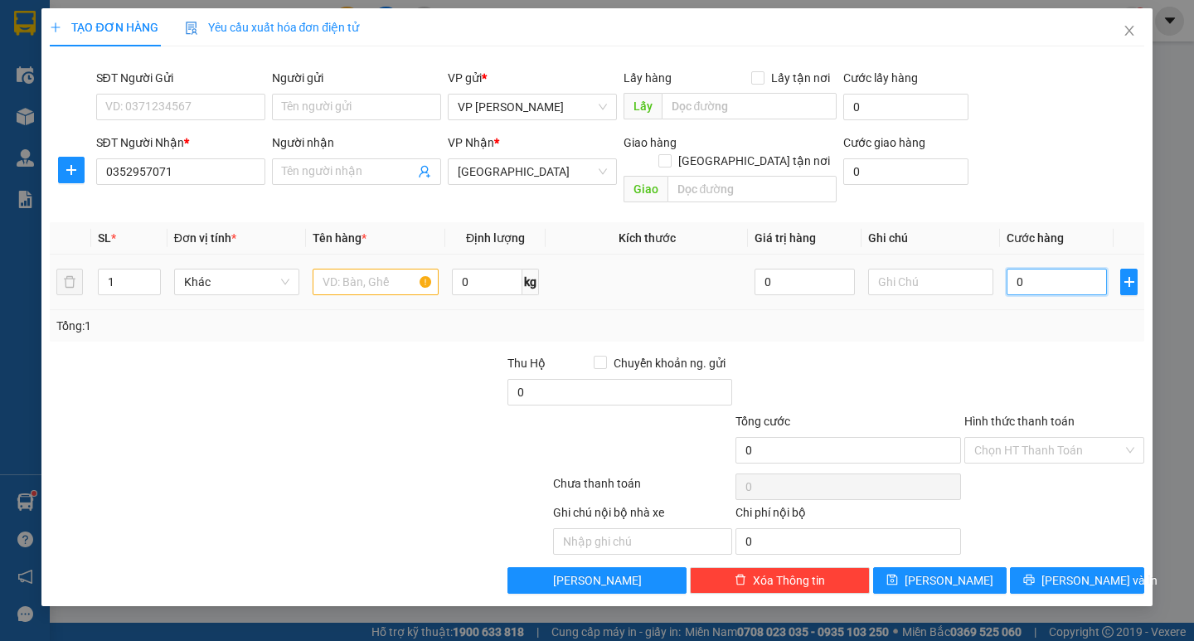
click at [1025, 269] on input "0" at bounding box center [1056, 282] width 100 height 27
type input "6"
type input "60"
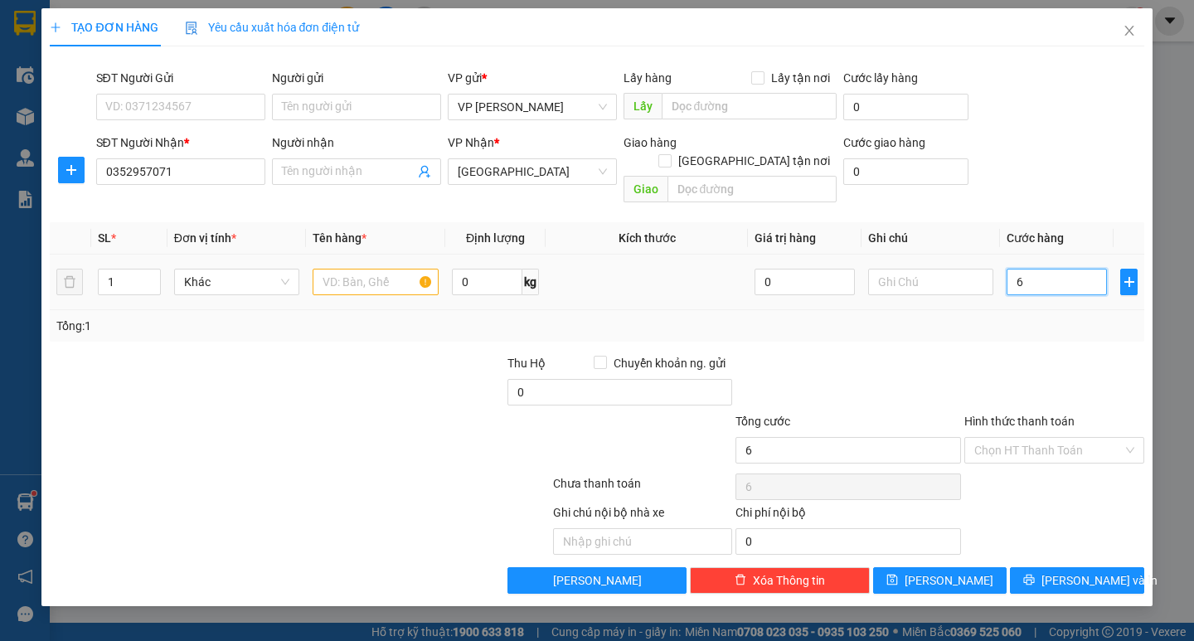
type input "60"
click at [1025, 269] on input "60" at bounding box center [1056, 282] width 100 height 27
type input "60.000"
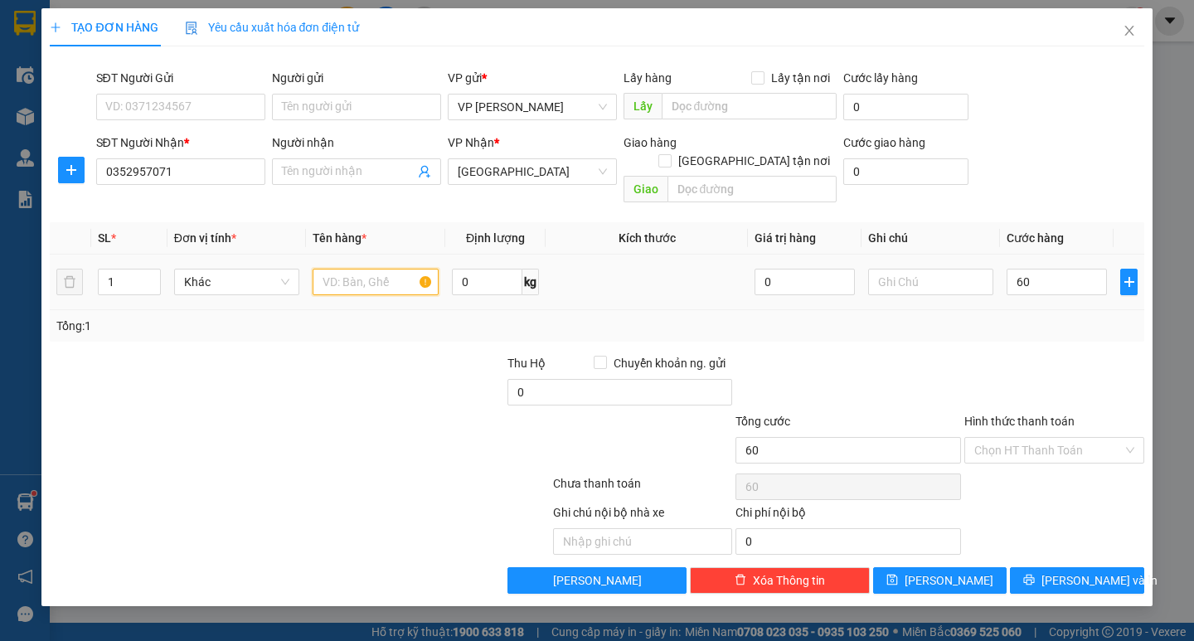
type input "60.000"
click at [330, 269] on input "text" at bounding box center [375, 282] width 125 height 27
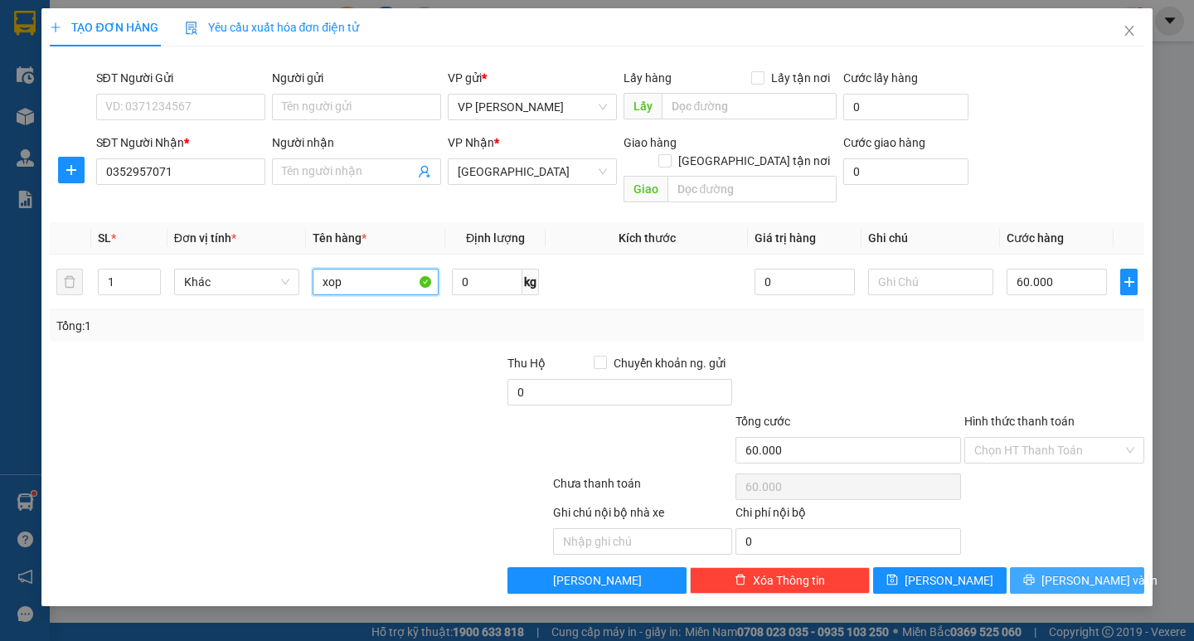
type input "xop"
click at [1094, 571] on span "Lưu và In" at bounding box center [1099, 580] width 116 height 18
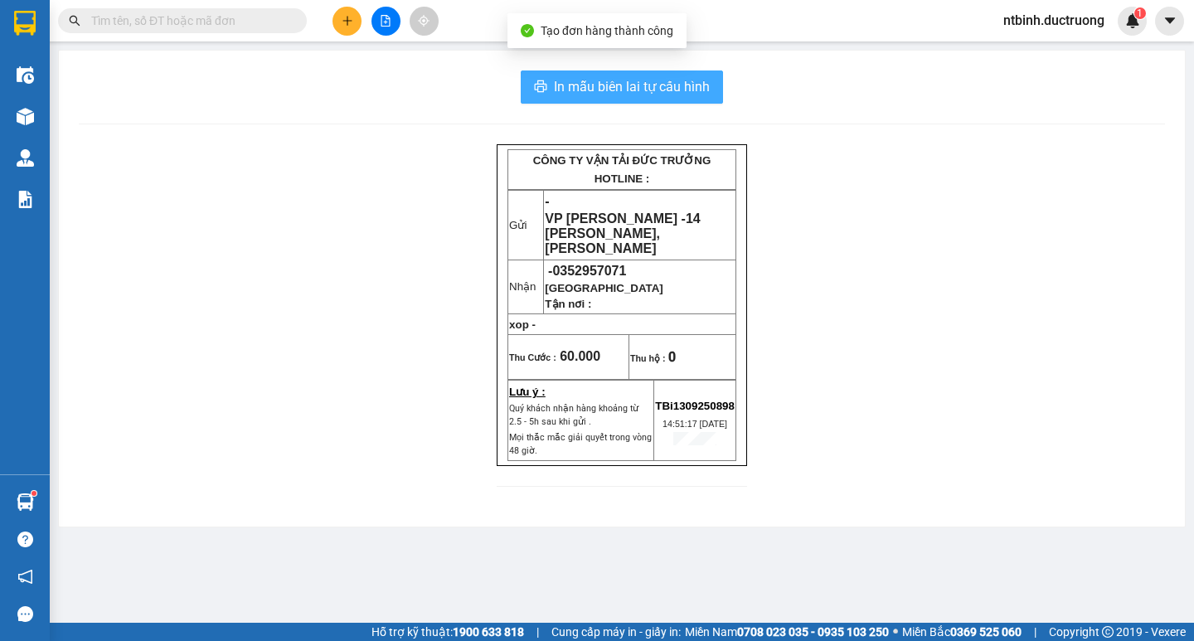
click at [593, 77] on span "In mẫu biên lai tự cấu hình" at bounding box center [632, 86] width 156 height 21
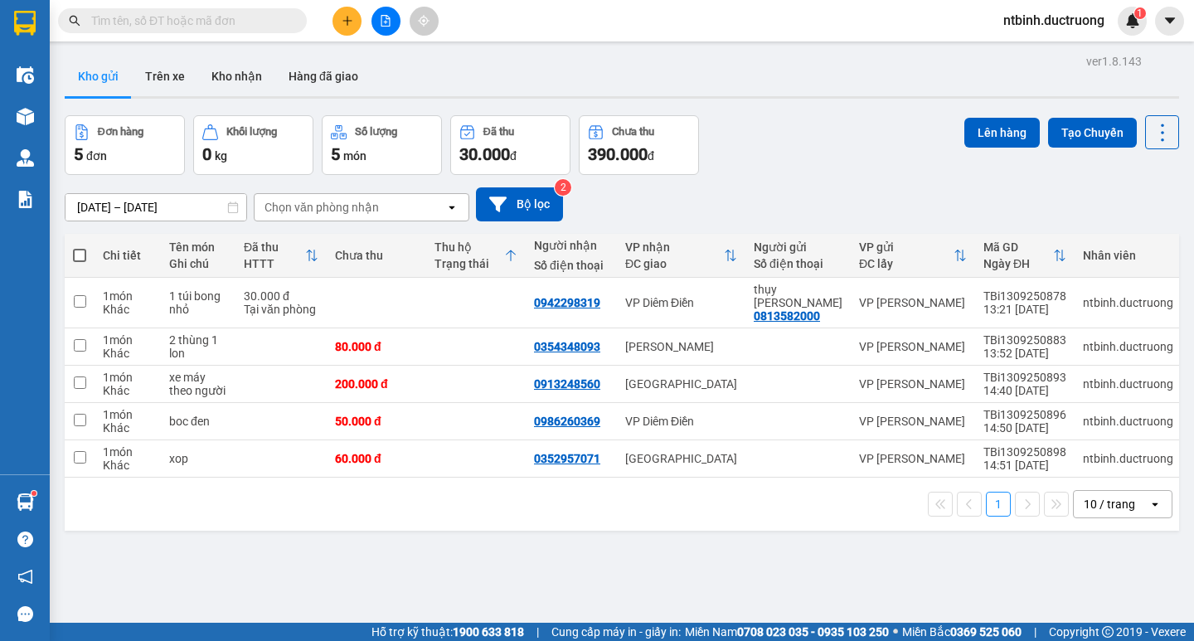
click at [350, 28] on button at bounding box center [346, 21] width 29 height 29
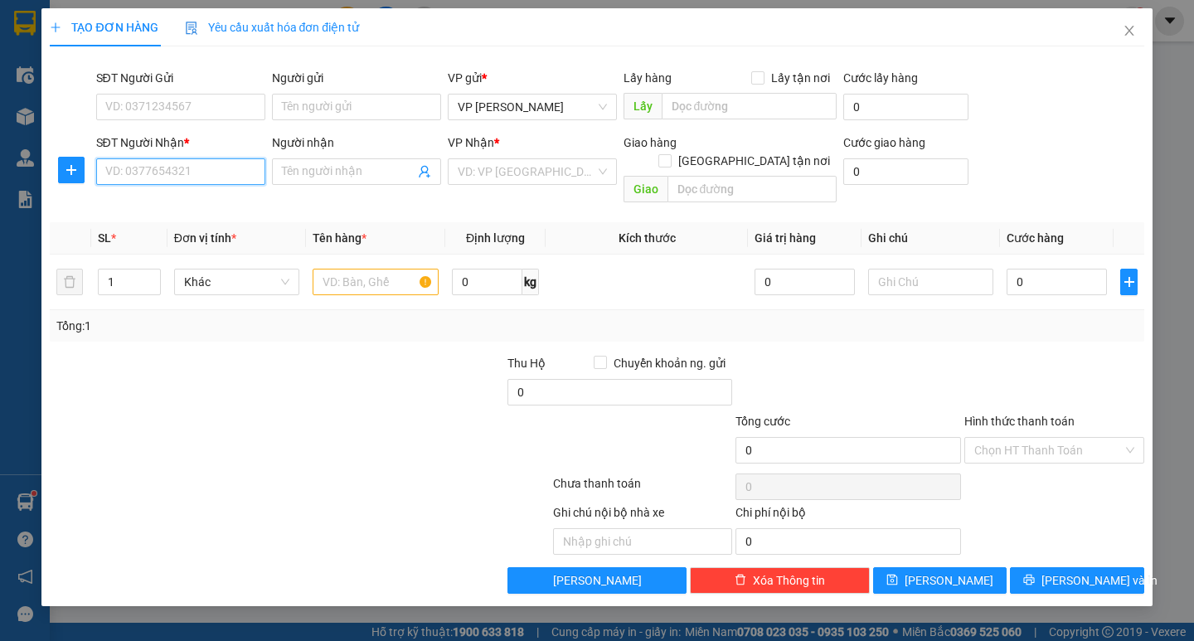
click at [182, 168] on input "SĐT Người Nhận *" at bounding box center [180, 171] width 169 height 27
click at [153, 204] on div "0919488222" at bounding box center [180, 205] width 149 height 18
type input "0919488222"
click at [385, 271] on input "text" at bounding box center [375, 282] width 125 height 27
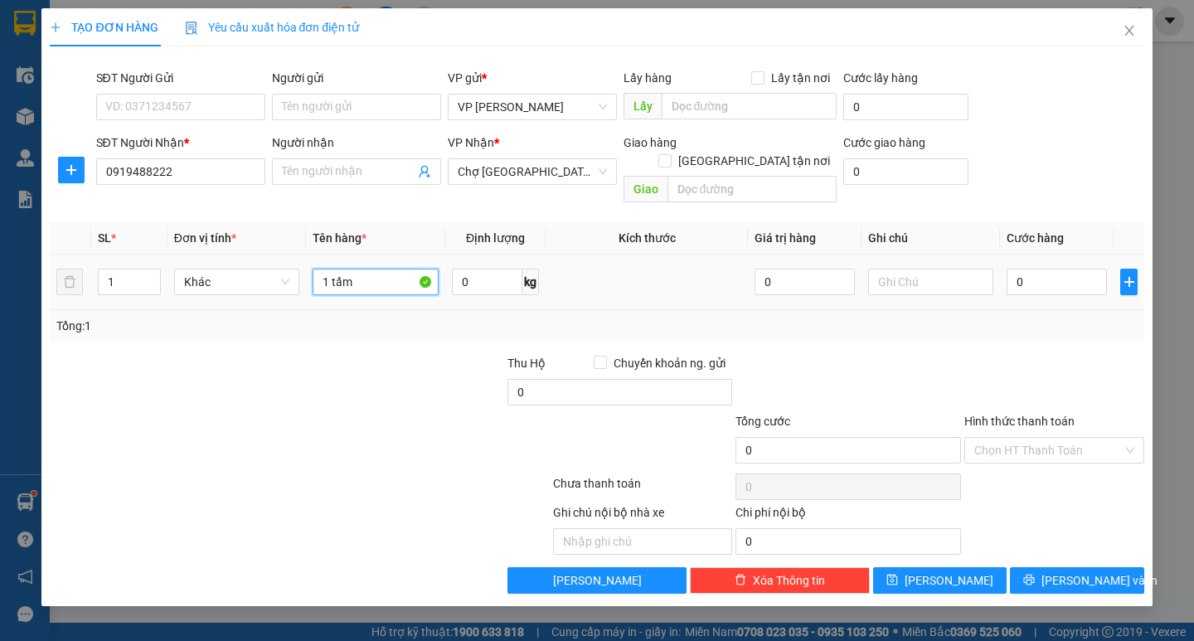
type input "1 tấm"
click at [1003, 254] on td "0" at bounding box center [1057, 282] width 114 height 56
click at [1012, 269] on input "0" at bounding box center [1056, 282] width 100 height 27
type input "40"
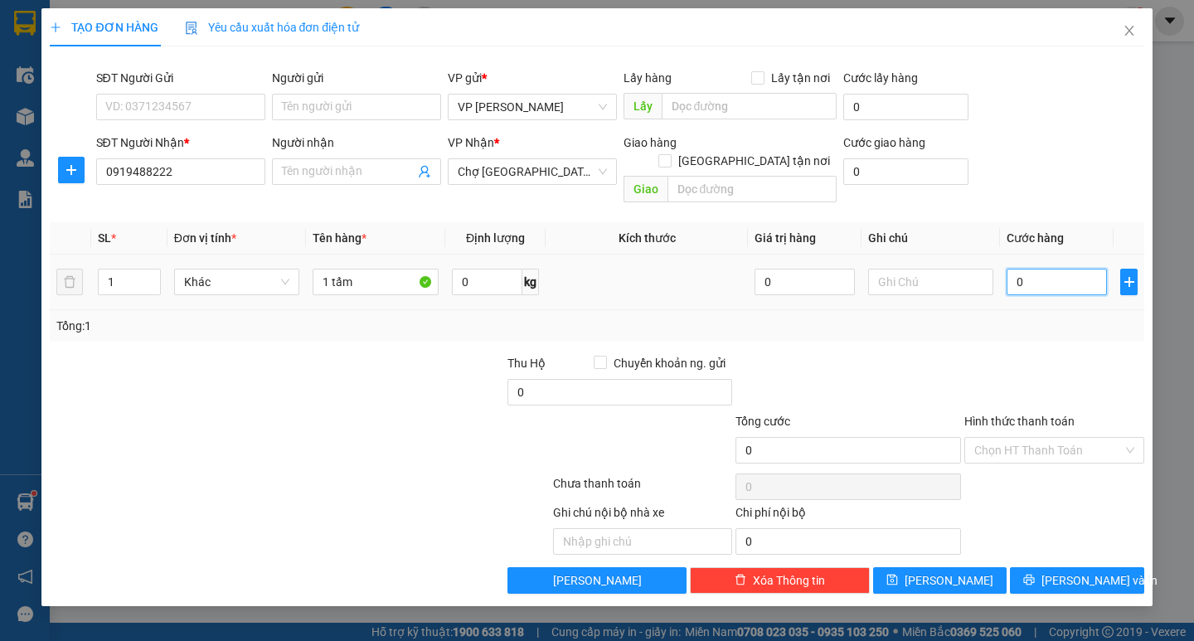
type input "40"
type input "40.000"
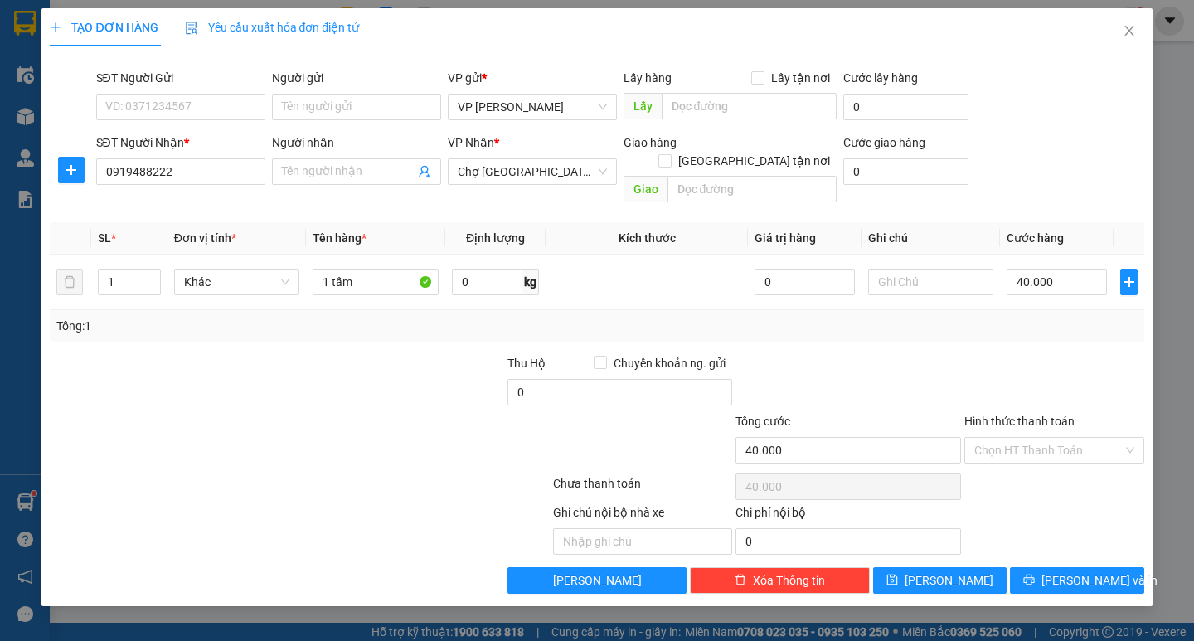
click at [1080, 534] on div "Ghi chú nội bộ nhà xe Chi phí nội bộ 0" at bounding box center [596, 528] width 1097 height 51
click at [1081, 571] on span "Lưu và In" at bounding box center [1099, 580] width 116 height 18
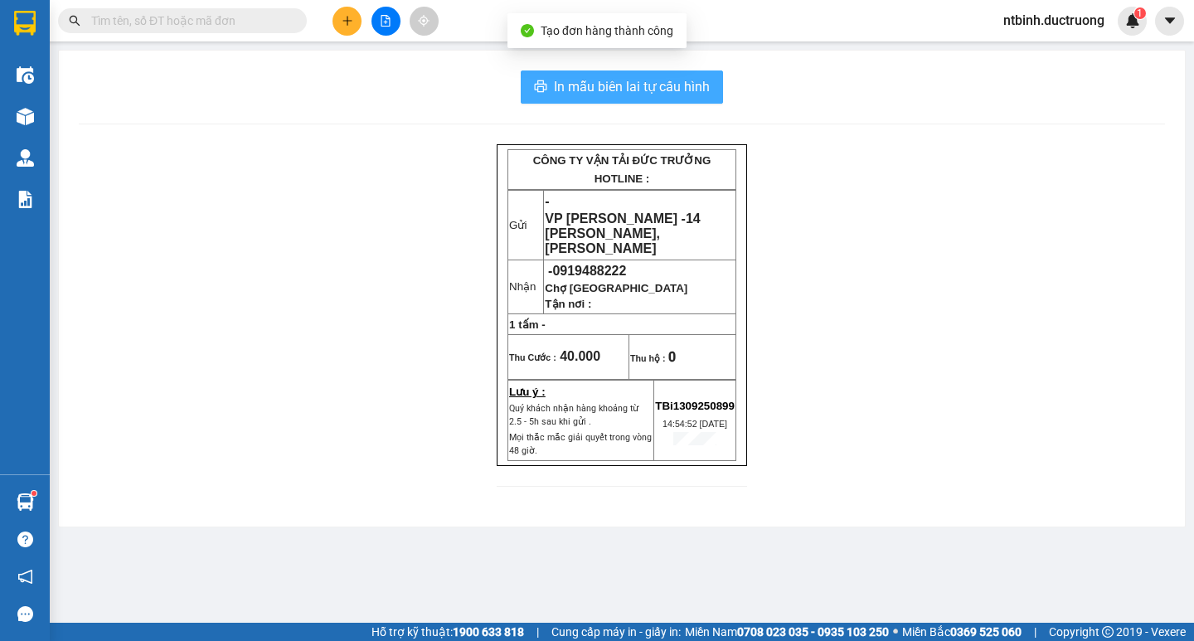
click at [592, 75] on button "In mẫu biên lai tự cấu hình" at bounding box center [622, 86] width 202 height 33
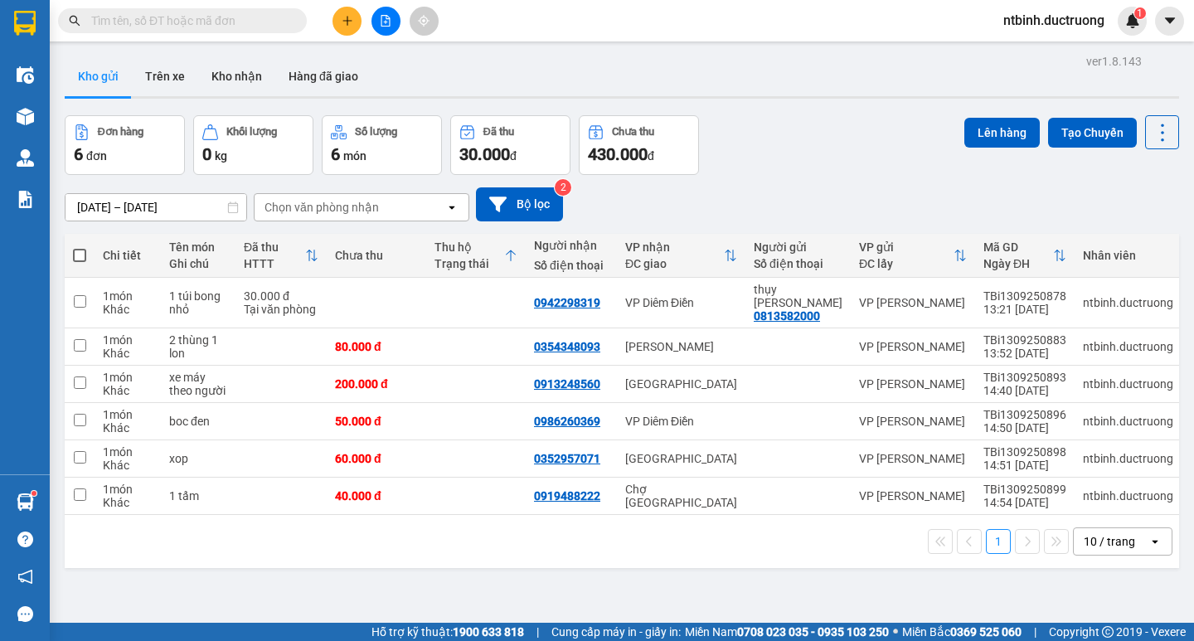
click at [346, 25] on icon "plus" at bounding box center [348, 21] width 12 height 12
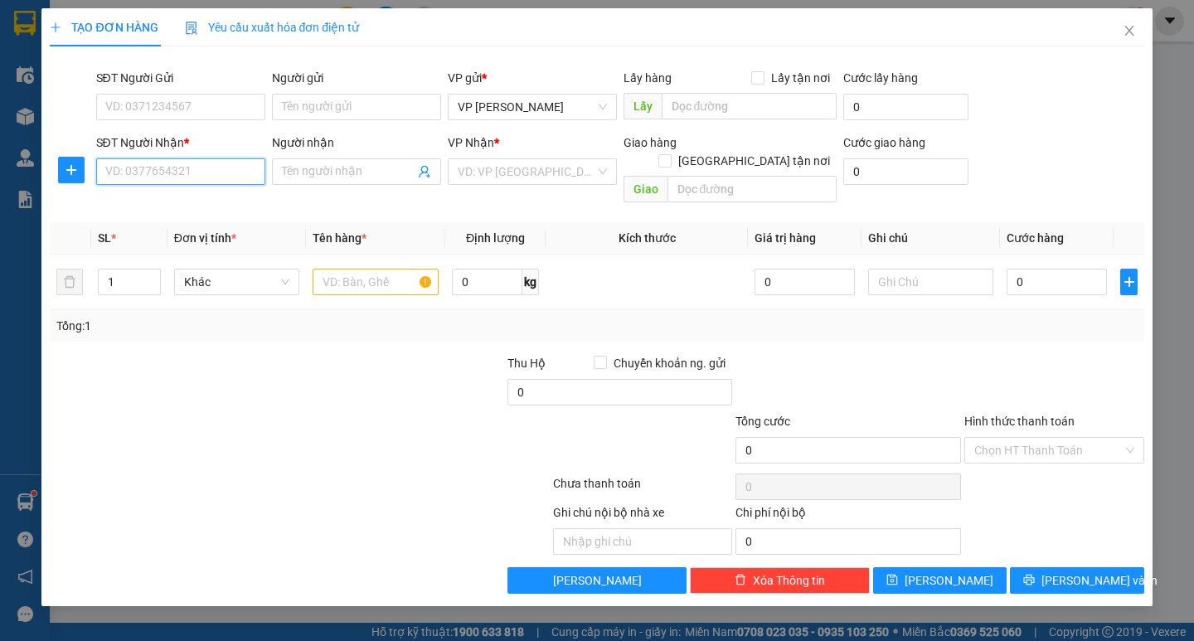
click at [190, 172] on input "SĐT Người Nhận *" at bounding box center [180, 171] width 169 height 27
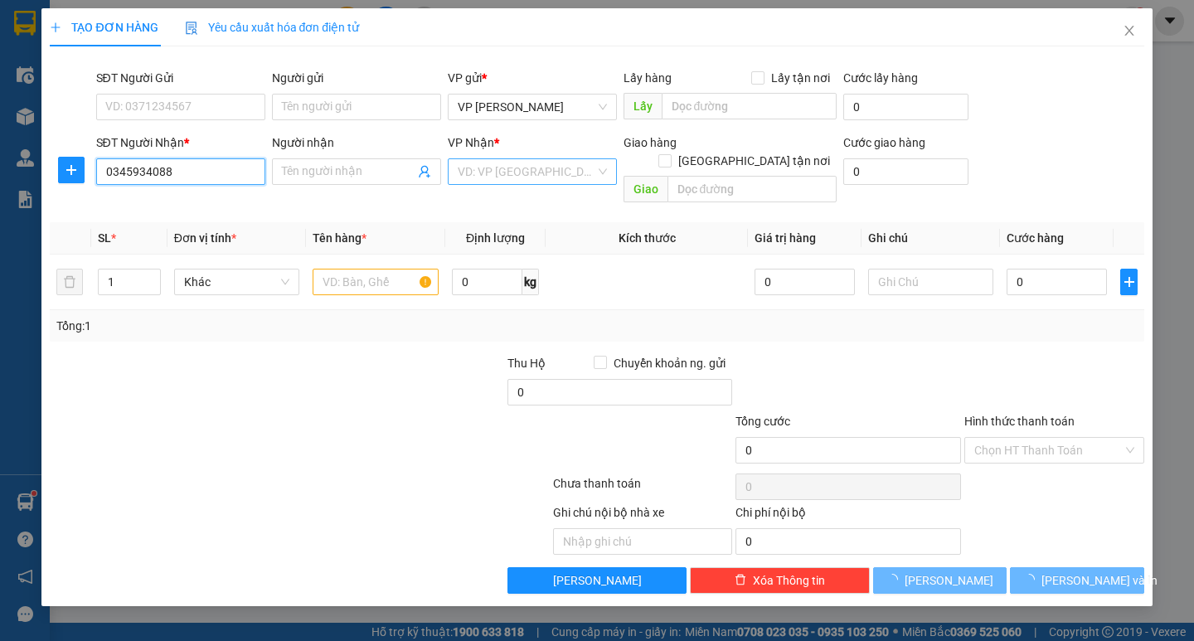
type input "0345934088"
click at [500, 182] on input "search" at bounding box center [527, 171] width 138 height 25
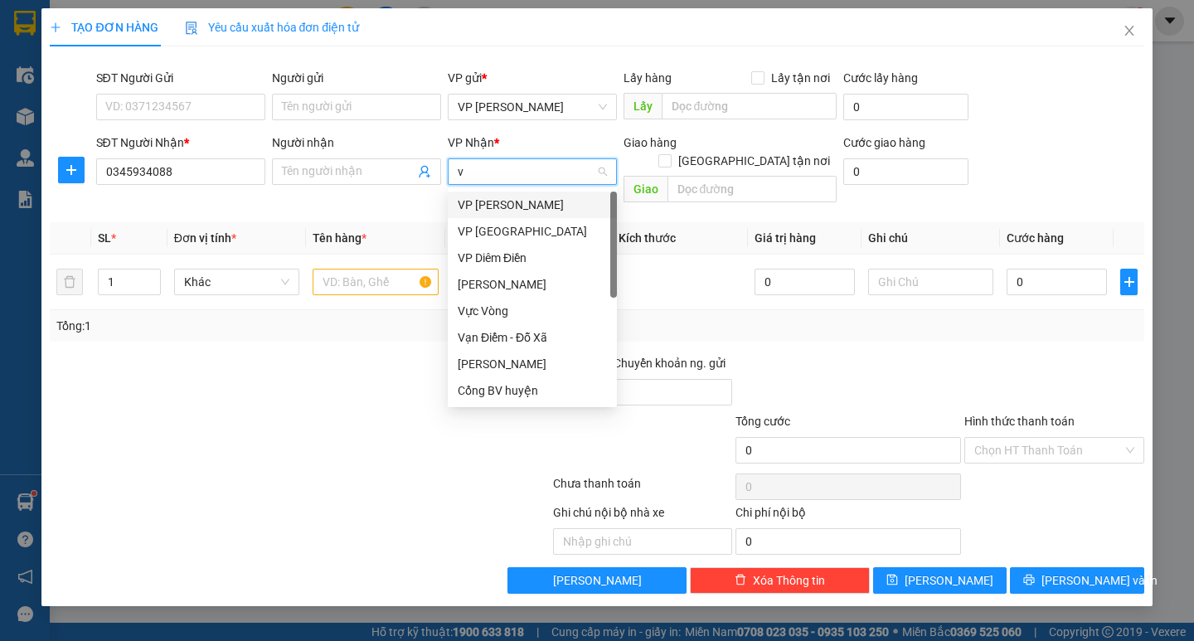
type input "vp"
click at [514, 247] on div "VP Diêm Điền" at bounding box center [532, 258] width 169 height 27
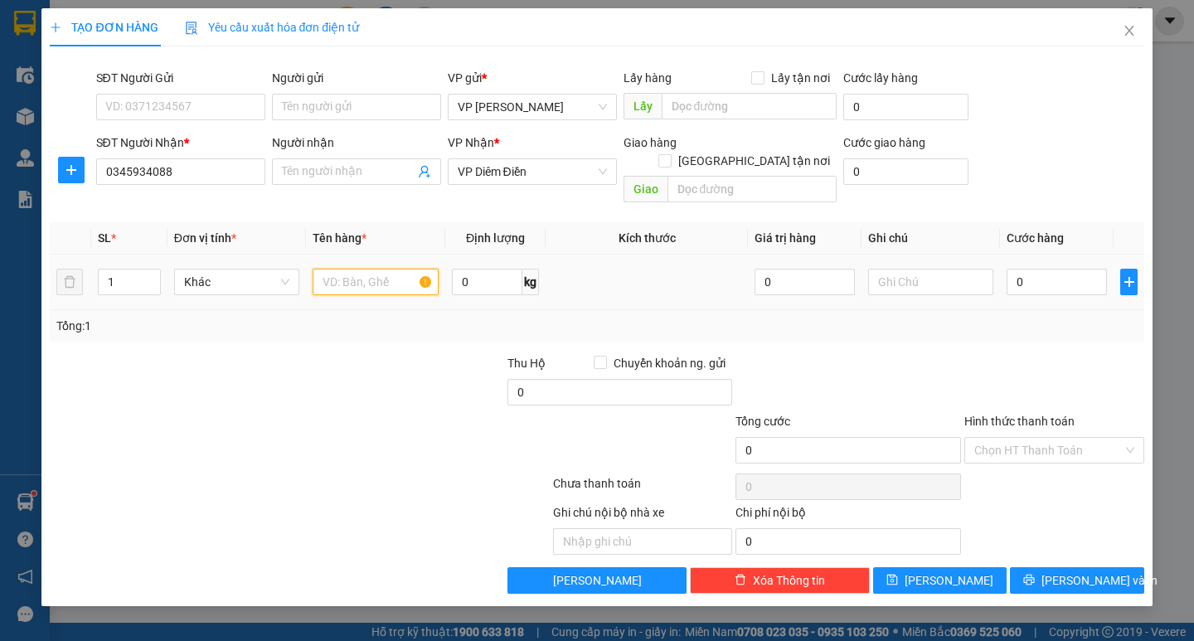
click at [331, 270] on input "text" at bounding box center [375, 282] width 125 height 27
type input "1 phong bì"
click at [1049, 269] on input "0" at bounding box center [1056, 282] width 100 height 27
click at [1011, 269] on input "0" at bounding box center [1056, 282] width 100 height 27
type input "30"
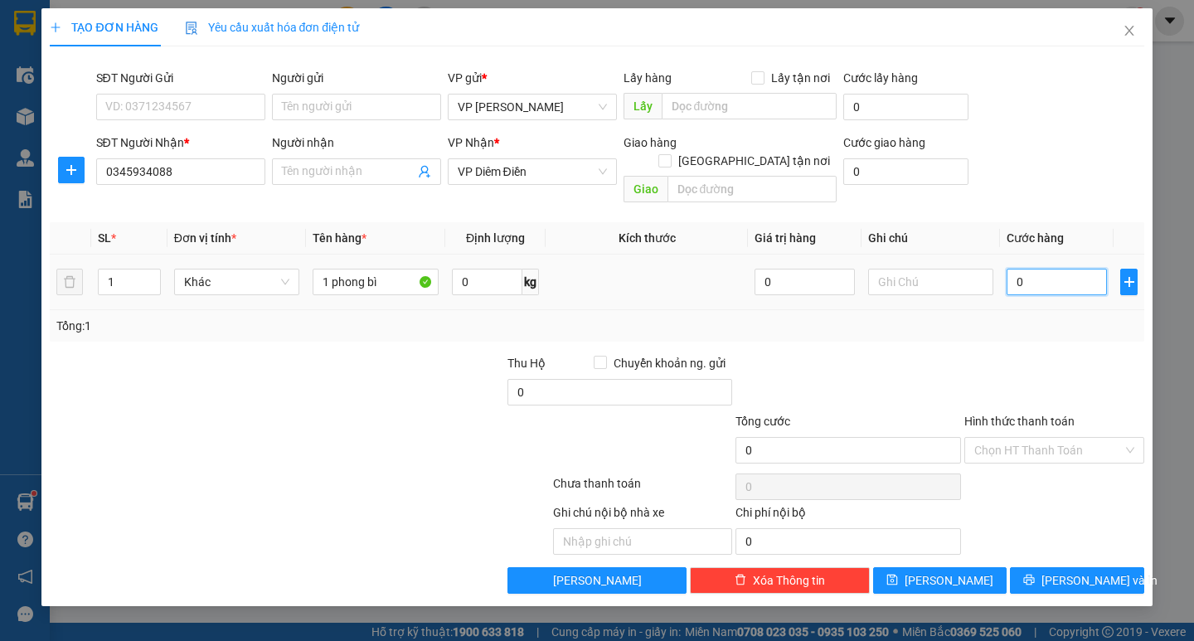
type input "30"
click at [1028, 317] on div "Tổng: 1" at bounding box center [596, 326] width 1080 height 18
type input "30.000"
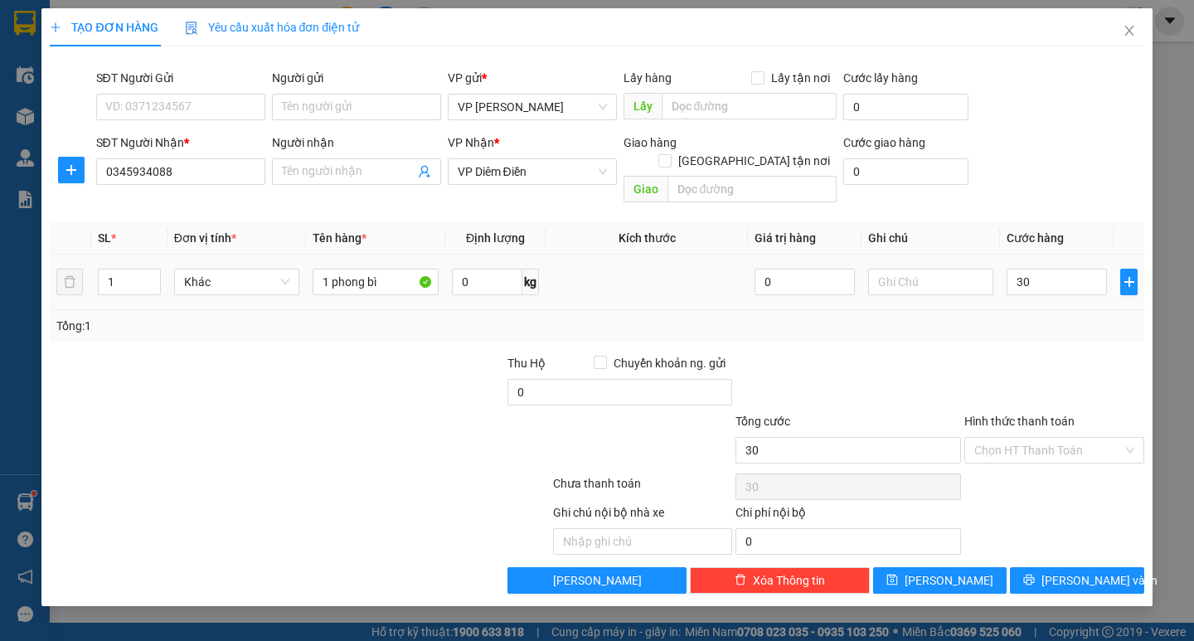
type input "30.000"
click at [1089, 571] on span "Lưu và In" at bounding box center [1099, 580] width 116 height 18
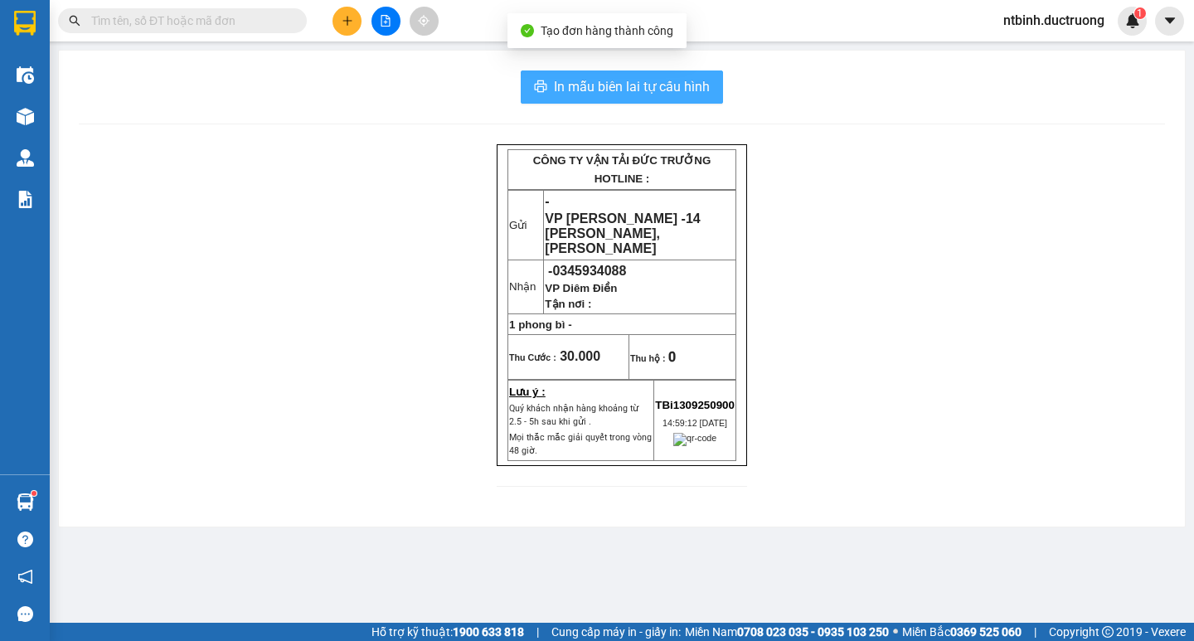
click at [642, 87] on span "In mẫu biên lai tự cấu hình" at bounding box center [632, 86] width 156 height 21
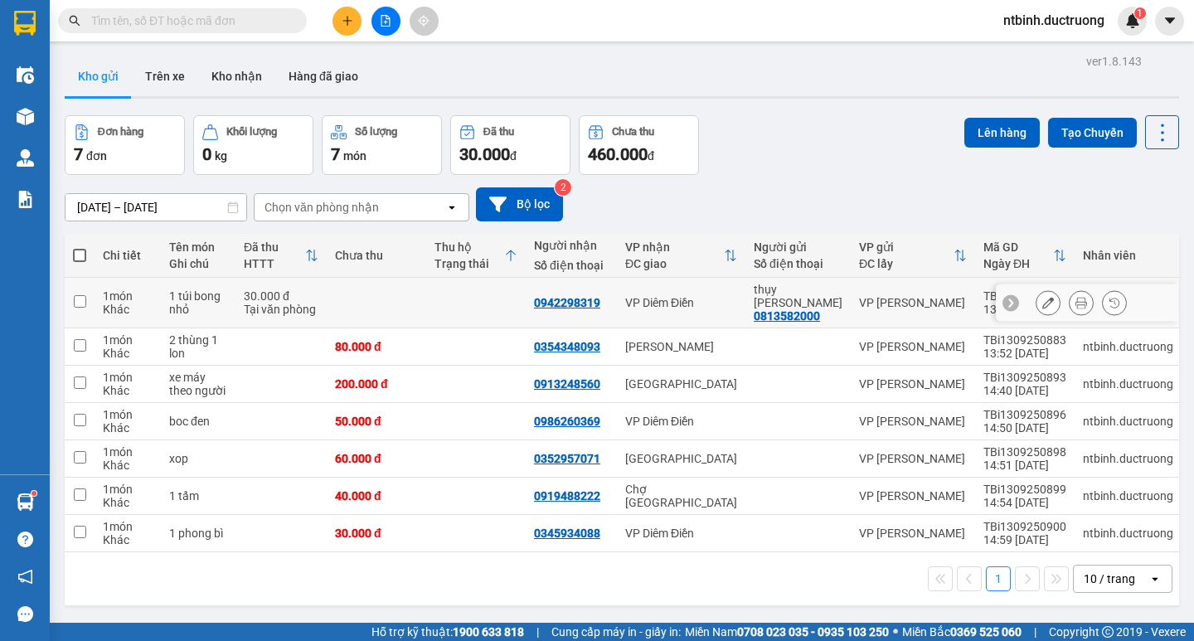
click at [452, 293] on td at bounding box center [475, 303] width 99 height 51
checkbox input "true"
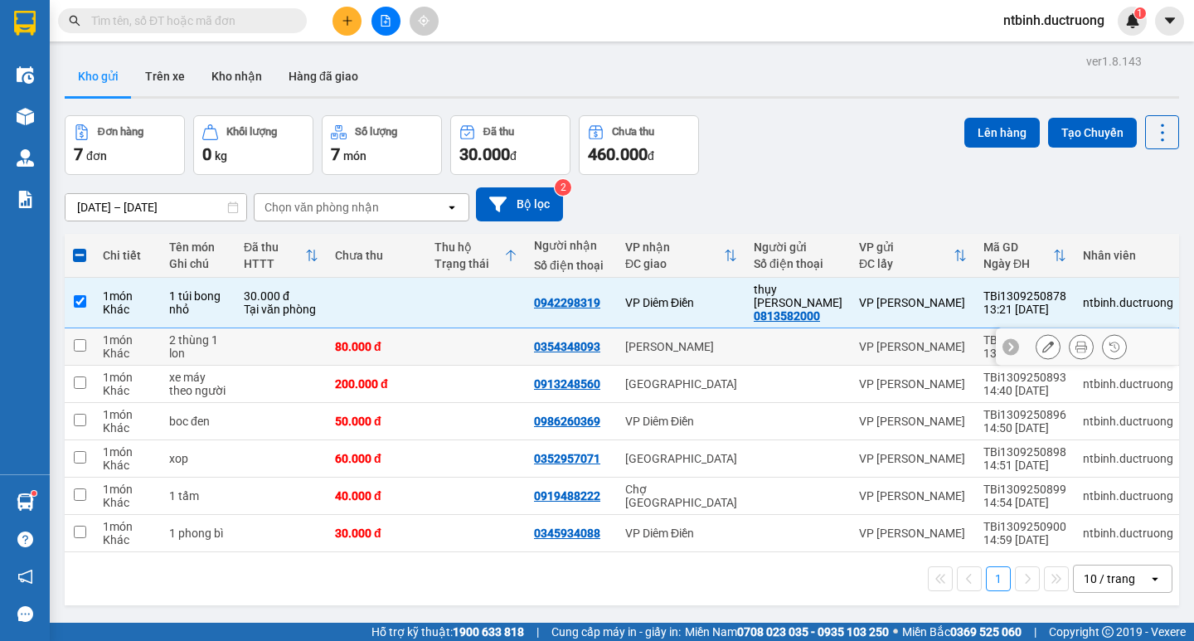
click at [470, 328] on td at bounding box center [475, 346] width 99 height 37
checkbox input "true"
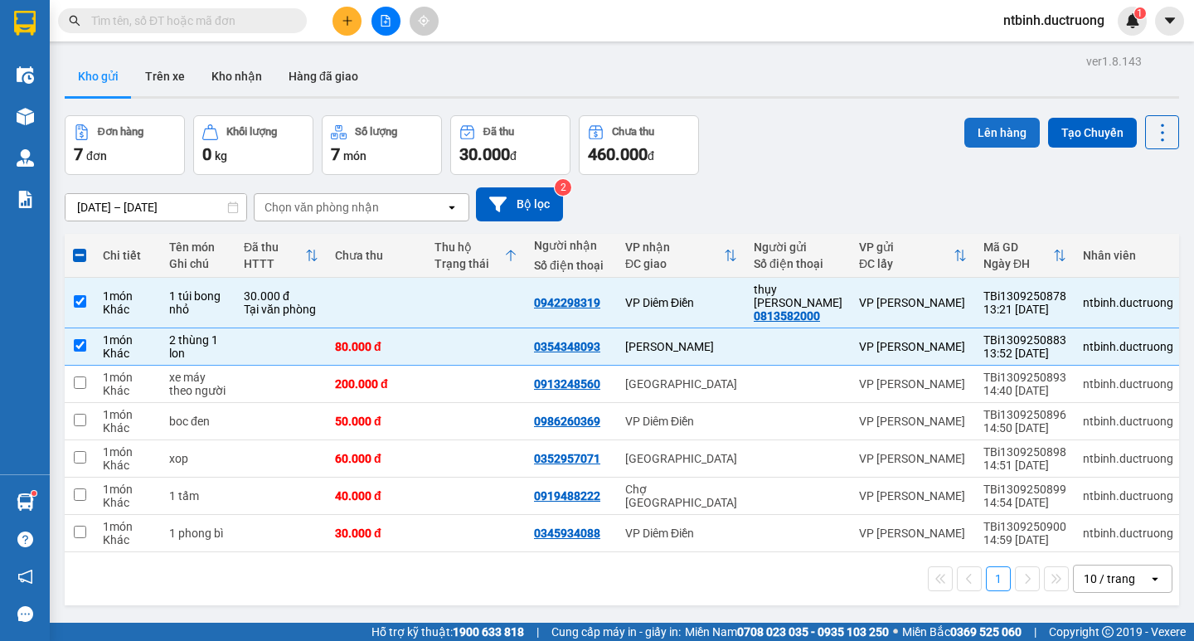
click at [986, 138] on button "Lên hàng" at bounding box center [1001, 133] width 75 height 30
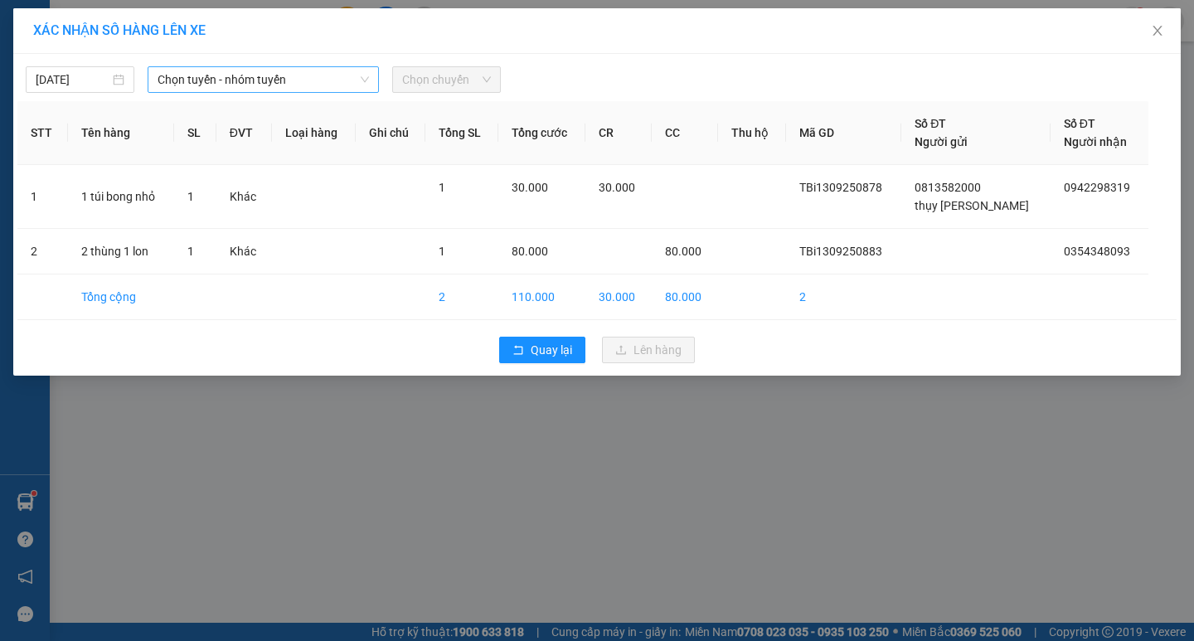
click at [296, 81] on span "Chọn tuyến - nhóm tuyến" at bounding box center [263, 79] width 211 height 25
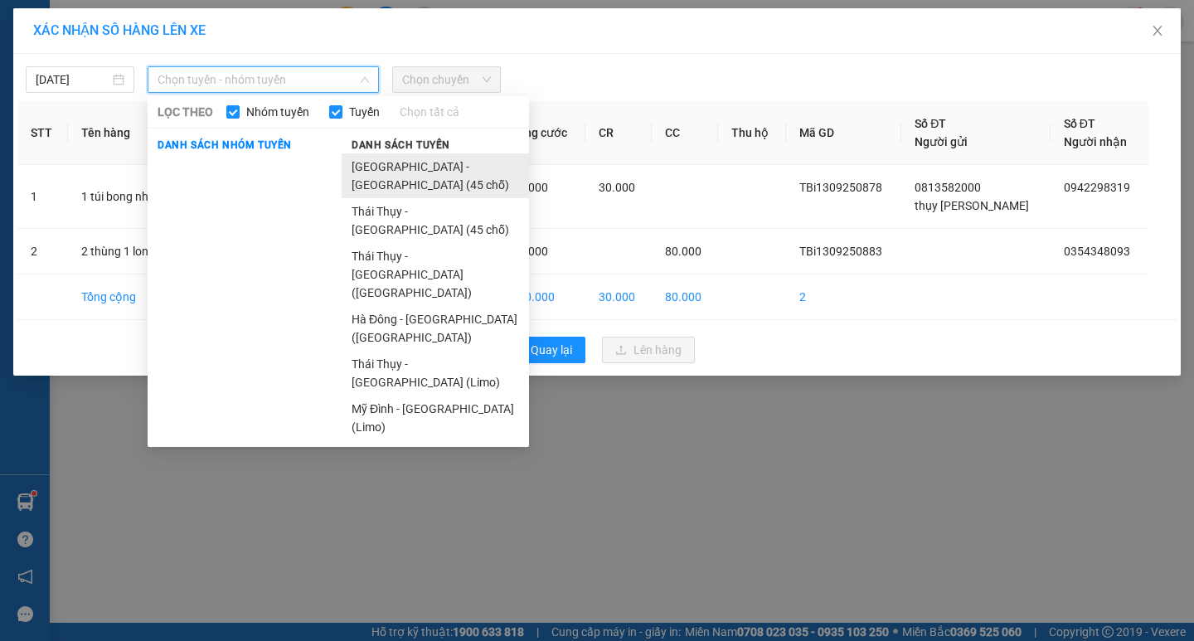
click at [385, 159] on li "Hà Nội - Thái Thụy (45 chỗ)" at bounding box center [435, 175] width 187 height 45
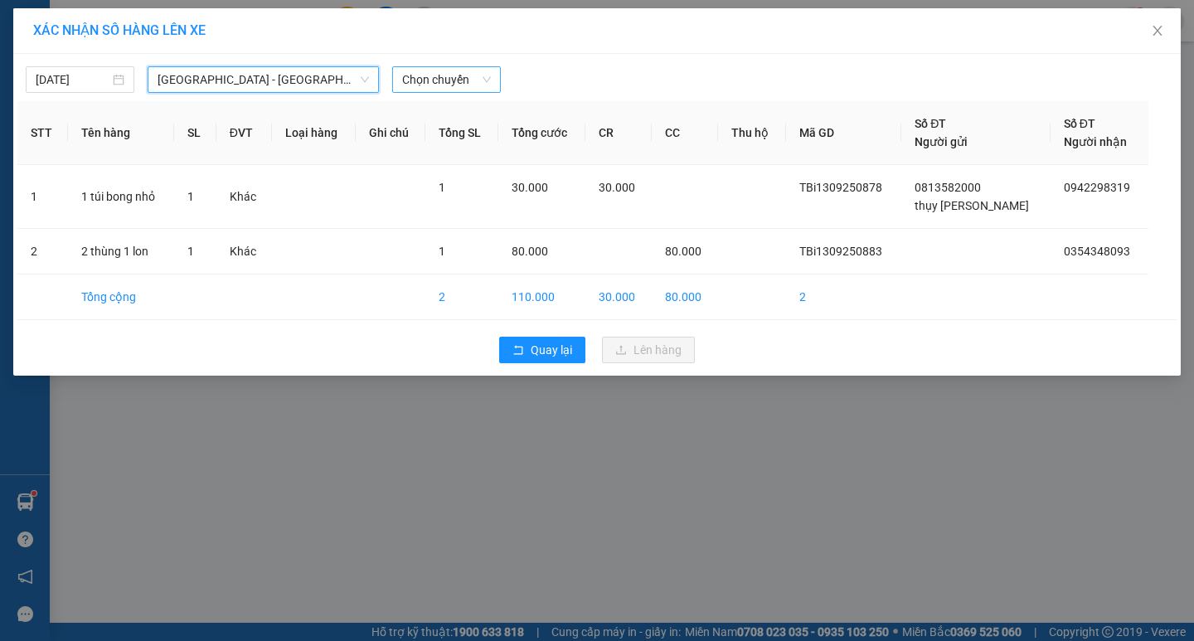
click at [459, 87] on span "Chọn chuyến" at bounding box center [446, 79] width 89 height 25
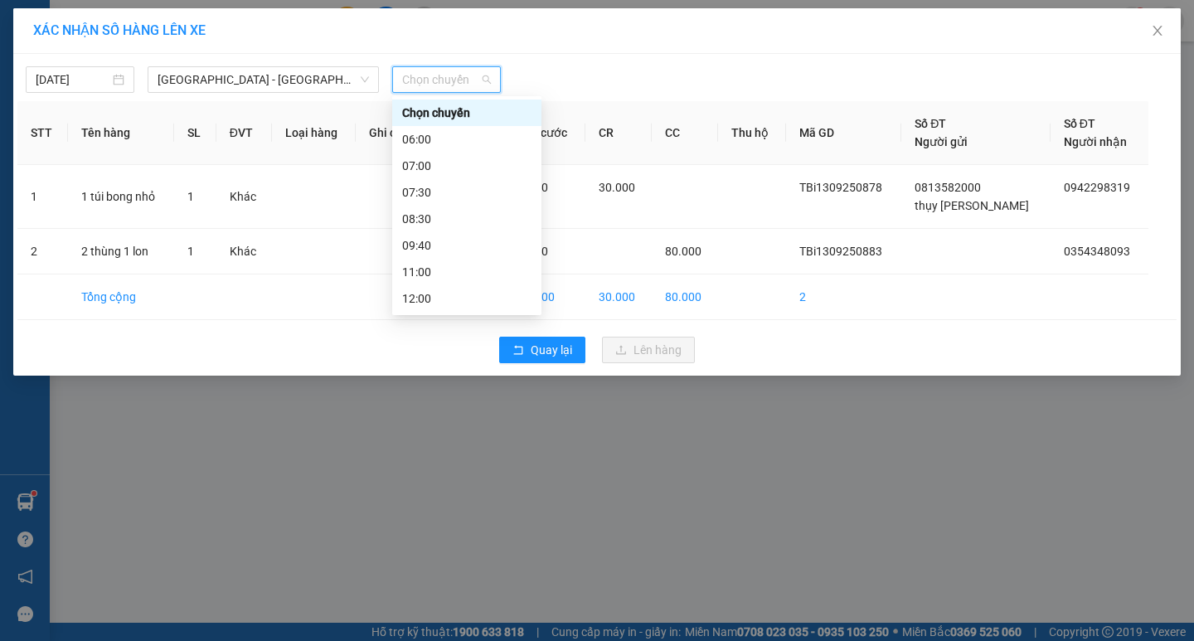
click at [434, 418] on div "15:30" at bounding box center [466, 431] width 149 height 27
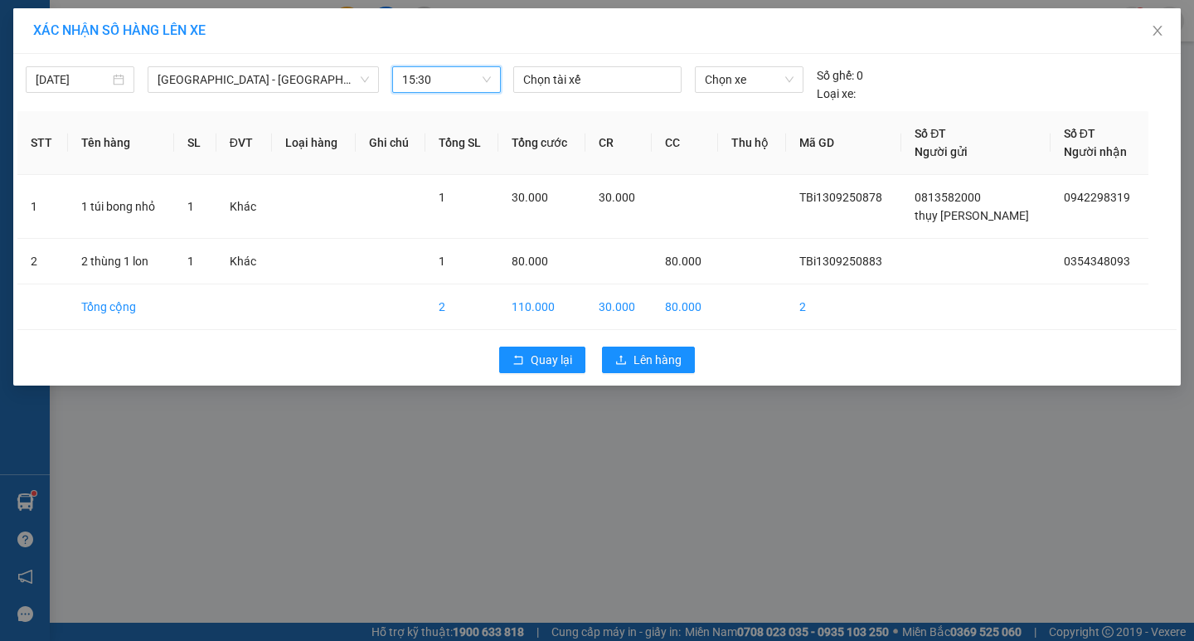
click at [454, 90] on span "15:30" at bounding box center [446, 79] width 89 height 25
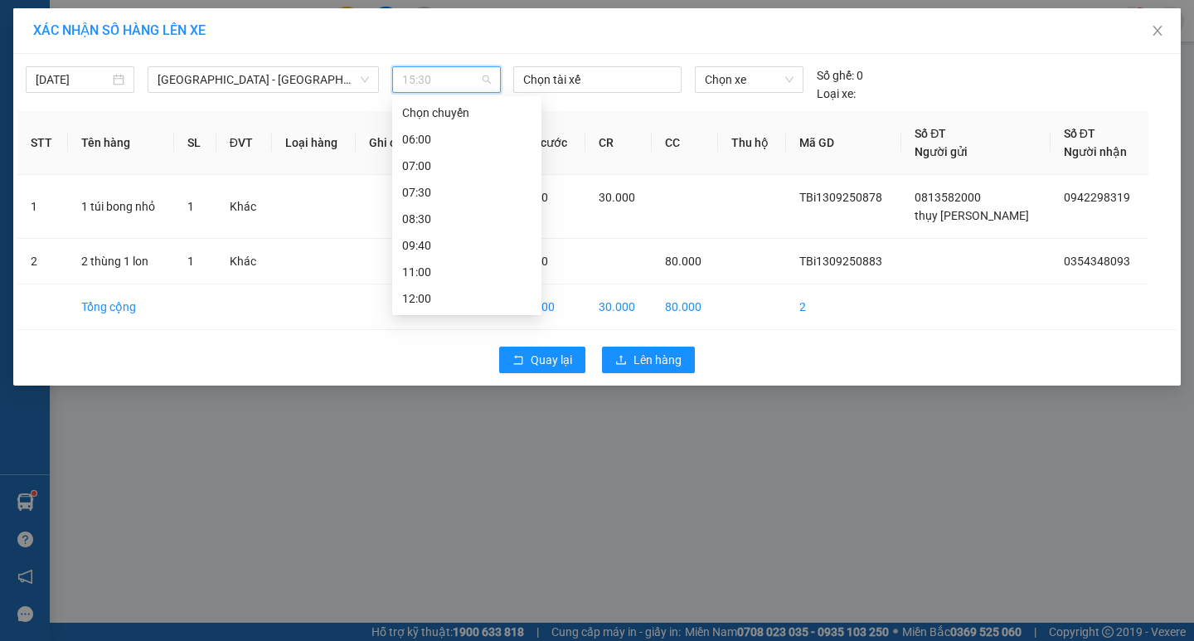
click at [464, 391] on div "14:00" at bounding box center [466, 404] width 149 height 27
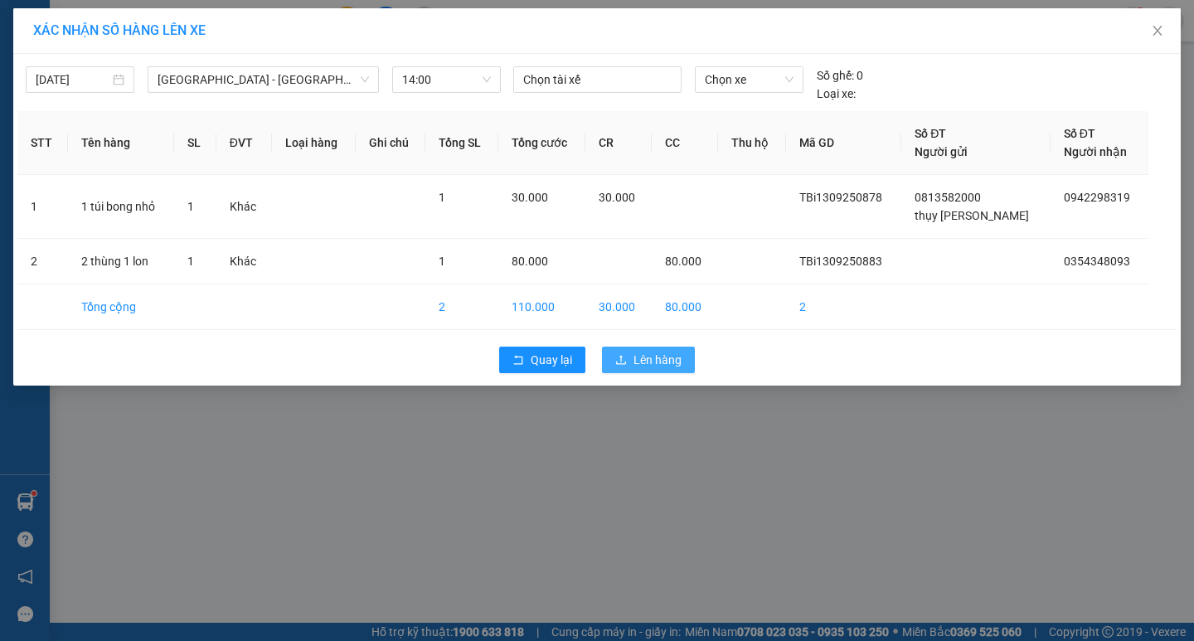
click at [643, 357] on span "Lên hàng" at bounding box center [657, 360] width 48 height 18
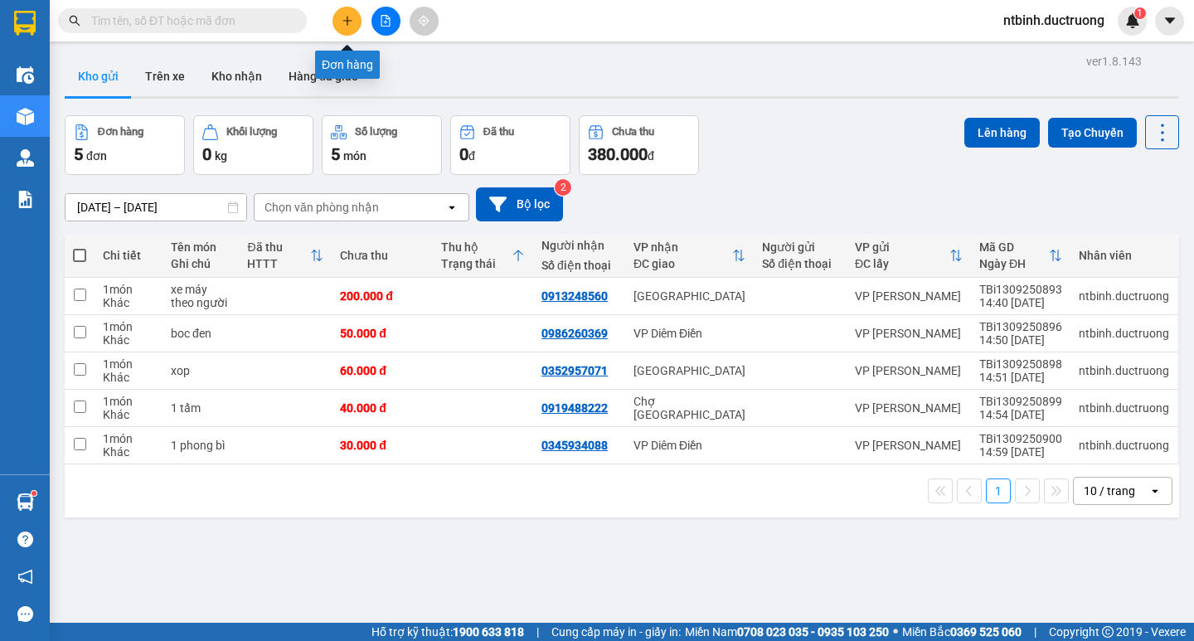
click at [349, 22] on icon "plus" at bounding box center [348, 21] width 12 height 12
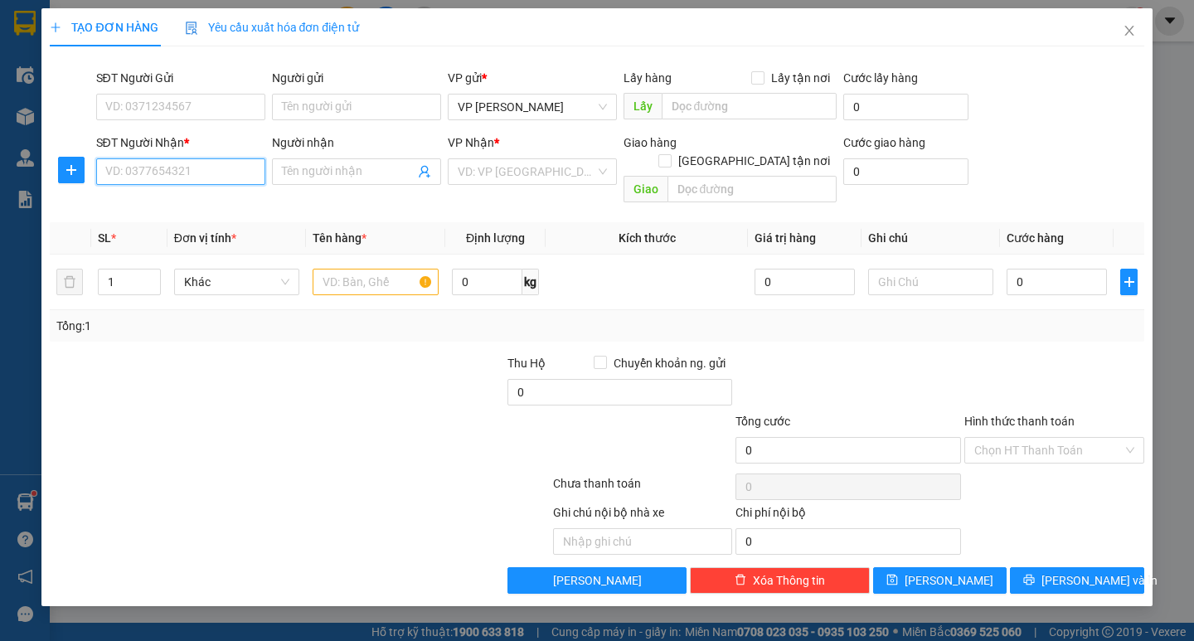
click at [149, 183] on input "SĐT Người Nhận *" at bounding box center [180, 171] width 169 height 27
click at [159, 86] on div "SĐT Người Gửi" at bounding box center [180, 78] width 169 height 18
click at [159, 94] on input "SĐT Người Gửi" at bounding box center [180, 107] width 169 height 27
click at [153, 119] on input "SĐT Người Gửi" at bounding box center [180, 107] width 169 height 27
click at [158, 177] on input "SĐT Người Nhận *" at bounding box center [180, 171] width 169 height 27
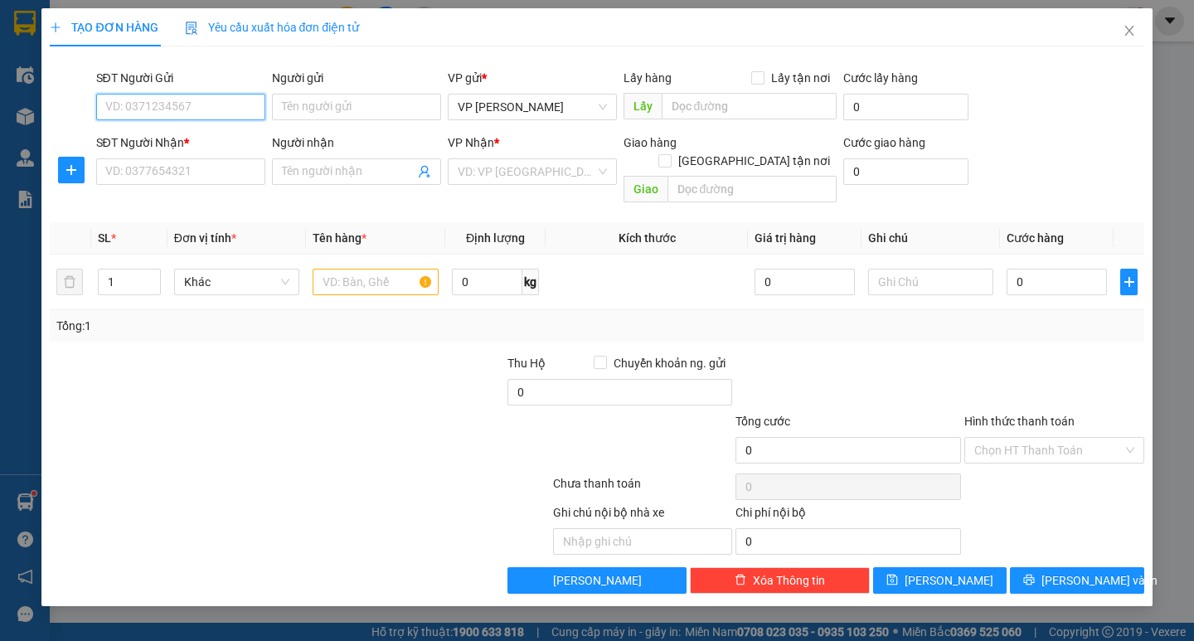
click at [167, 105] on input "SĐT Người Gửi" at bounding box center [180, 107] width 169 height 27
click at [161, 167] on input "SĐT Người Nhận *" at bounding box center [180, 171] width 169 height 27
click at [162, 105] on input "SĐT Người Gửi" at bounding box center [180, 107] width 169 height 27
click at [168, 168] on input "SĐT Người Nhận *" at bounding box center [180, 171] width 169 height 27
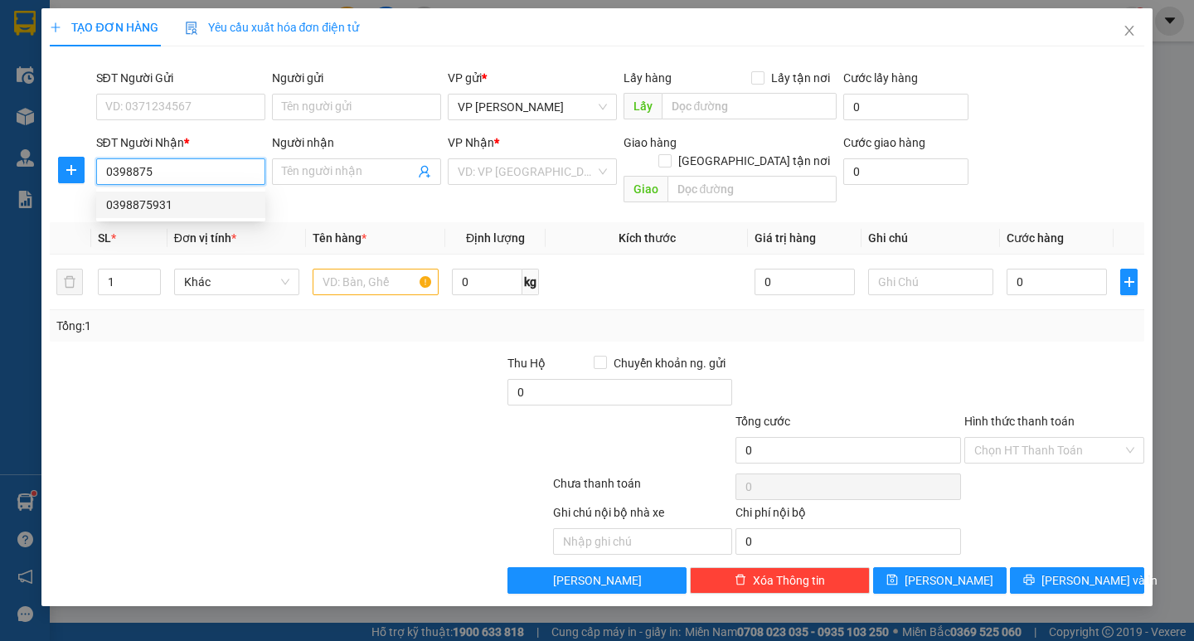
click at [169, 211] on div "0398875931" at bounding box center [180, 205] width 149 height 18
type input "0398875931"
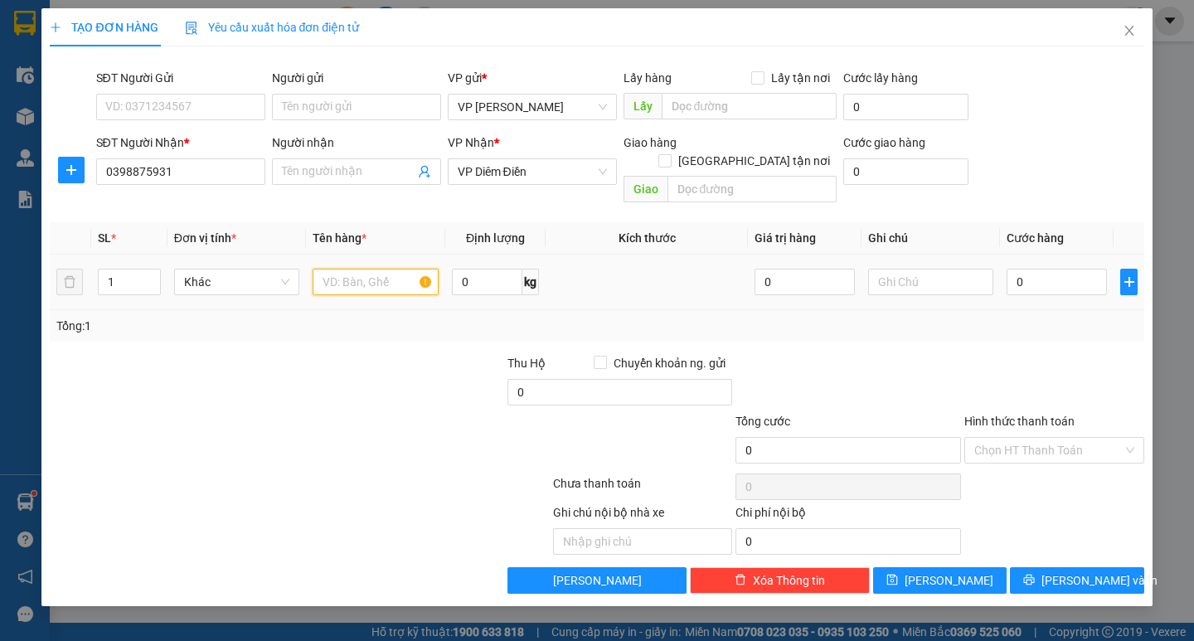
click at [393, 269] on input "text" at bounding box center [375, 282] width 125 height 27
type input "1 hộp răng"
click at [424, 363] on div at bounding box center [391, 383] width 229 height 58
click at [1038, 277] on div "0" at bounding box center [1056, 281] width 100 height 33
click at [1015, 269] on input "0" at bounding box center [1056, 282] width 100 height 27
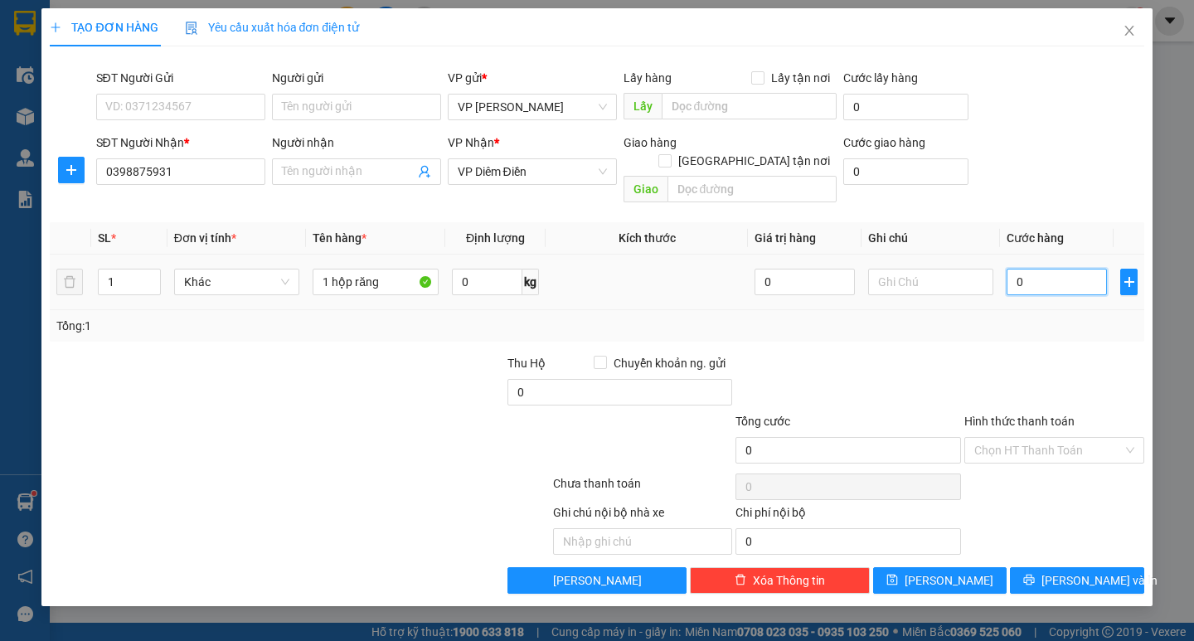
click at [1006, 269] on input "0" at bounding box center [1056, 282] width 100 height 27
click at [1039, 317] on div "Tổng: 1" at bounding box center [596, 326] width 1080 height 18
click at [1057, 438] on input "Hình thức thanh toán" at bounding box center [1048, 450] width 148 height 25
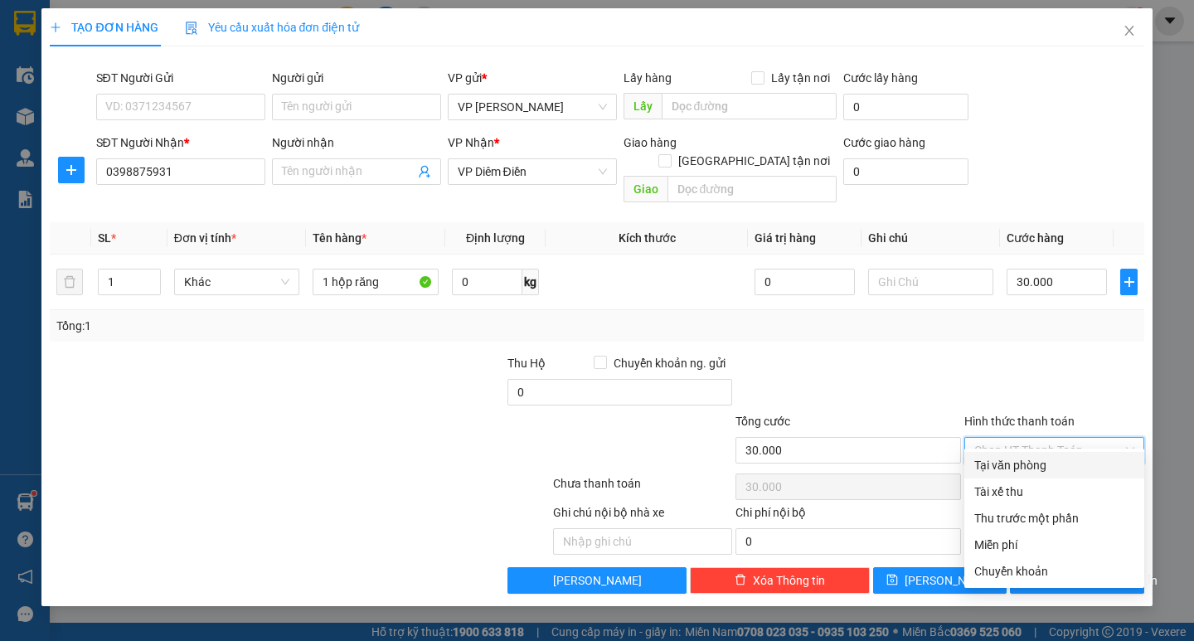
click at [1051, 467] on div "Tại văn phòng" at bounding box center [1054, 465] width 160 height 18
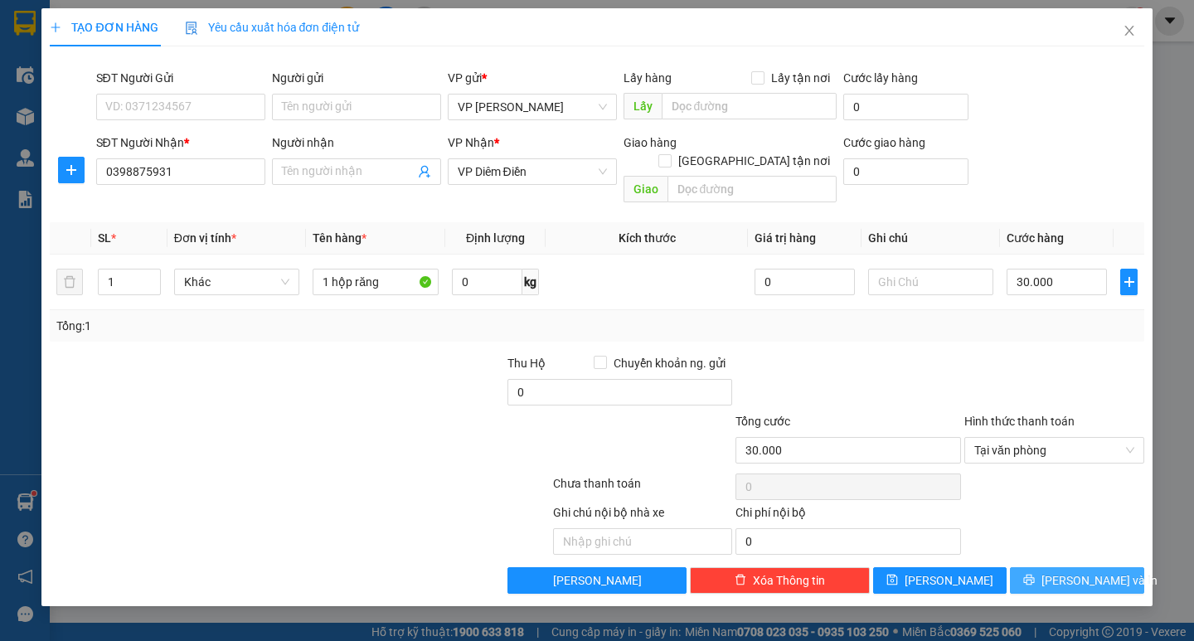
click at [1067, 571] on span "Lưu và In" at bounding box center [1099, 580] width 116 height 18
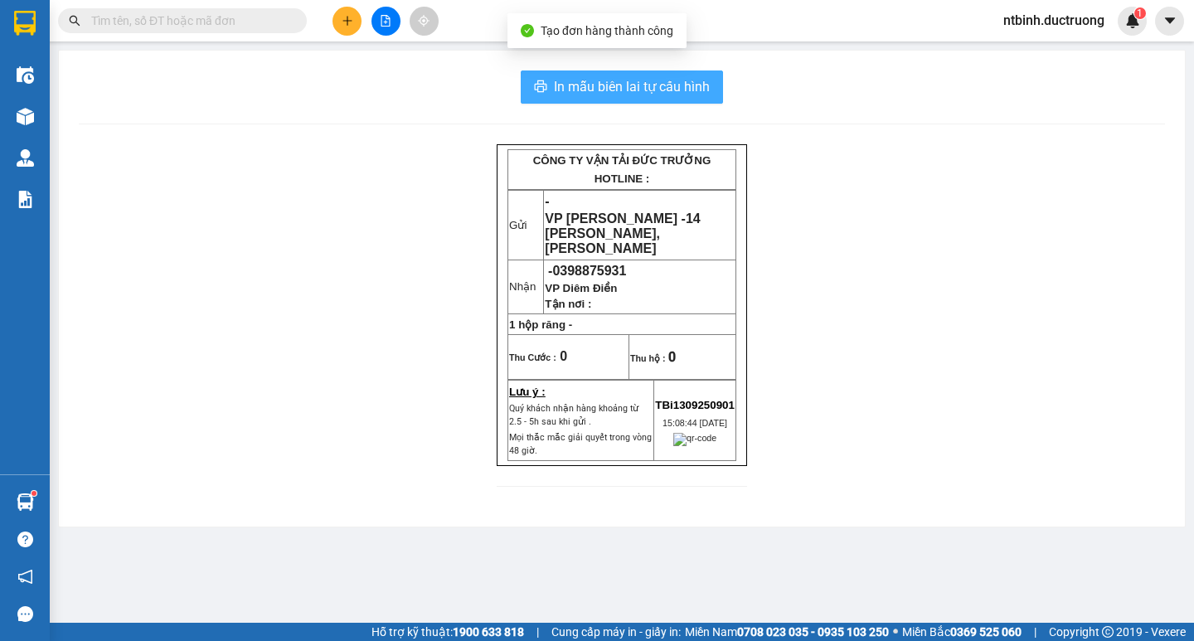
click at [647, 89] on span "In mẫu biên lai tự cấu hình" at bounding box center [632, 86] width 156 height 21
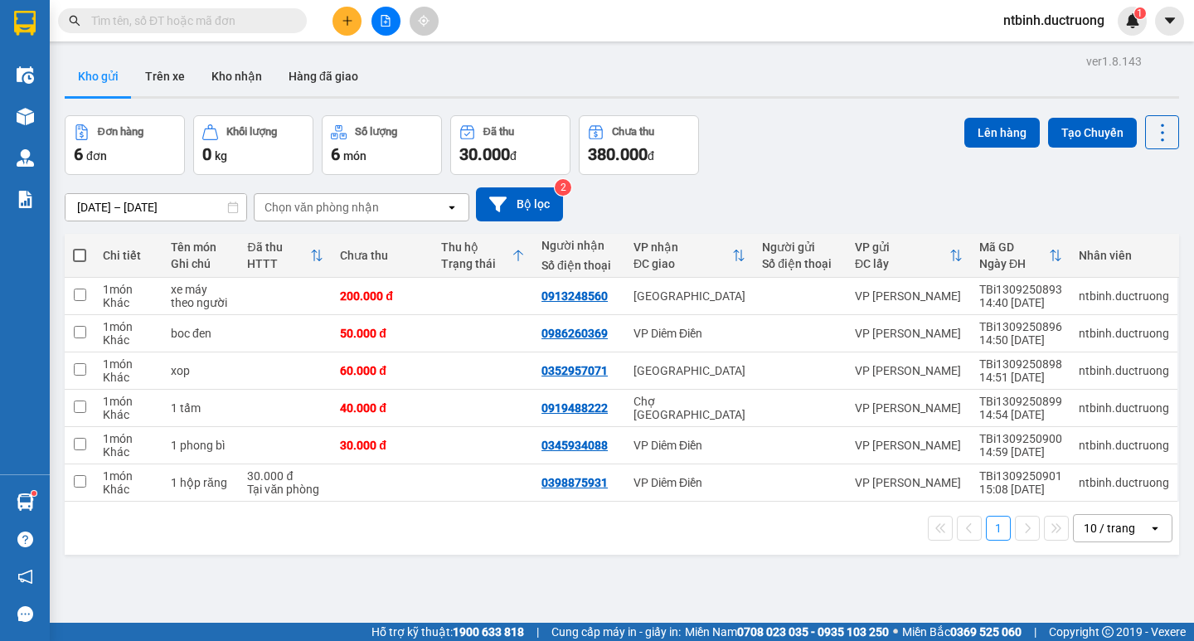
click at [76, 253] on span at bounding box center [79, 255] width 13 height 13
click at [80, 247] on input "checkbox" at bounding box center [80, 247] width 0 height 0
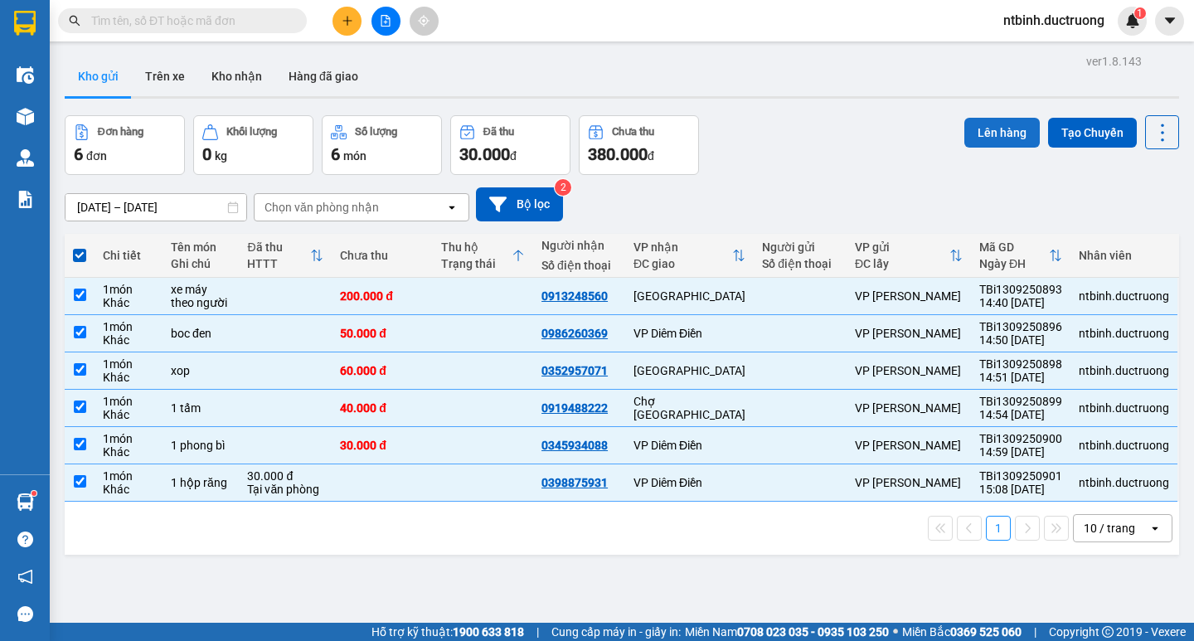
click at [1001, 136] on button "Lên hàng" at bounding box center [1001, 133] width 75 height 30
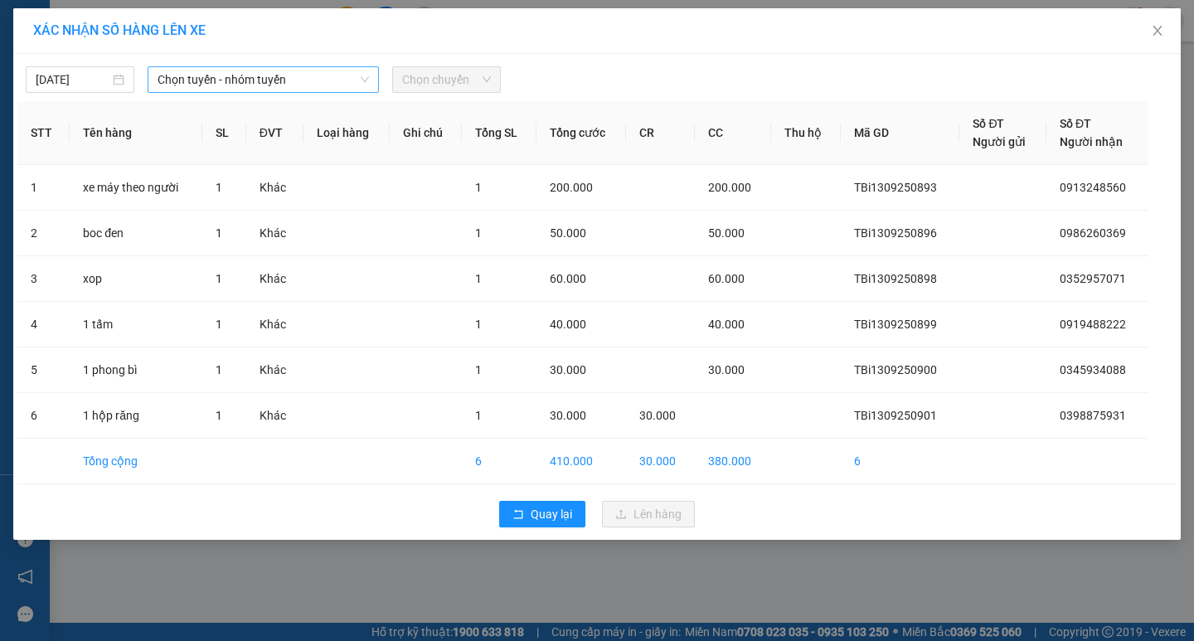
click at [337, 81] on span "Chọn tuyến - nhóm tuyến" at bounding box center [263, 79] width 211 height 25
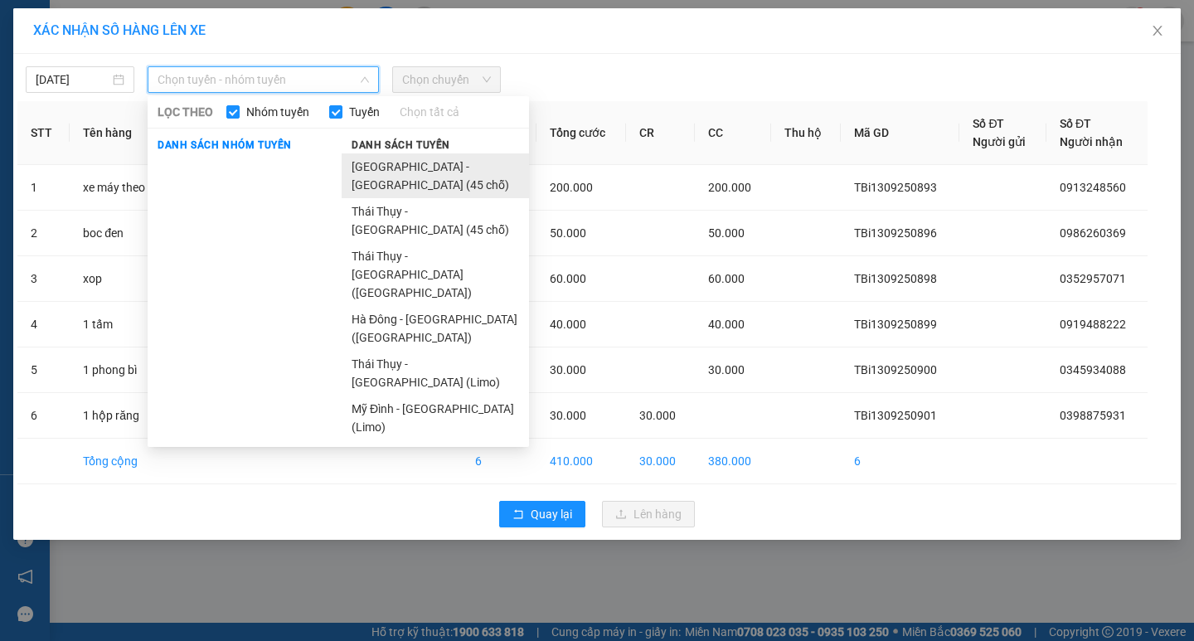
click at [366, 158] on li "Hà Nội - Thái Thụy (45 chỗ)" at bounding box center [435, 175] width 187 height 45
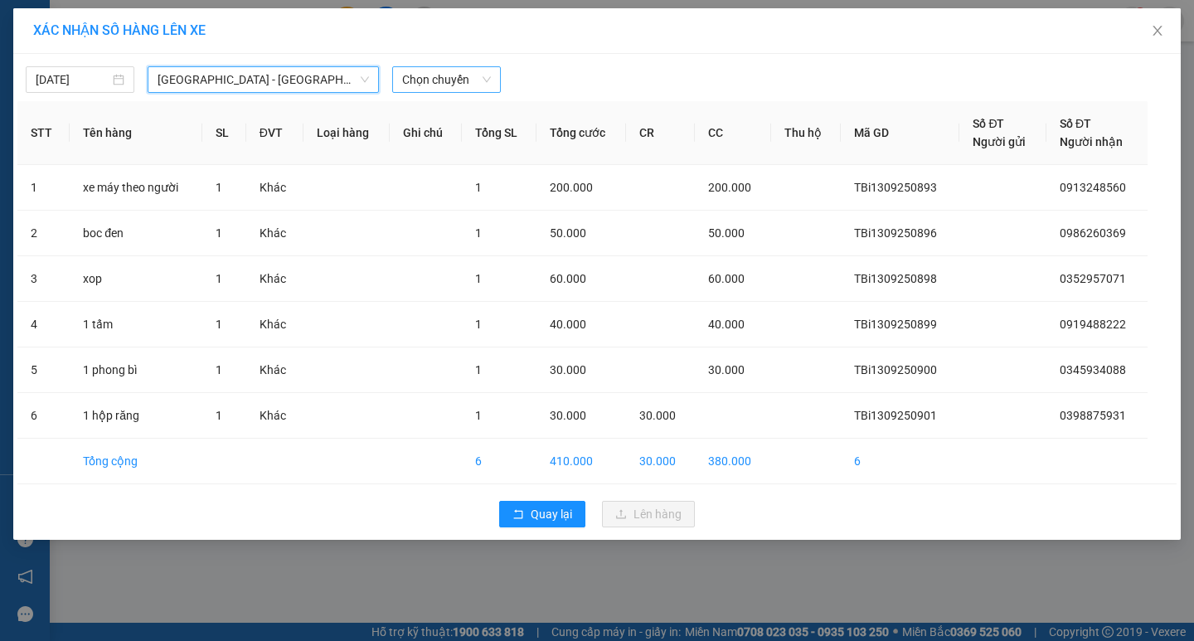
click at [416, 68] on span "Chọn chuyến" at bounding box center [446, 79] width 89 height 25
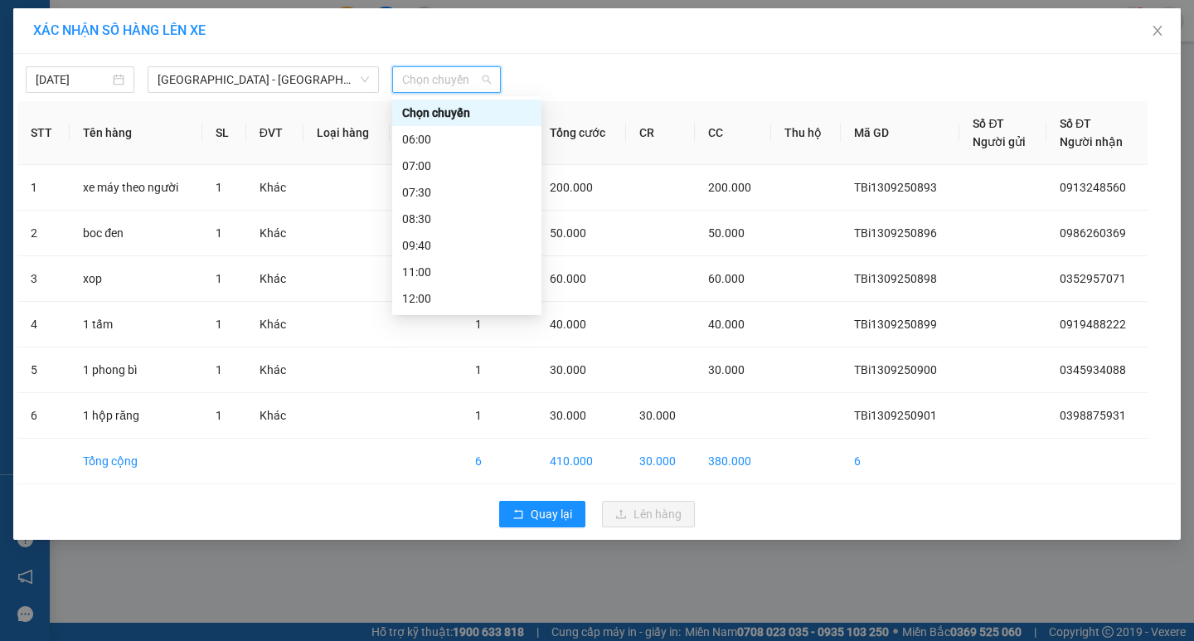
click at [437, 448] on div "17:00" at bounding box center [466, 457] width 129 height 18
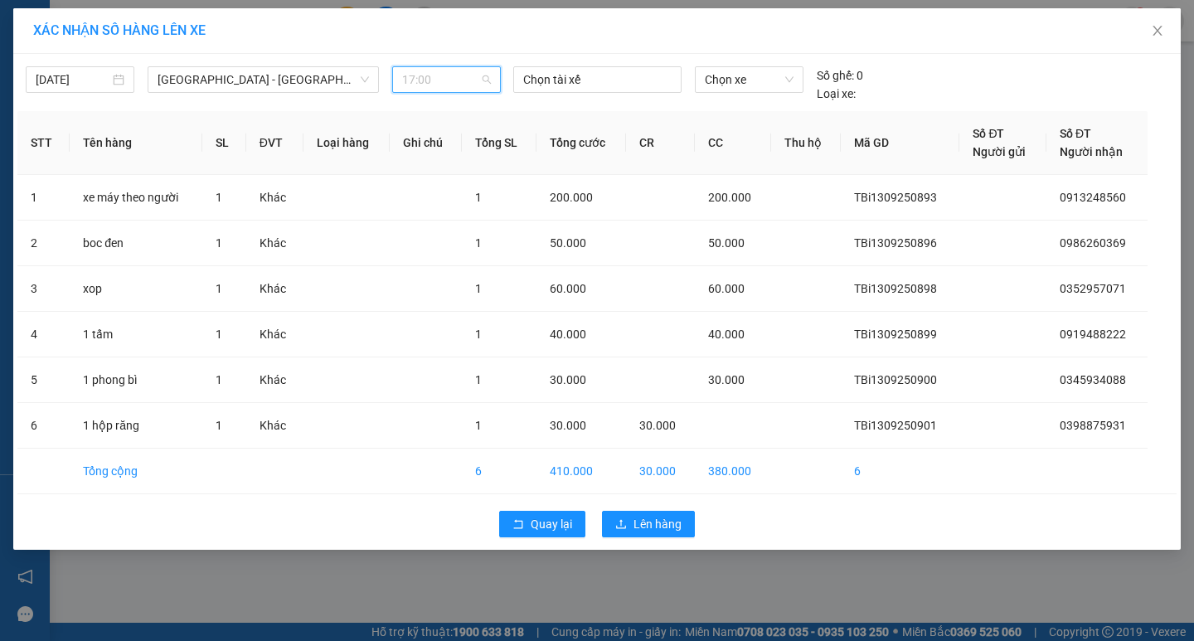
click at [437, 85] on span "17:00" at bounding box center [446, 79] width 89 height 25
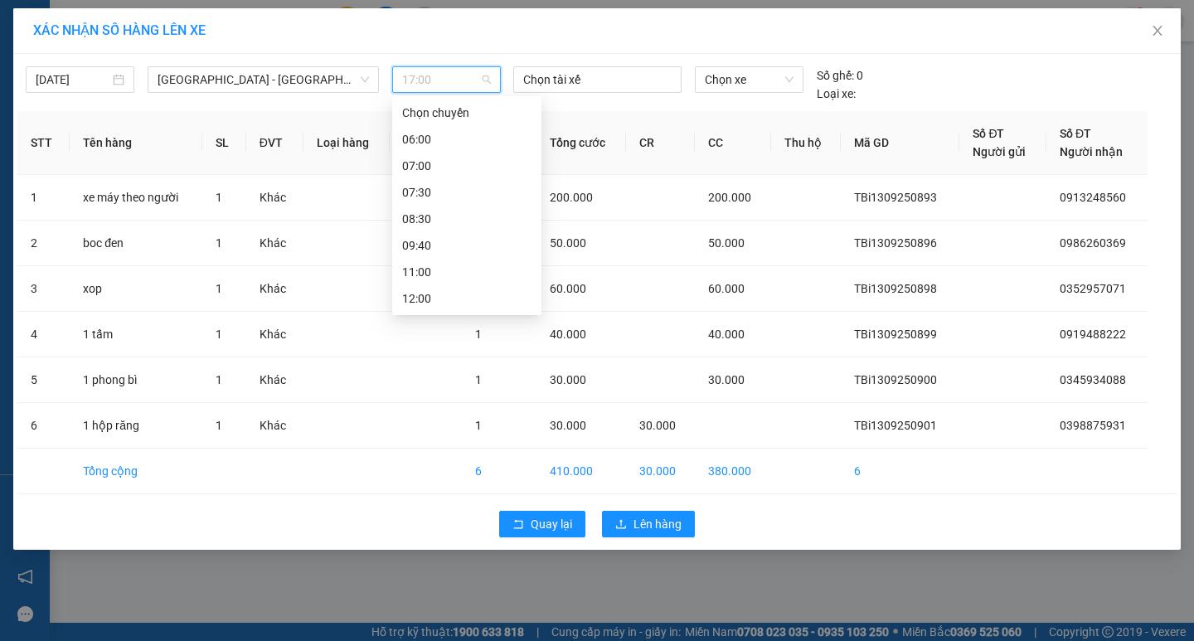
click at [444, 422] on div "15:30" at bounding box center [466, 431] width 129 height 18
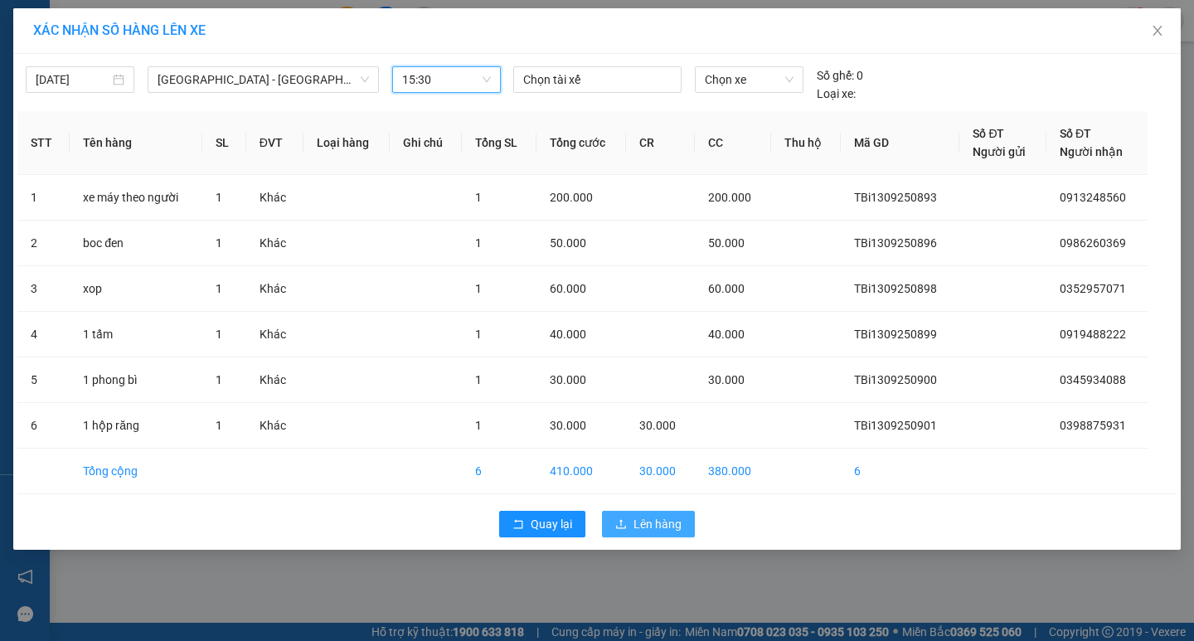
click at [650, 521] on span "Lên hàng" at bounding box center [657, 524] width 48 height 18
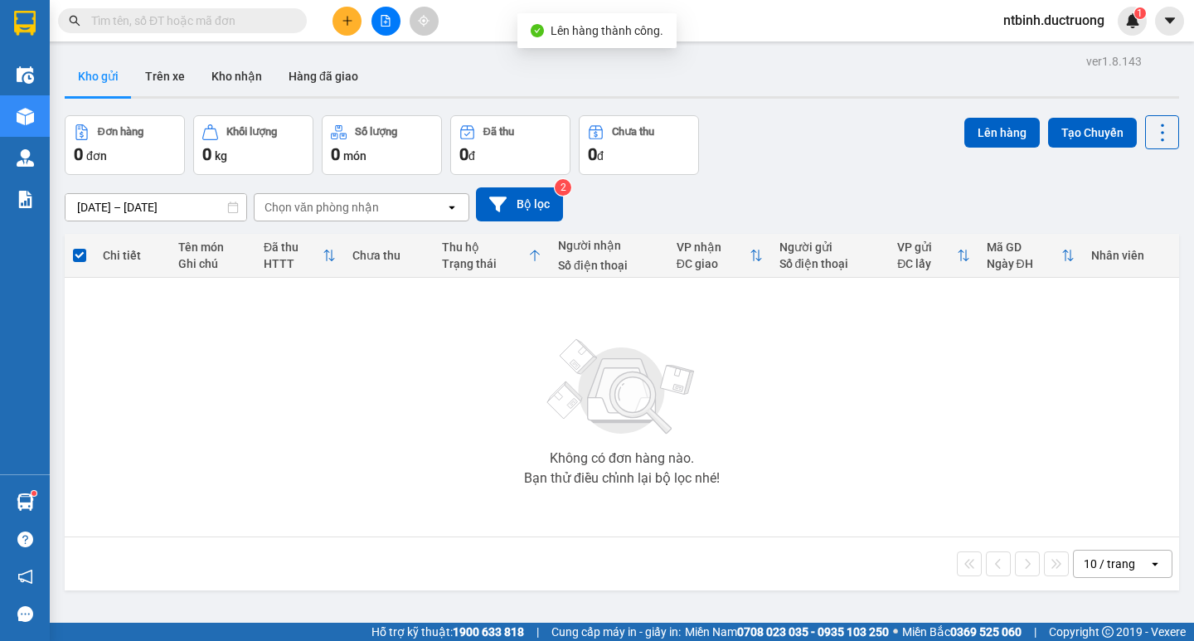
click at [386, 21] on icon "file-add" at bounding box center [386, 21] width 12 height 12
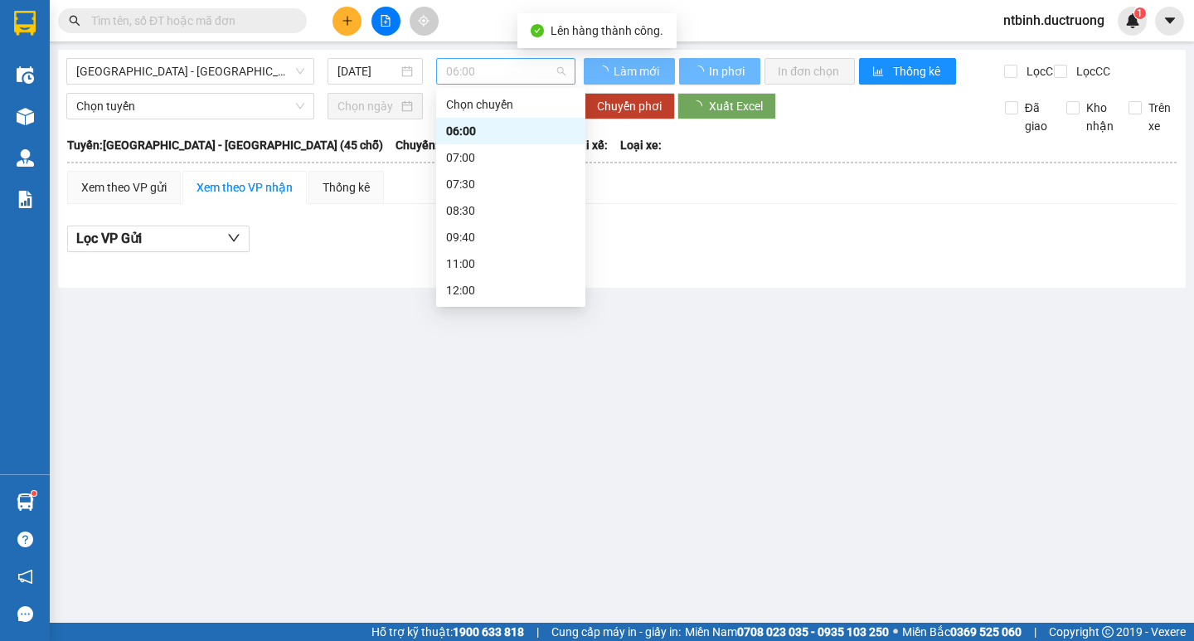
click at [458, 78] on span "06:00" at bounding box center [505, 71] width 119 height 25
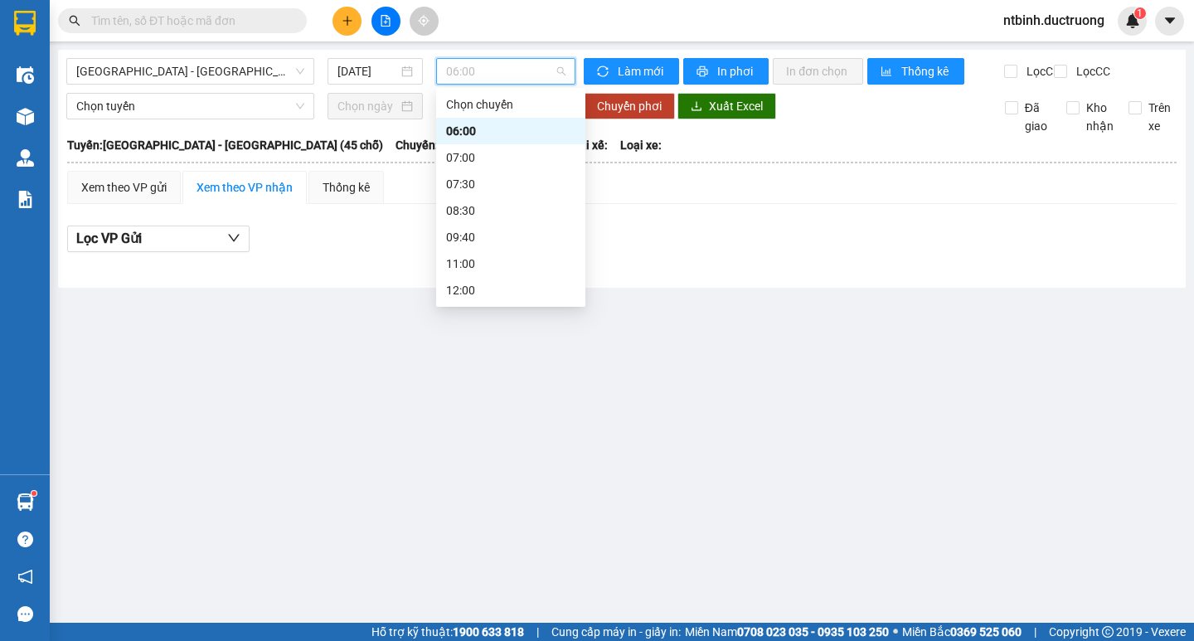
click at [478, 414] on div "15:30" at bounding box center [510, 423] width 129 height 18
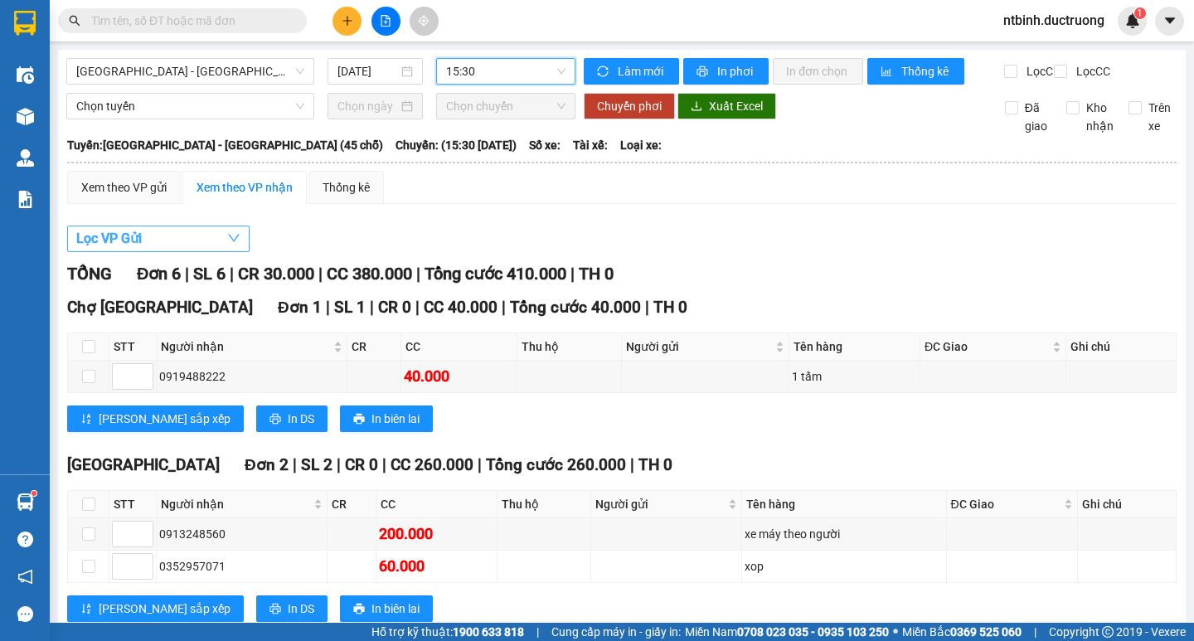
click at [129, 249] on span "Lọc VP Gửi" at bounding box center [108, 238] width 65 height 21
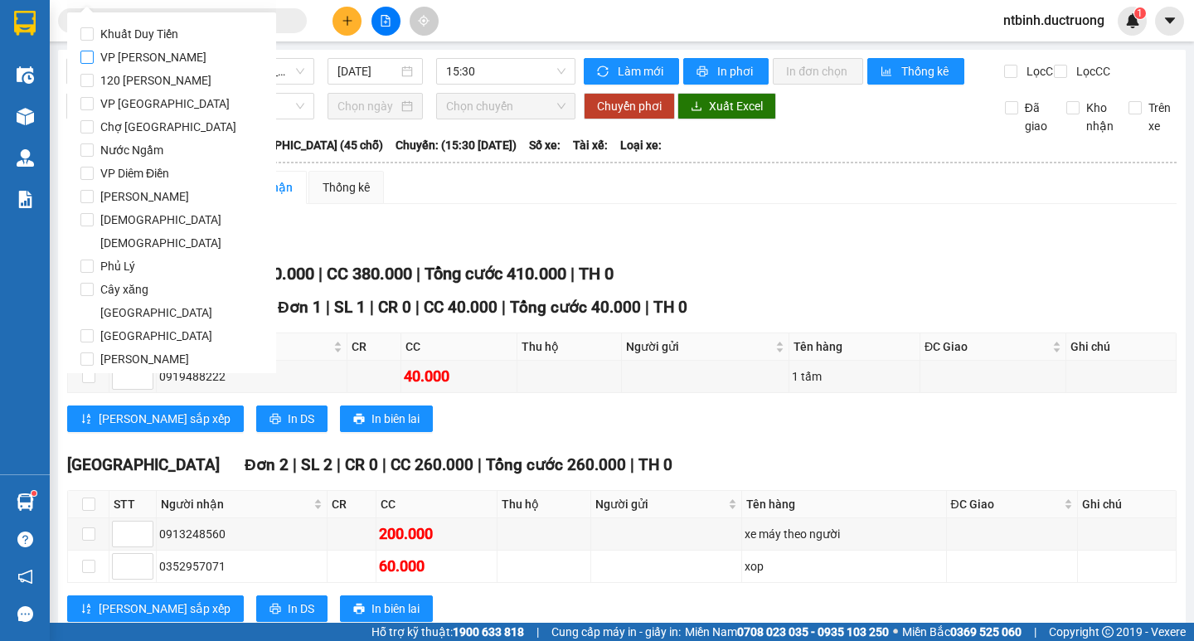
click at [142, 62] on span "VP [PERSON_NAME]" at bounding box center [153, 57] width 119 height 23
click at [94, 62] on input "VP [PERSON_NAME]" at bounding box center [86, 57] width 13 height 13
checkbox input "true"
drag, startPoint x: 273, startPoint y: 44, endPoint x: 275, endPoint y: 306, distance: 262.0
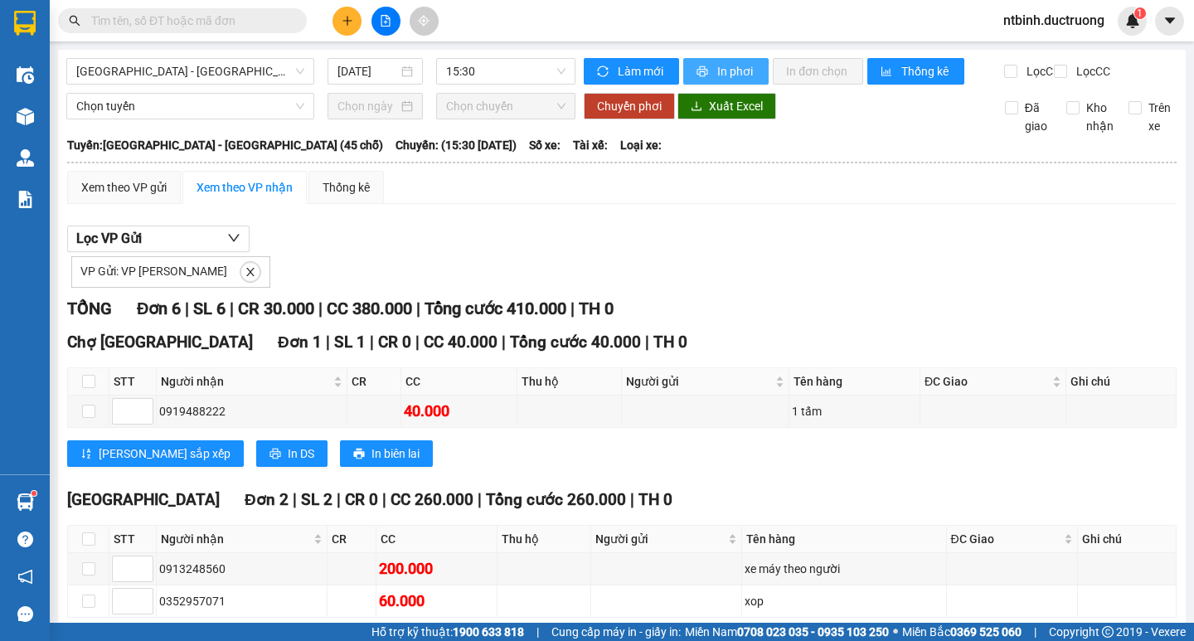
click at [745, 69] on span "In phơi" at bounding box center [736, 71] width 38 height 18
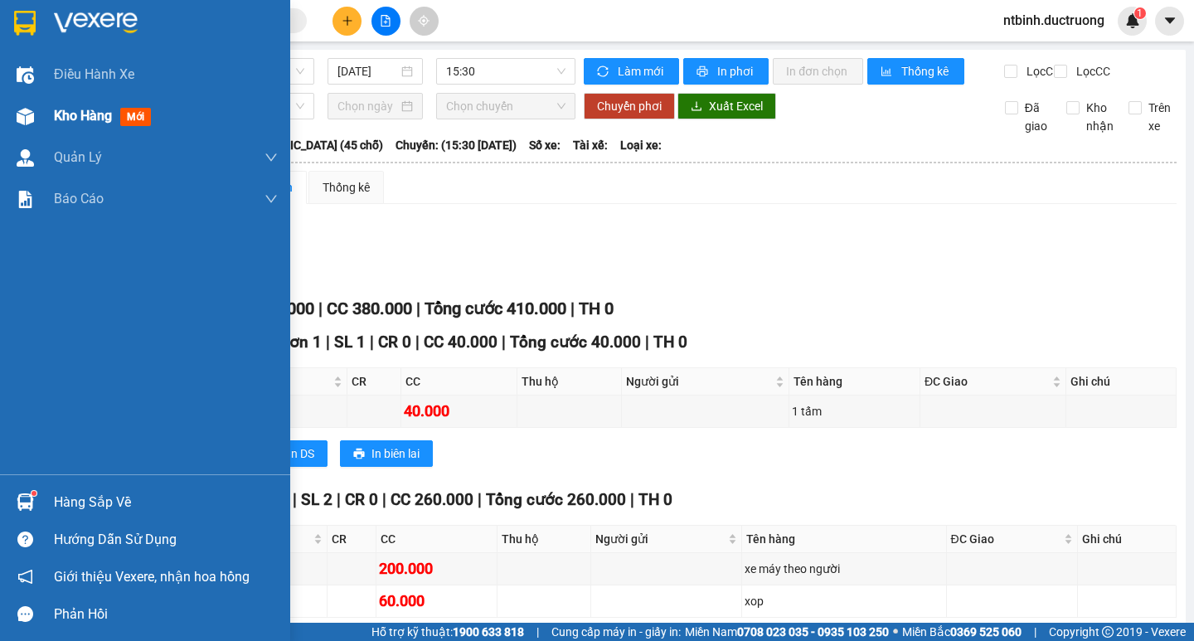
click at [22, 125] on div at bounding box center [25, 116] width 29 height 29
